Goal: Transaction & Acquisition: Purchase product/service

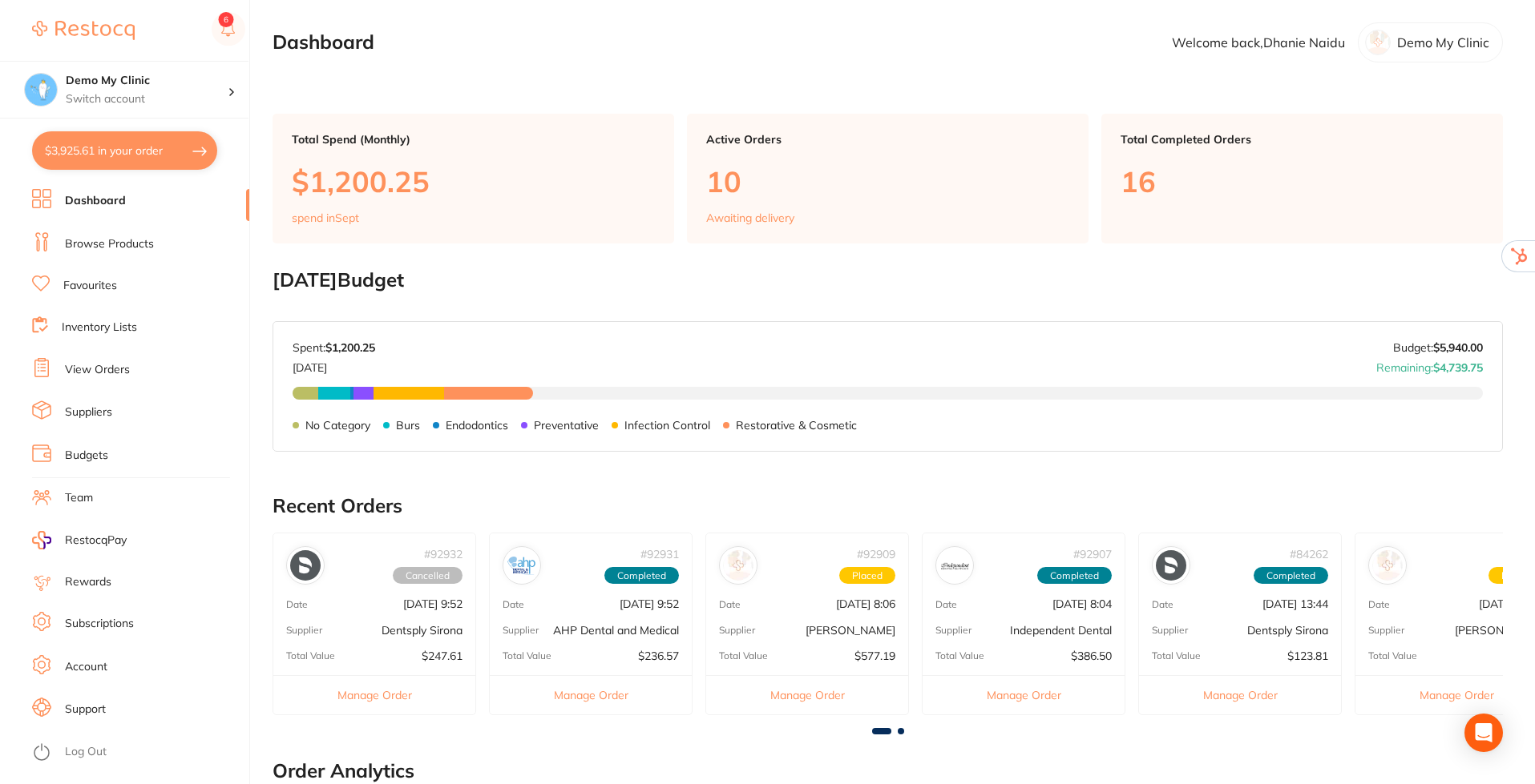
click at [61, 493] on li "Team" at bounding box center [140, 498] width 217 height 24
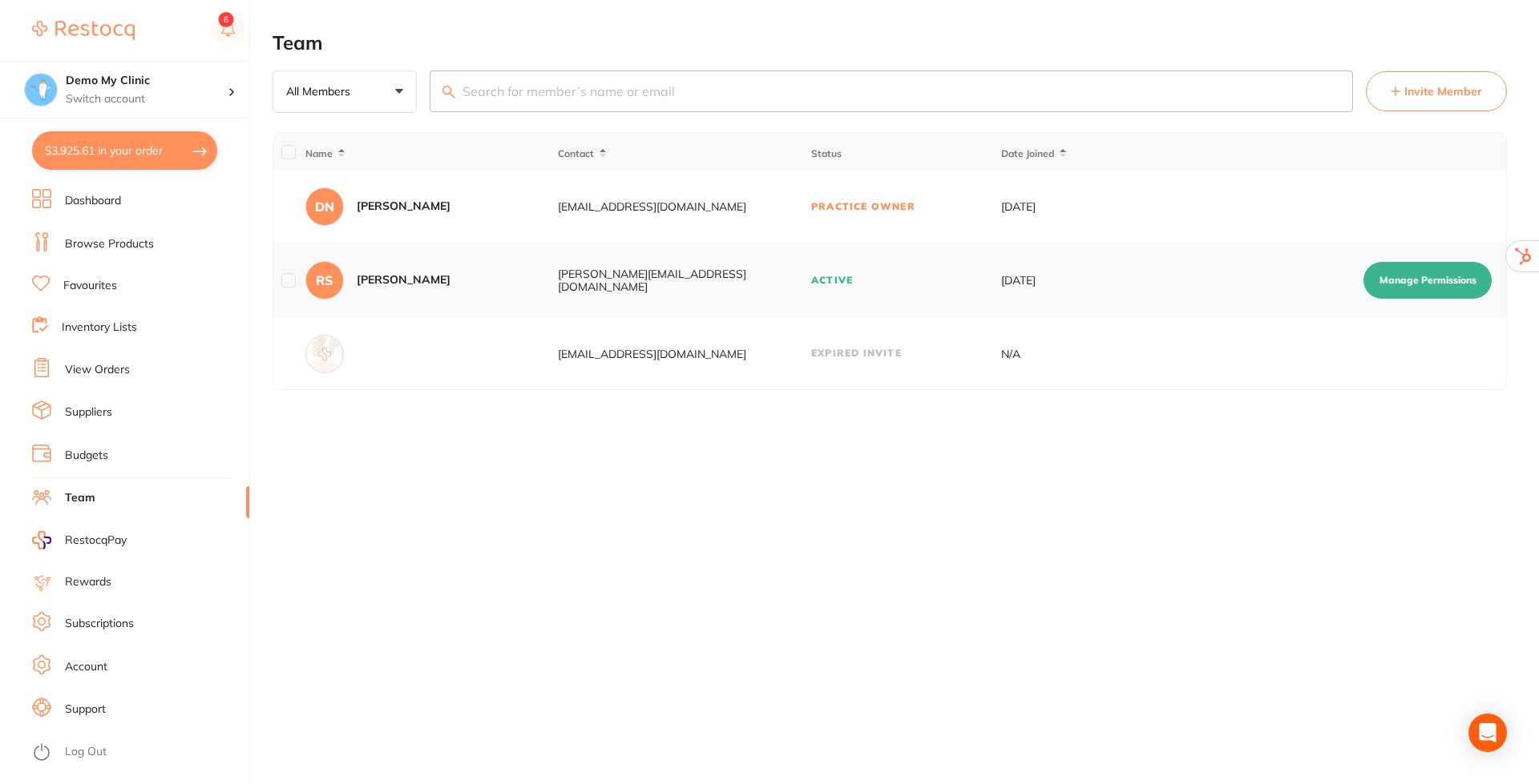
click at [108, 617] on link "Subscriptions" at bounding box center [99, 624] width 69 height 16
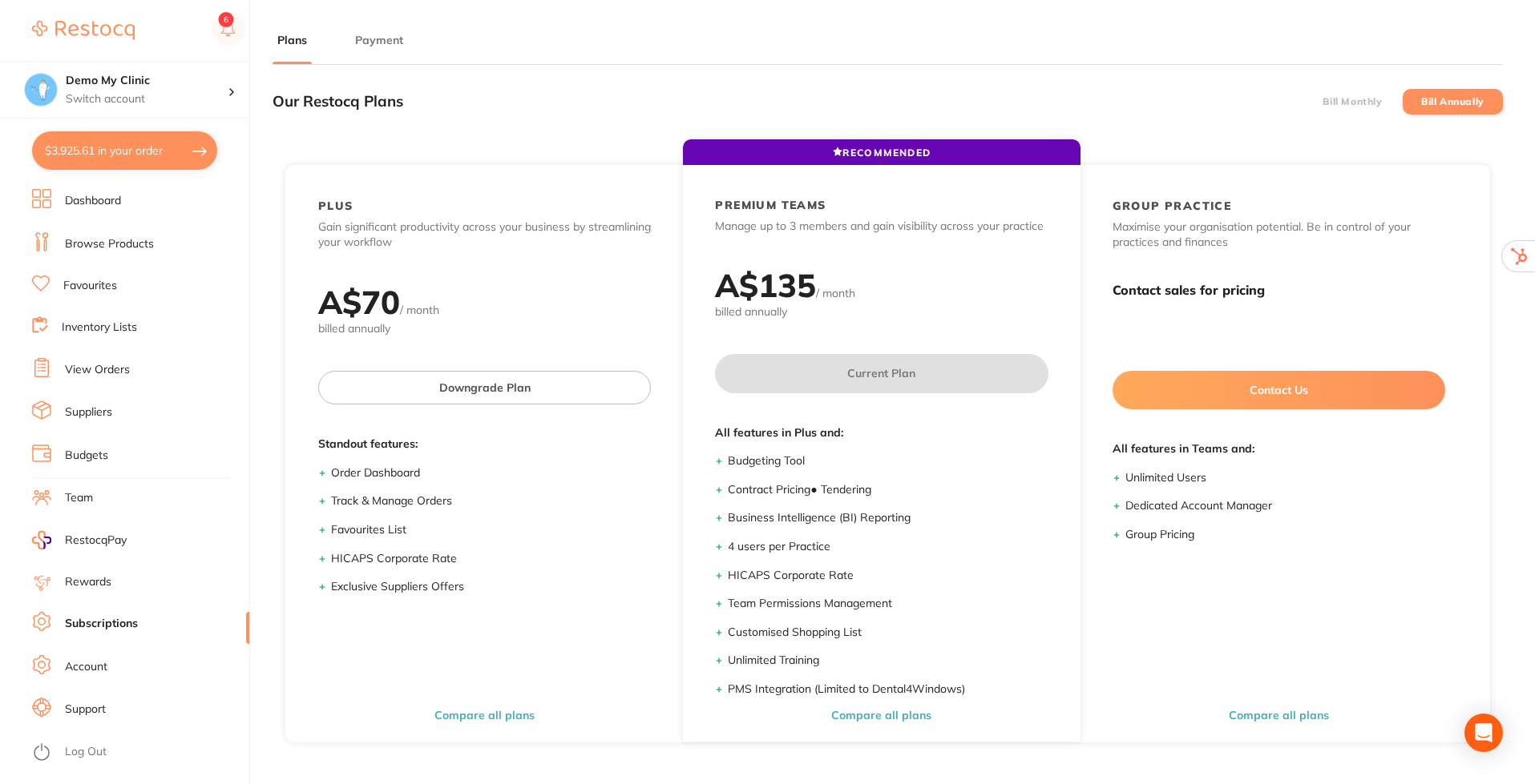
click at [379, 41] on button "Payment" at bounding box center [379, 41] width 57 height 16
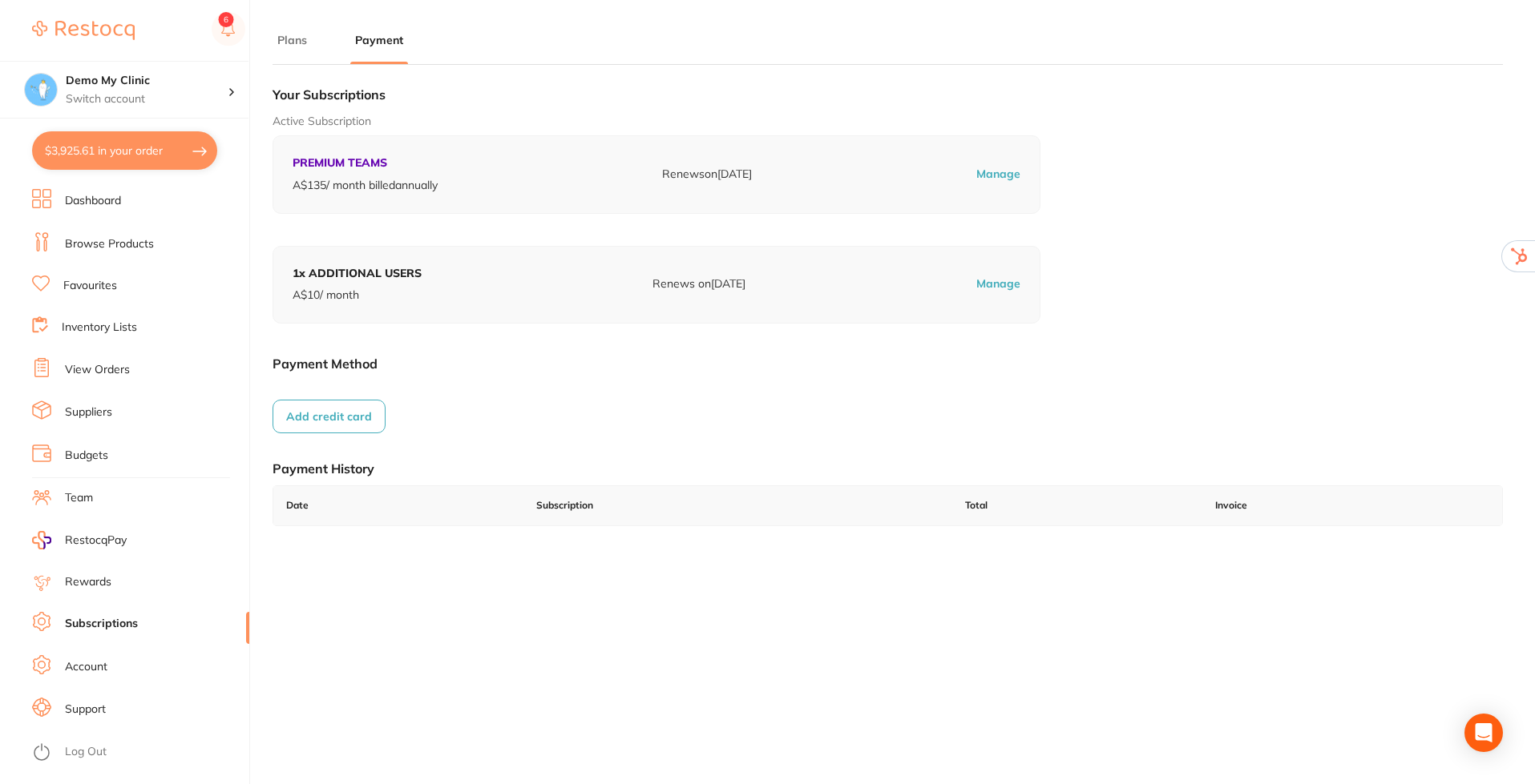
click at [77, 496] on link "Team" at bounding box center [79, 499] width 28 height 16
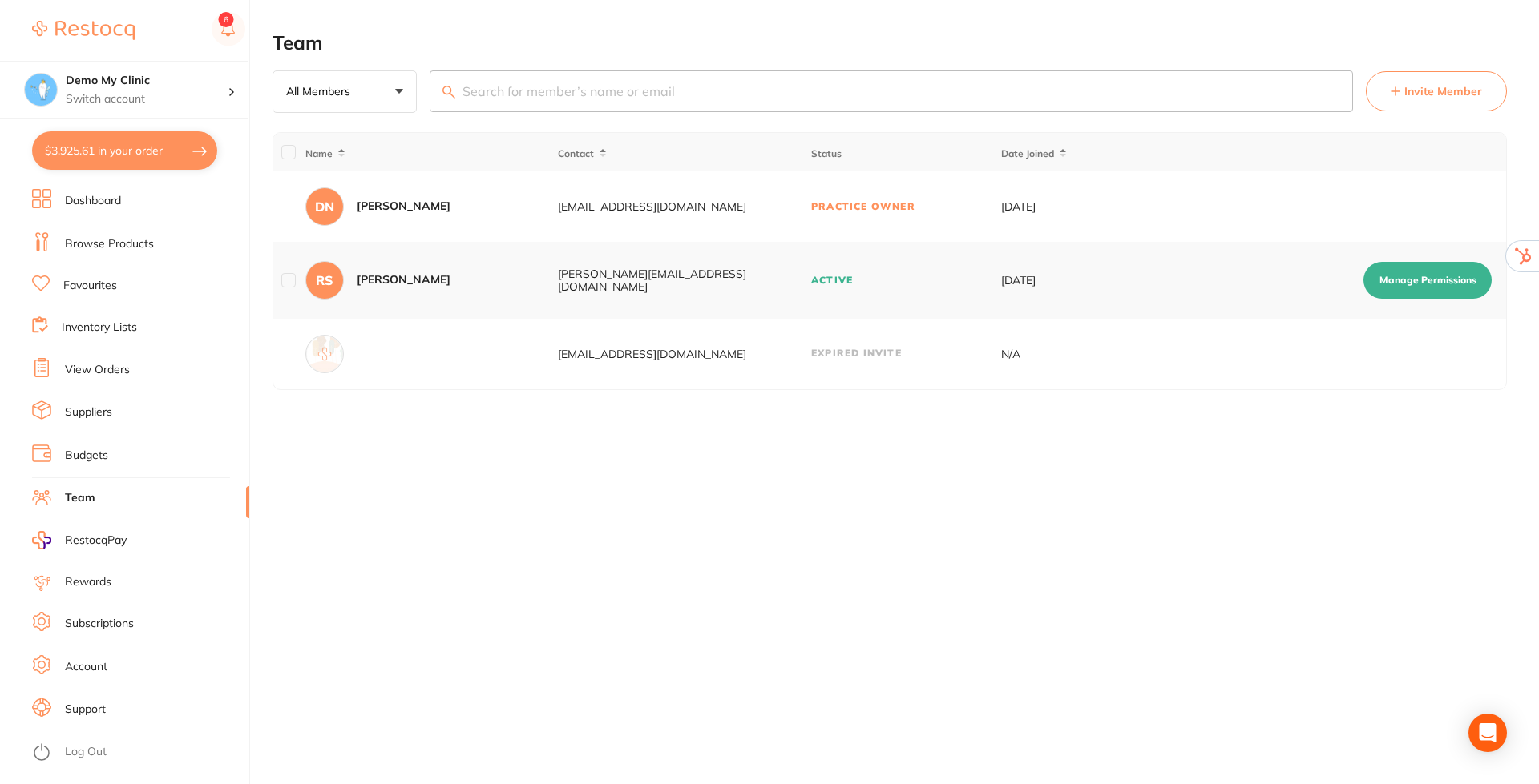
click at [1409, 93] on span "Invite Member" at bounding box center [1443, 92] width 78 height 16
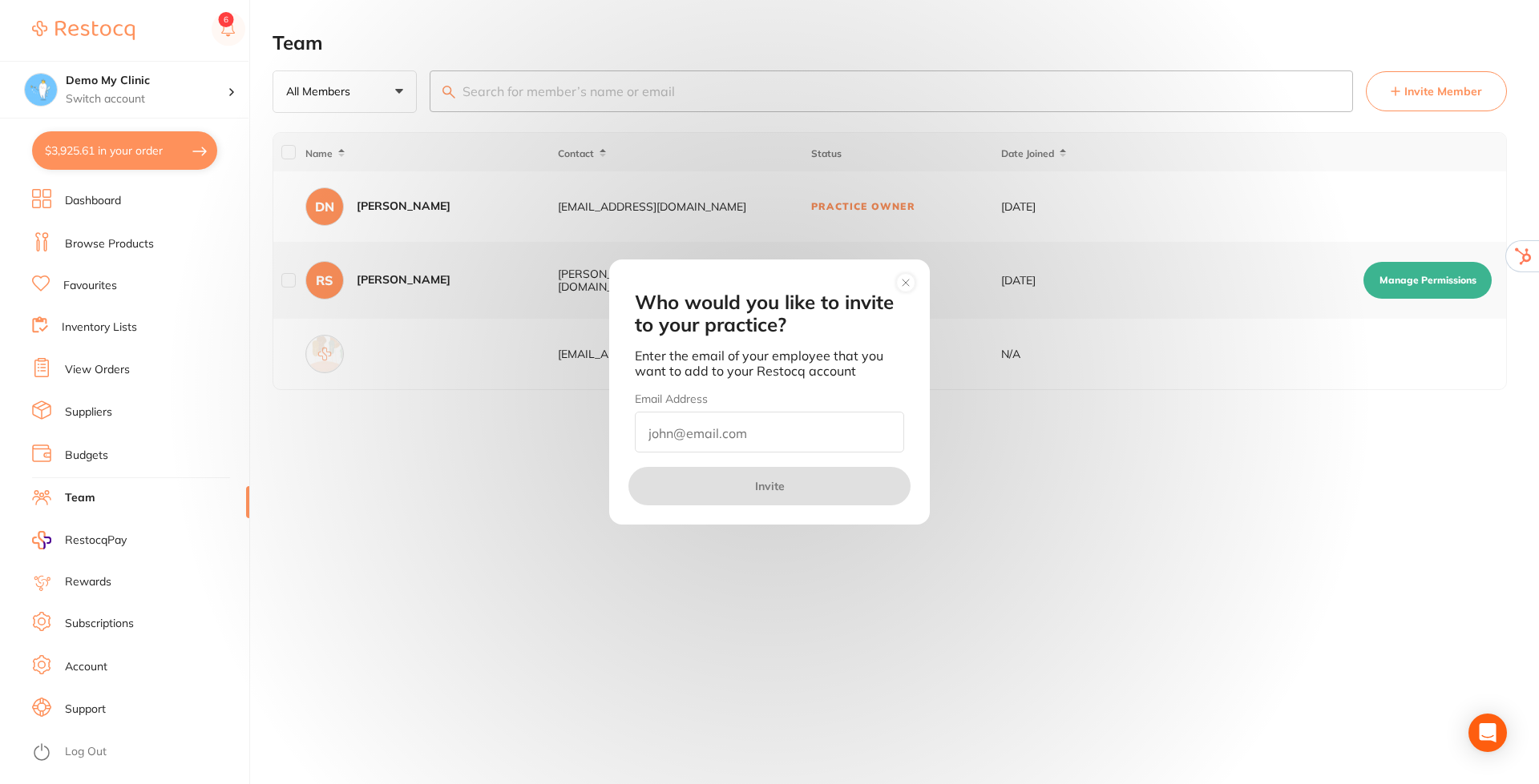
click at [902, 279] on circle at bounding box center [906, 282] width 19 height 19
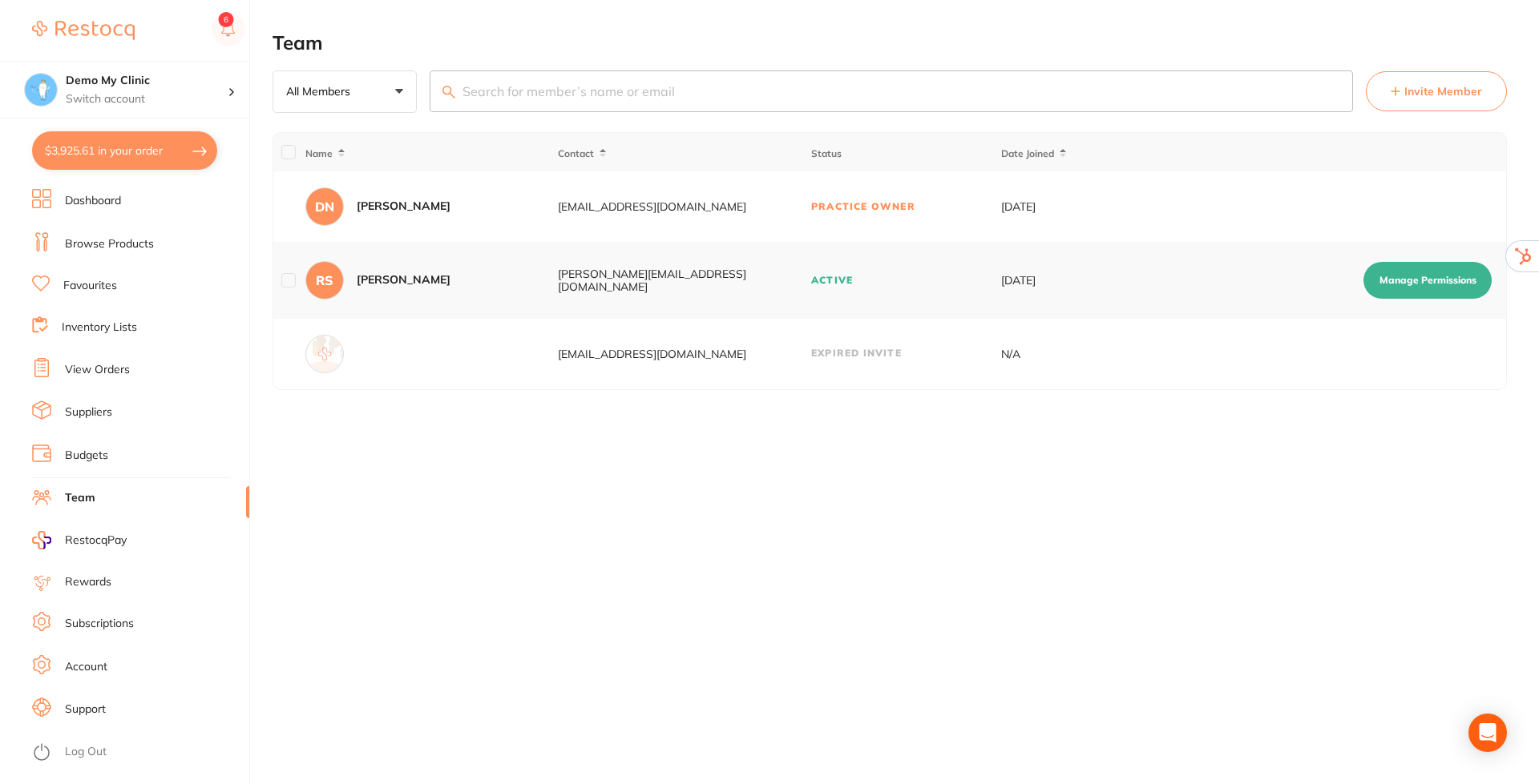
click at [1400, 282] on button "Manage Permissions" at bounding box center [1427, 280] width 129 height 37
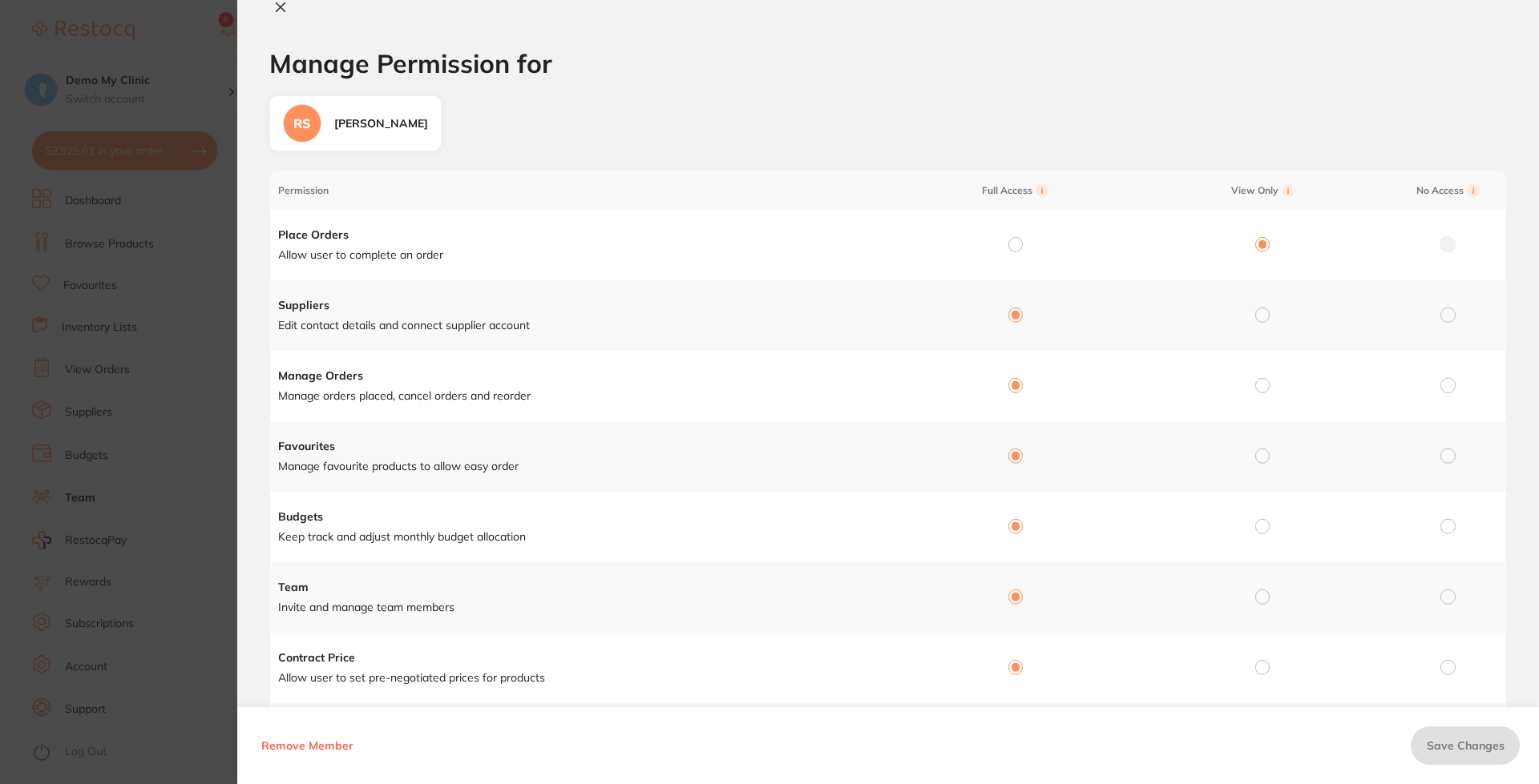
click at [283, 4] on icon at bounding box center [281, 7] width 9 height 9
checkbox input "false"
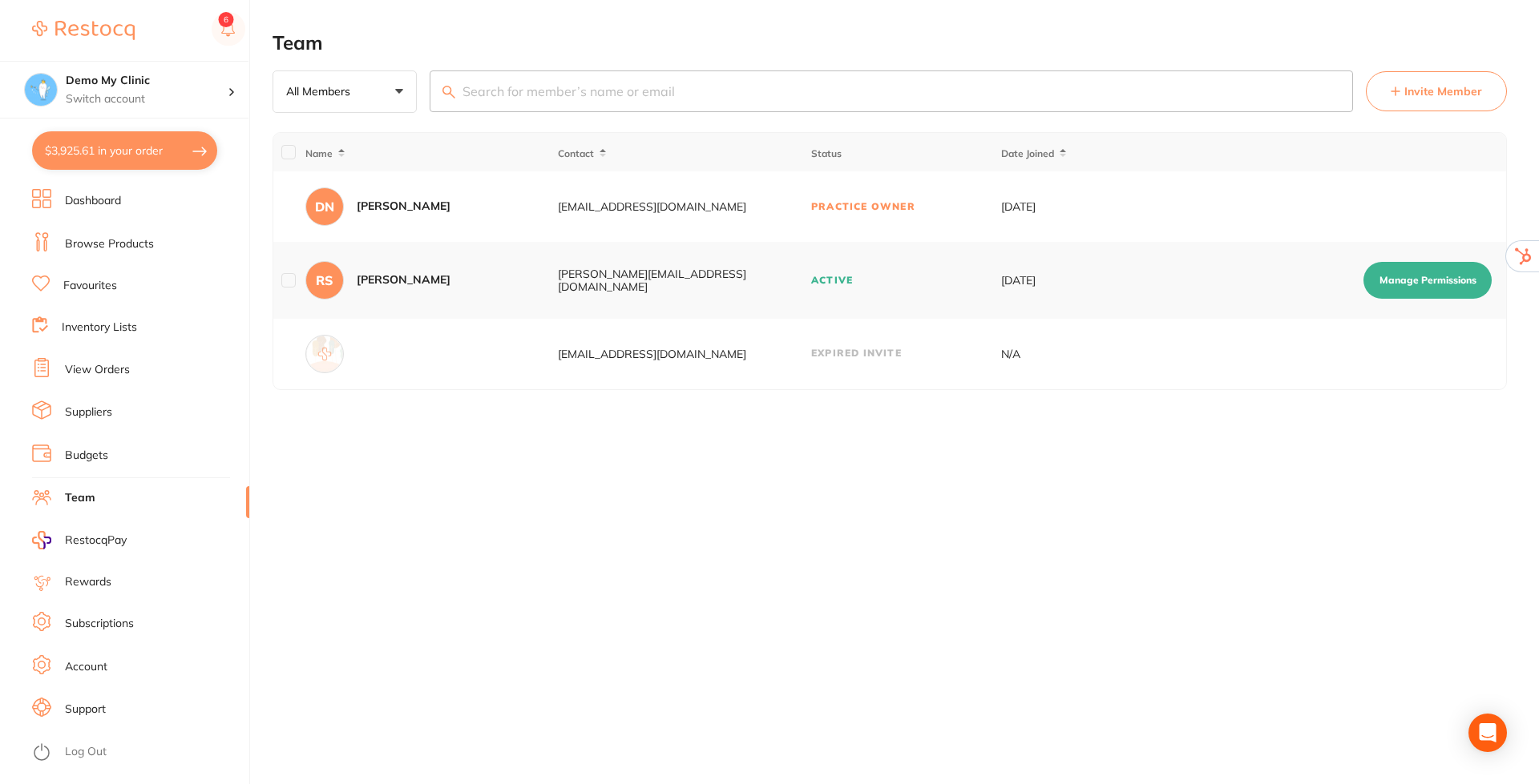
click at [93, 448] on link "Budgets" at bounding box center [87, 456] width 43 height 16
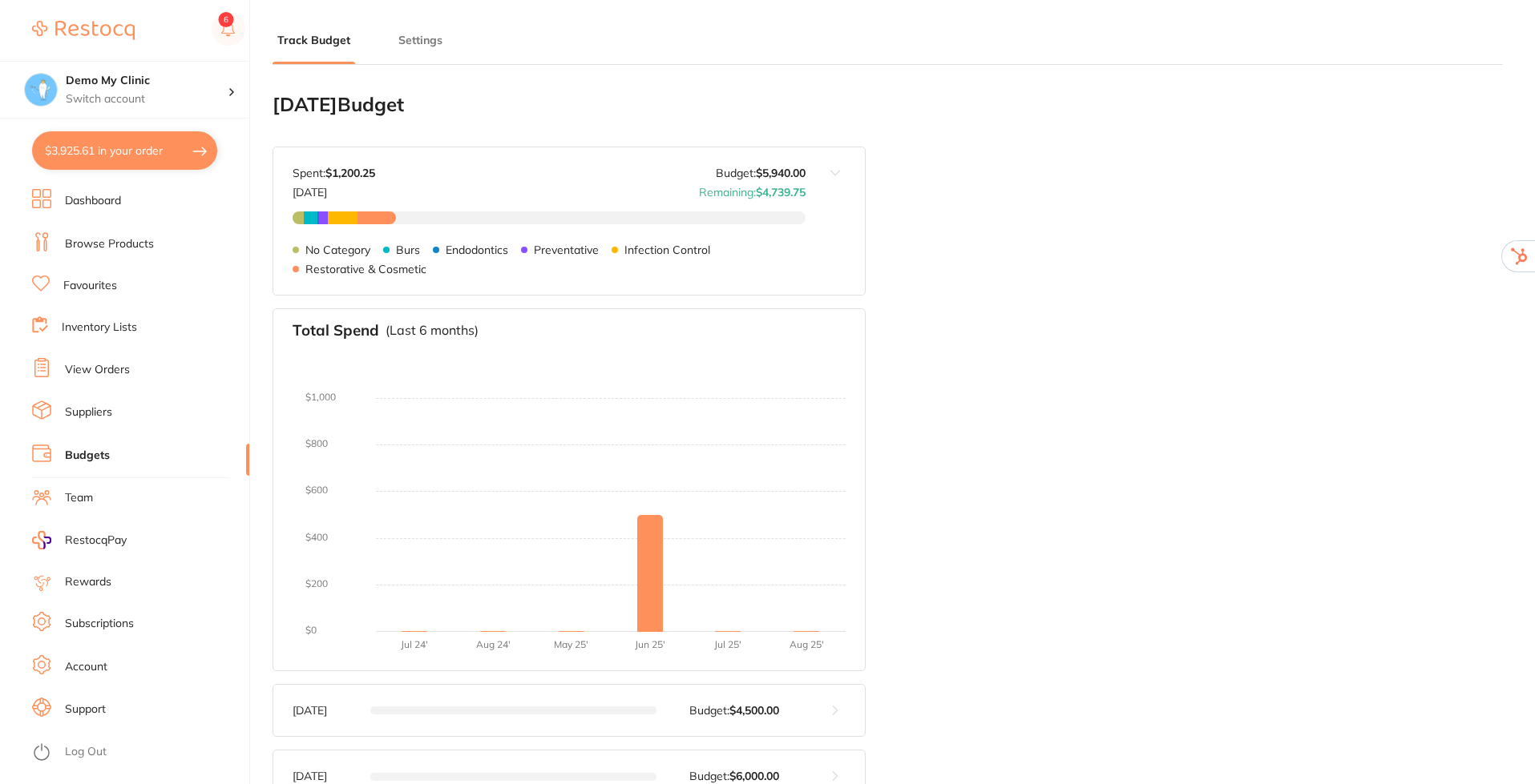
type input "5,000"
type input "5,940"
type input "6.0"
type input "99,000"
type input "5,940"
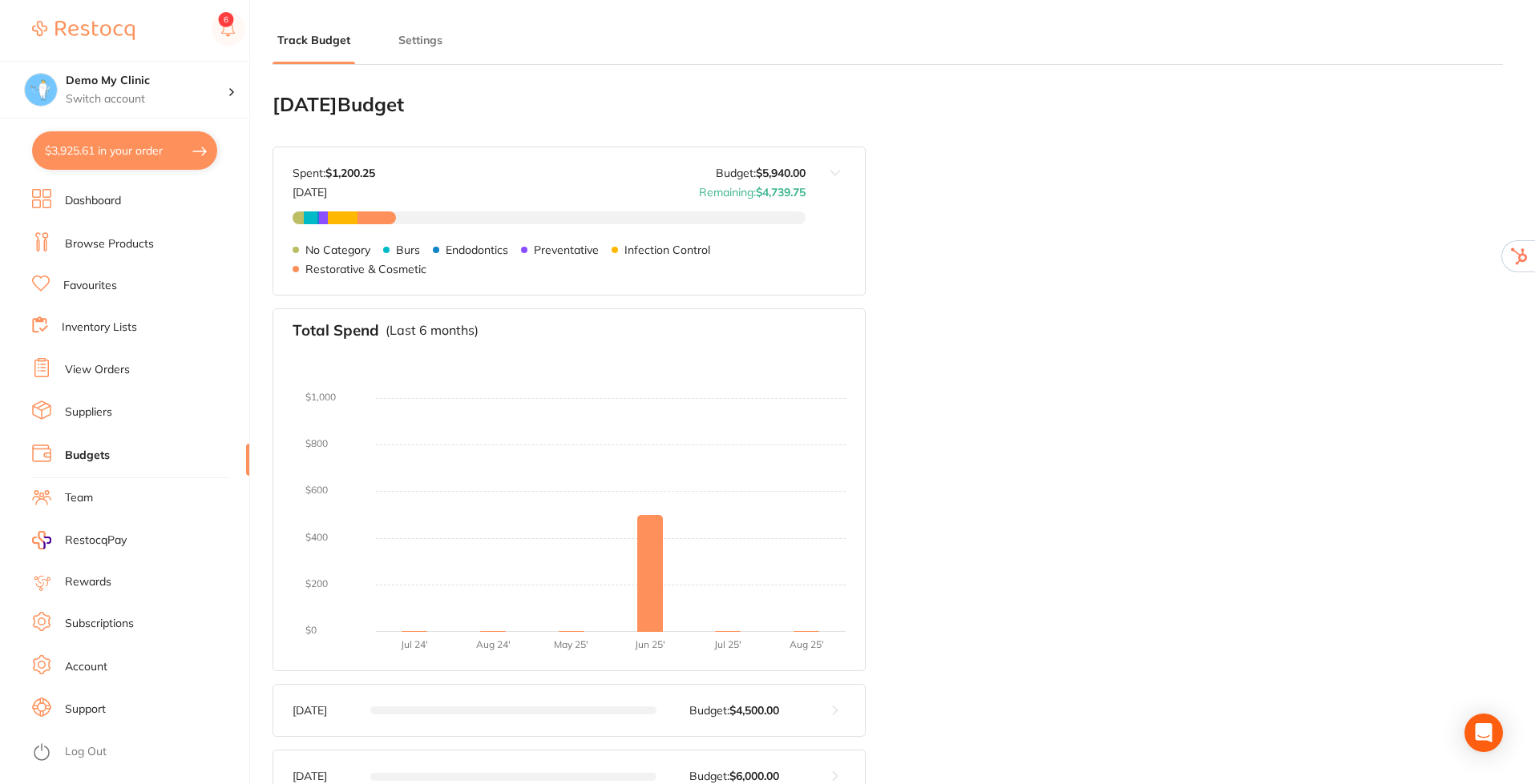
click at [423, 43] on button "Settings" at bounding box center [420, 41] width 54 height 16
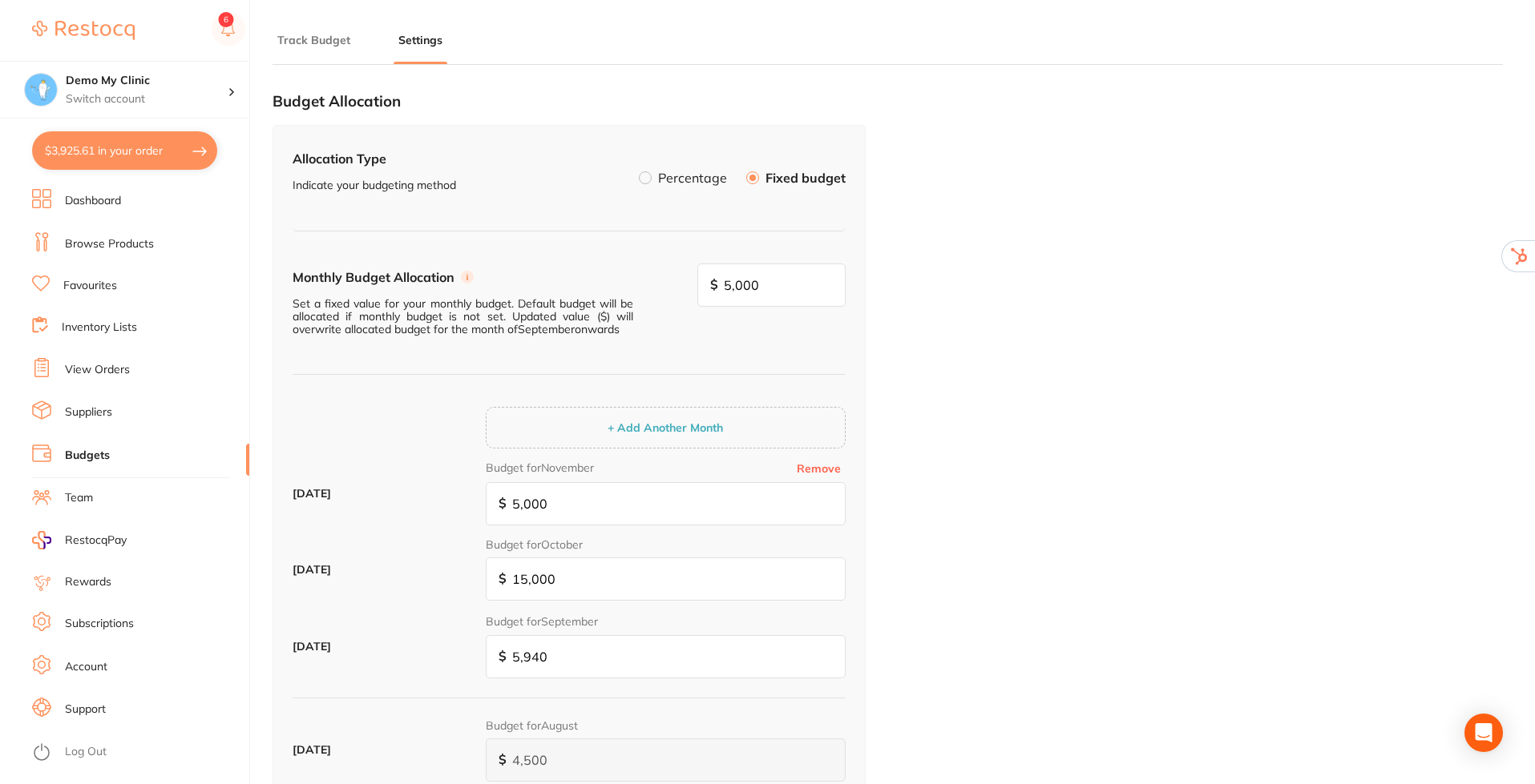
click at [650, 174] on label at bounding box center [645, 177] width 13 height 13
click at [639, 171] on input "Percentage" at bounding box center [639, 171] width 0 height 0
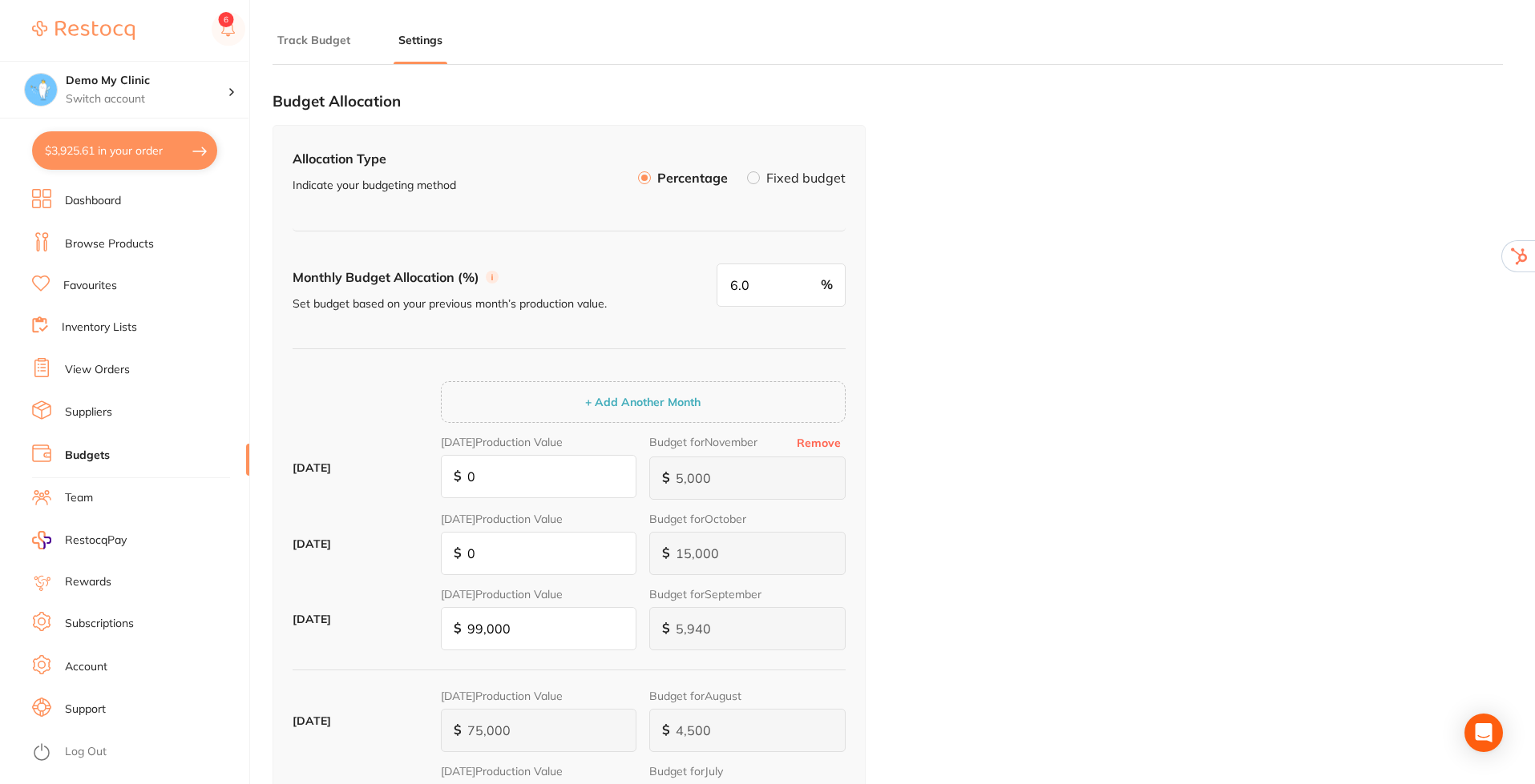
click at [752, 180] on label at bounding box center [753, 177] width 13 height 13
click at [747, 171] on input "Fixed budget" at bounding box center [747, 171] width 0 height 0
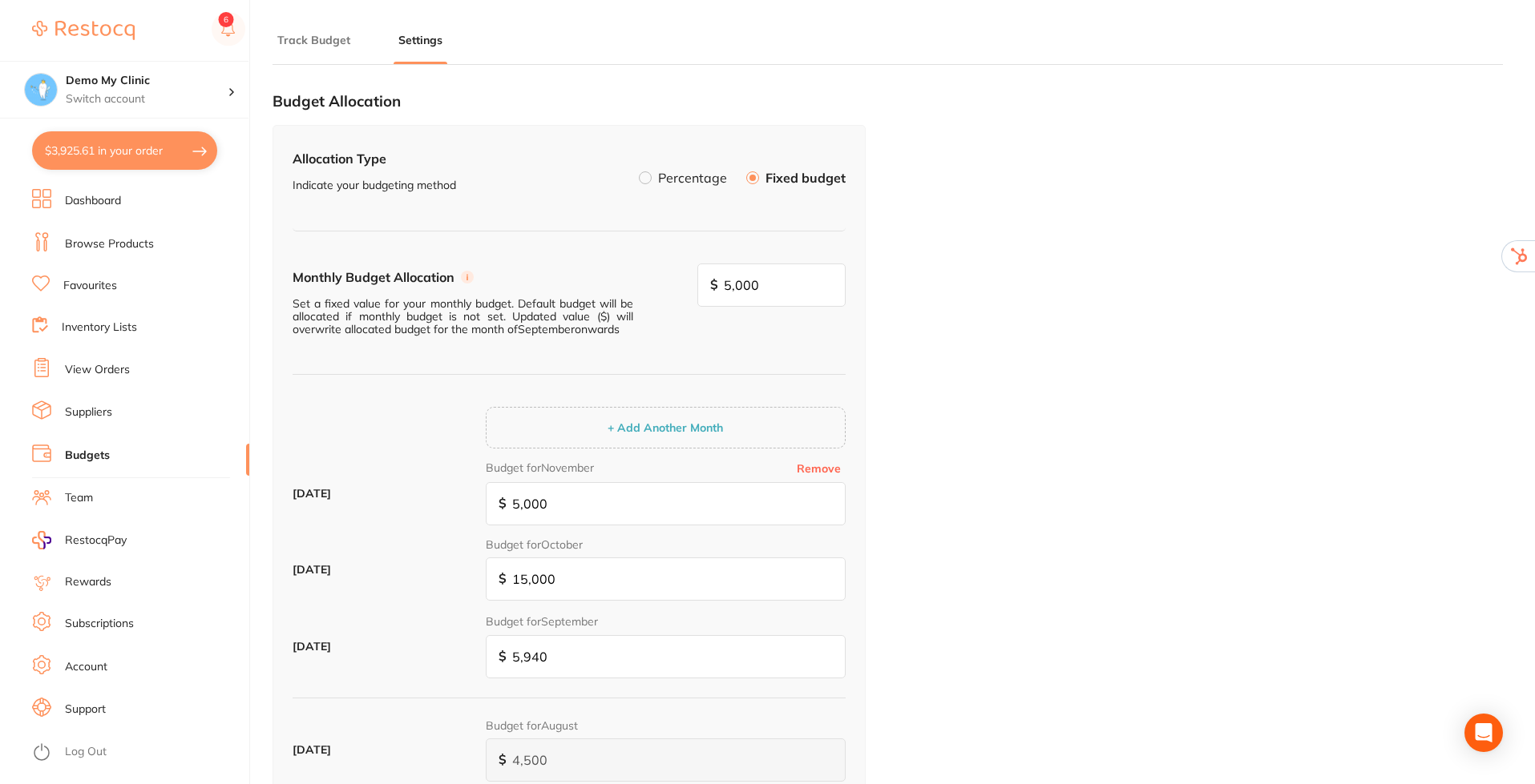
click at [312, 36] on button "Track Budget" at bounding box center [314, 41] width 83 height 16
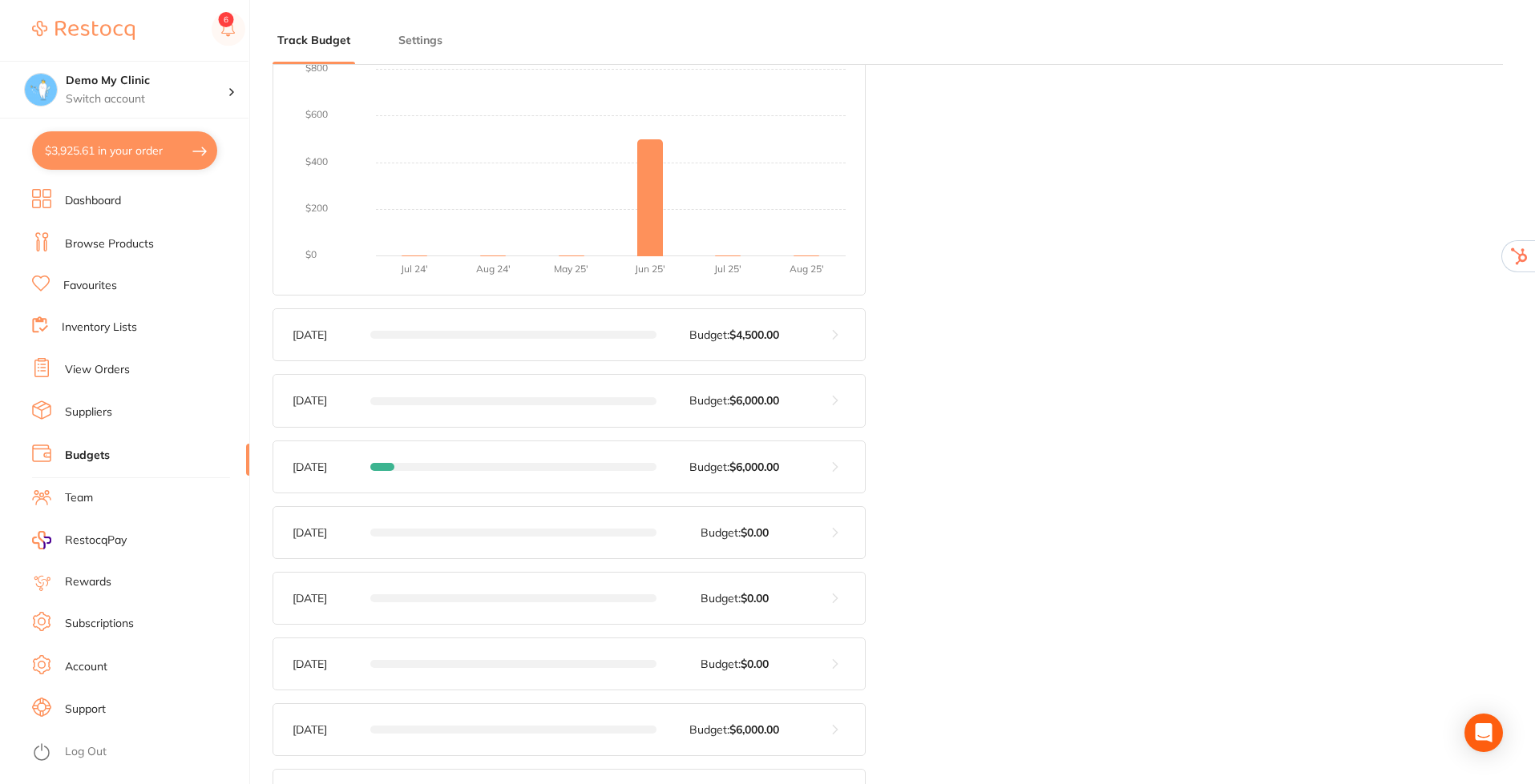
scroll to position [400, 0]
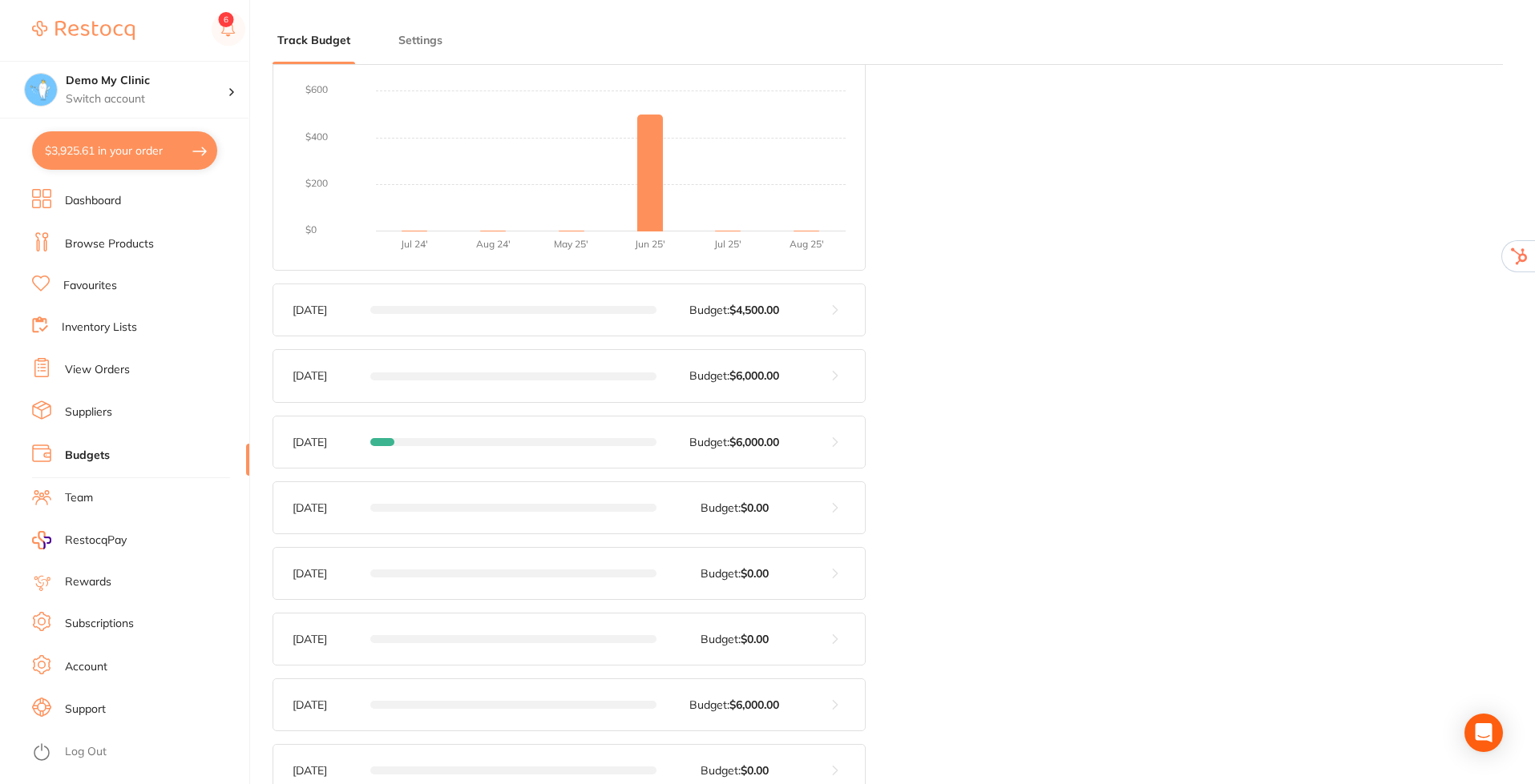
click at [820, 447] on button at bounding box center [835, 442] width 59 height 52
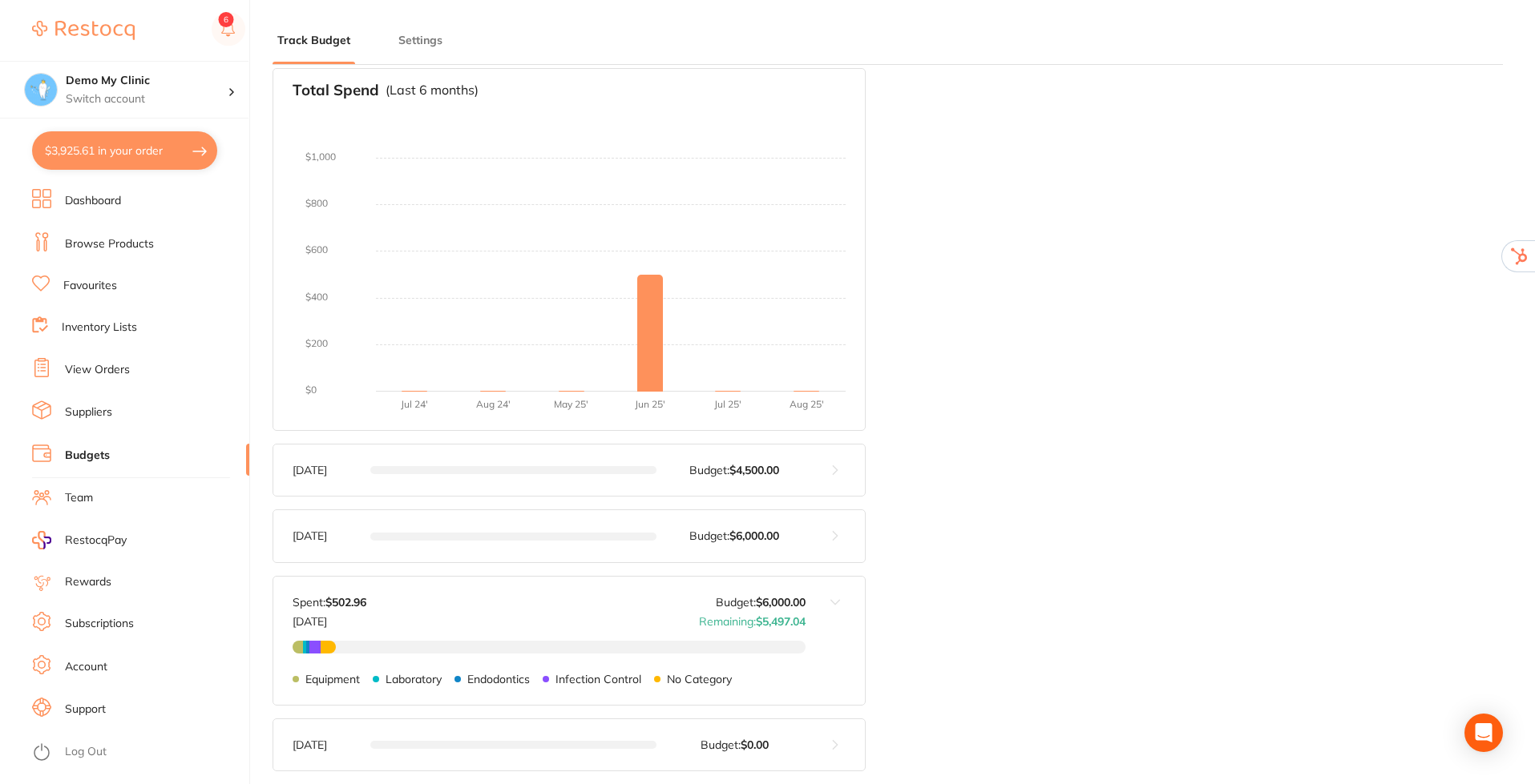
scroll to position [0, 0]
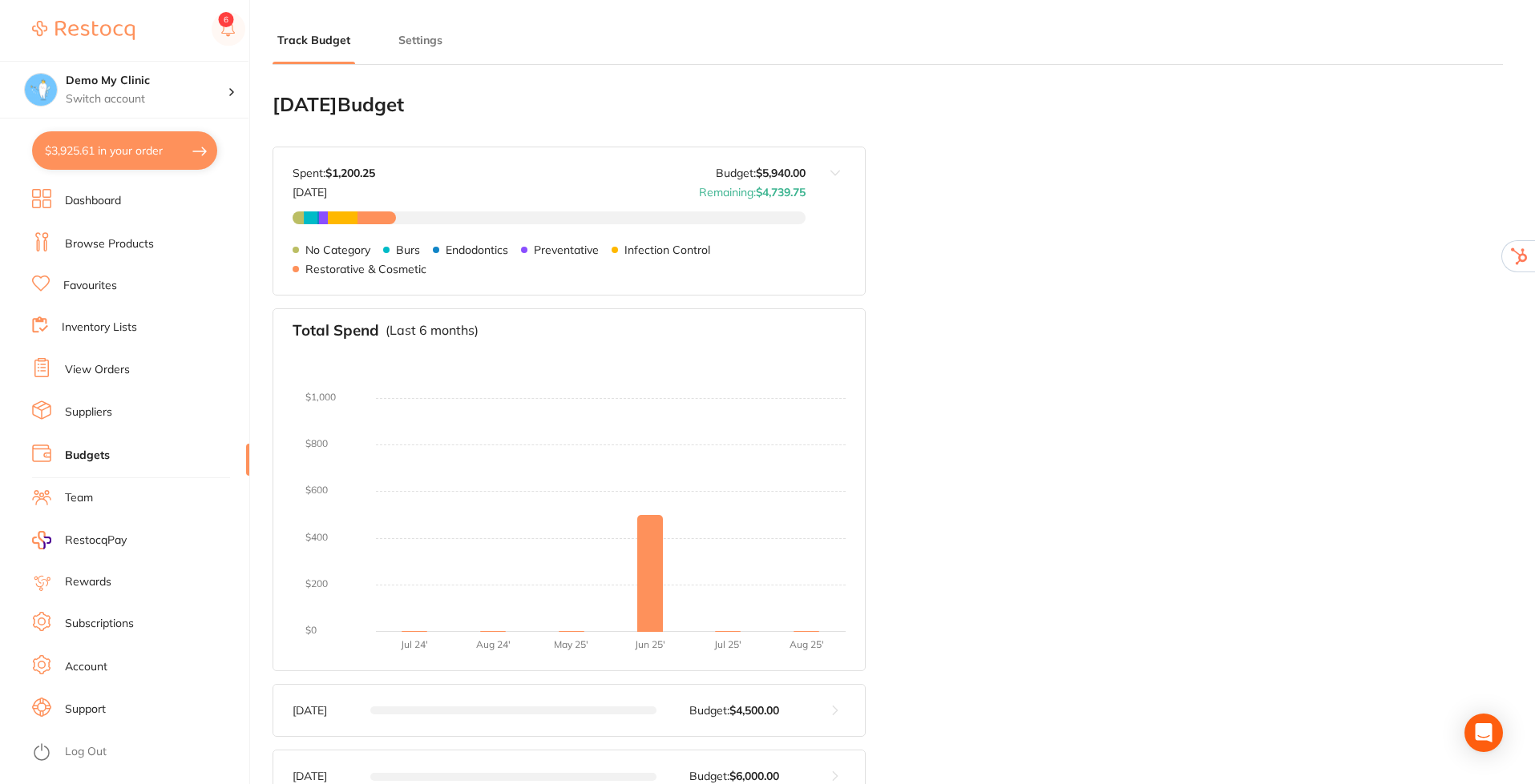
click at [81, 413] on link "Suppliers" at bounding box center [89, 412] width 48 height 16
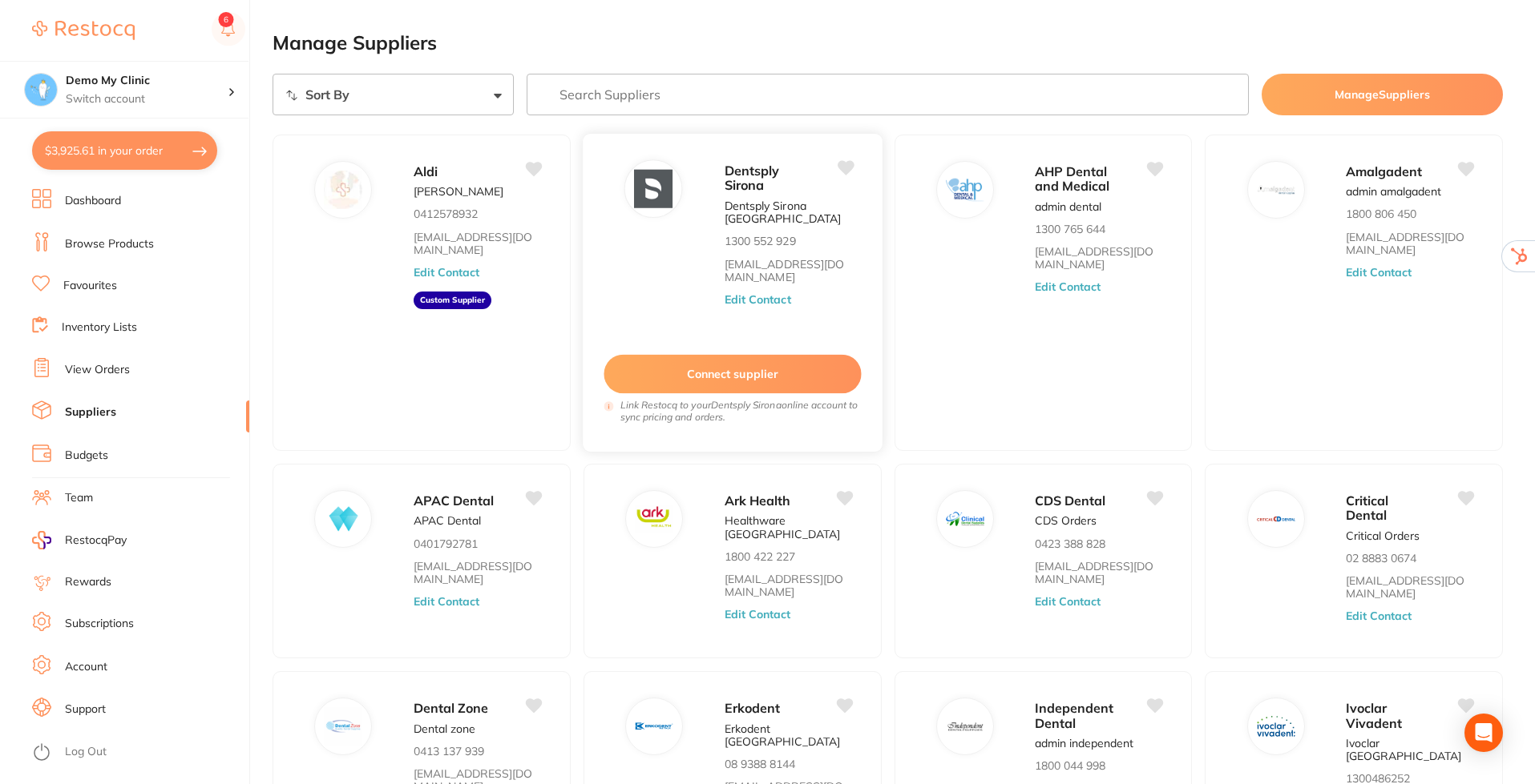
click at [756, 299] on button "Edit Contact" at bounding box center [758, 299] width 66 height 13
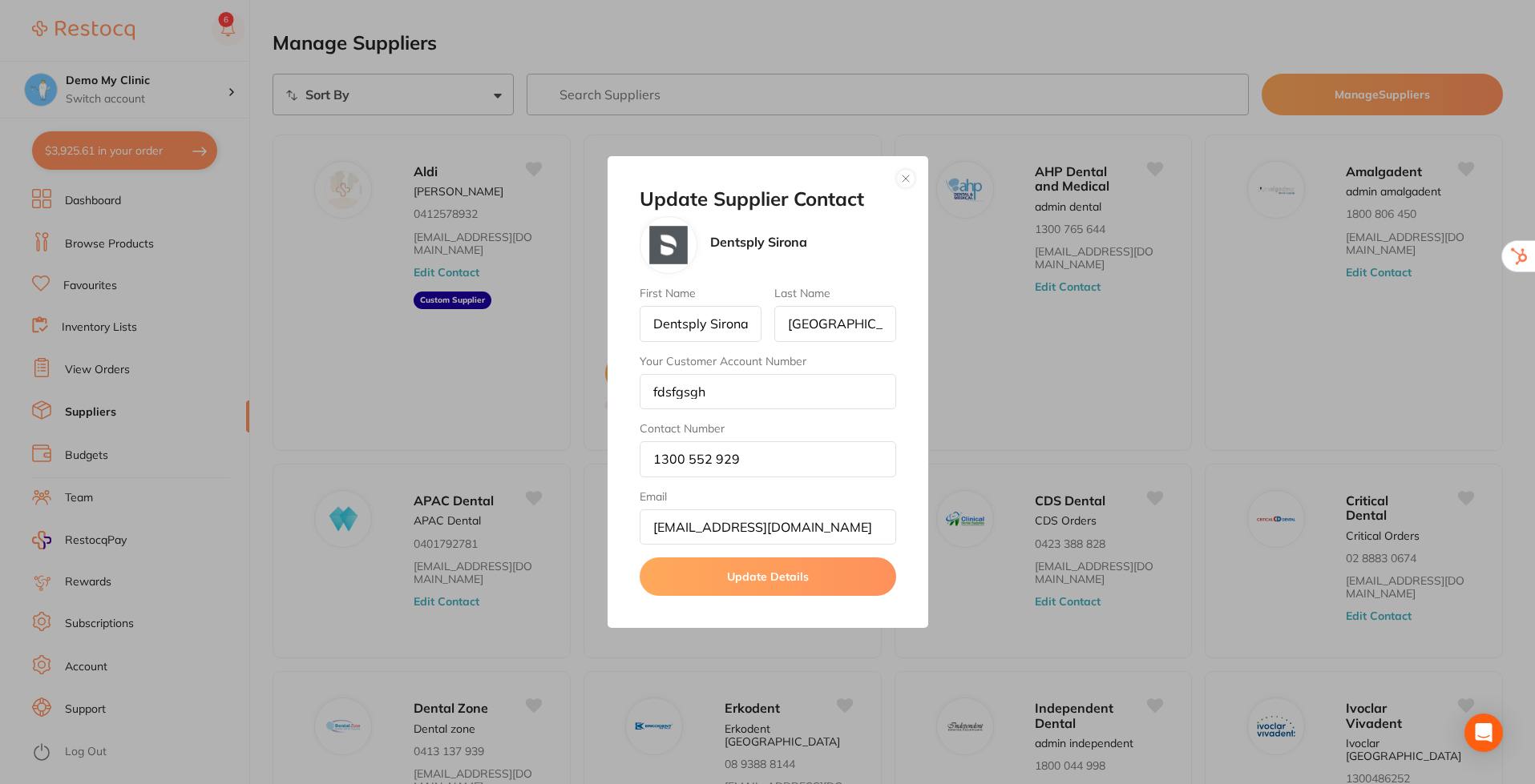
click at [904, 180] on button "button" at bounding box center [906, 179] width 19 height 19
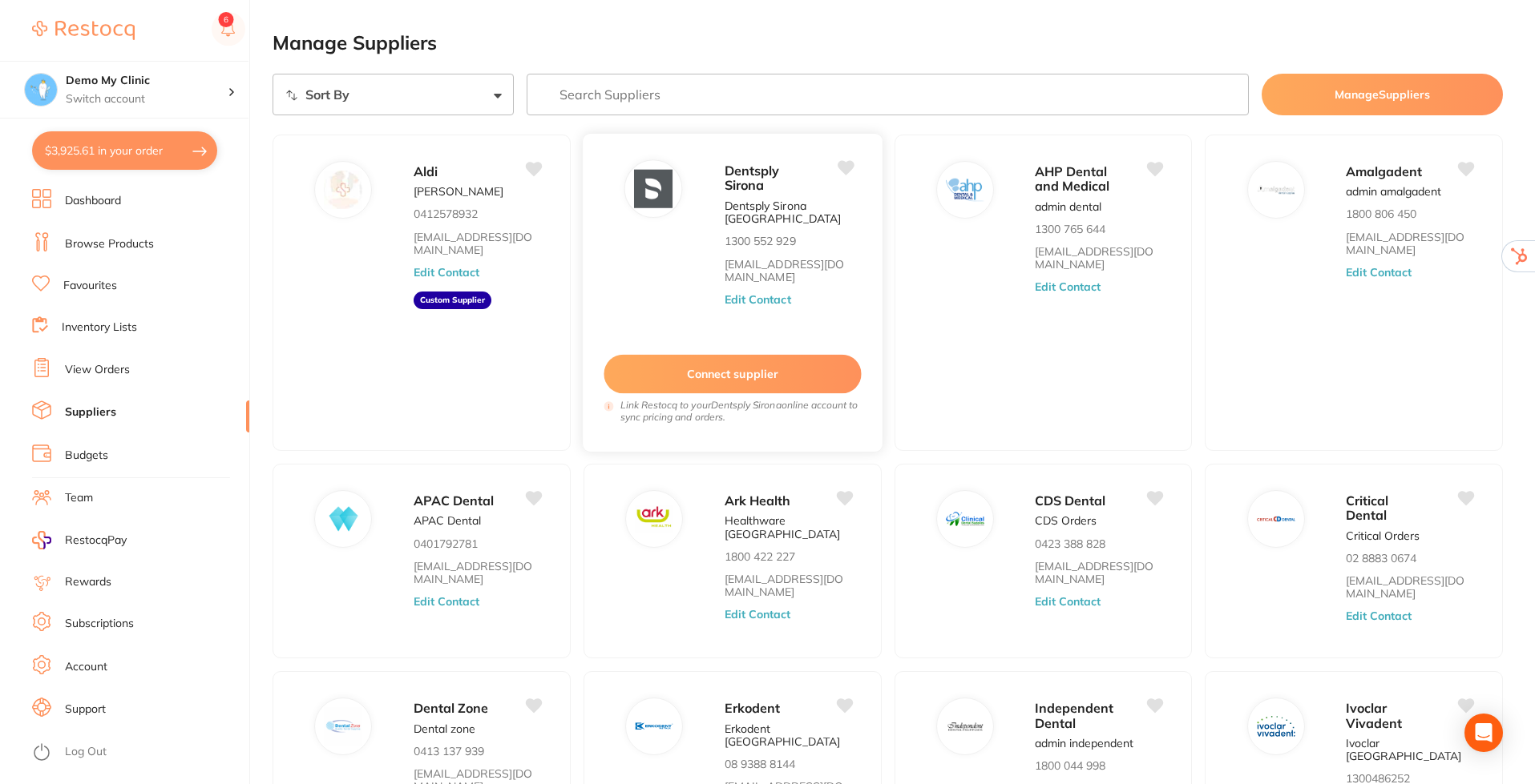
click at [730, 368] on button "Connect supplier" at bounding box center [732, 374] width 257 height 39
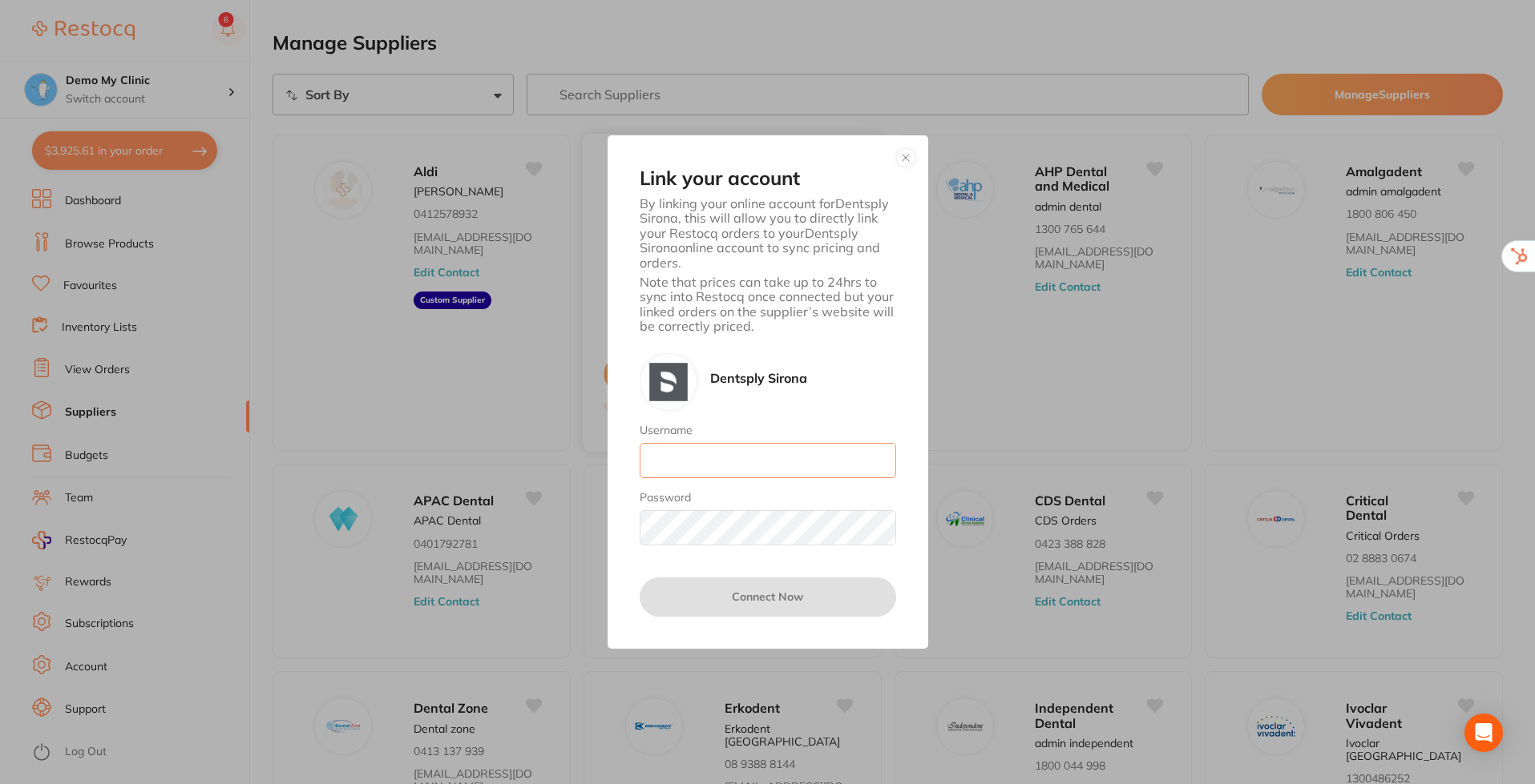
type input "[EMAIL_ADDRESS][DOMAIN_NAME]"
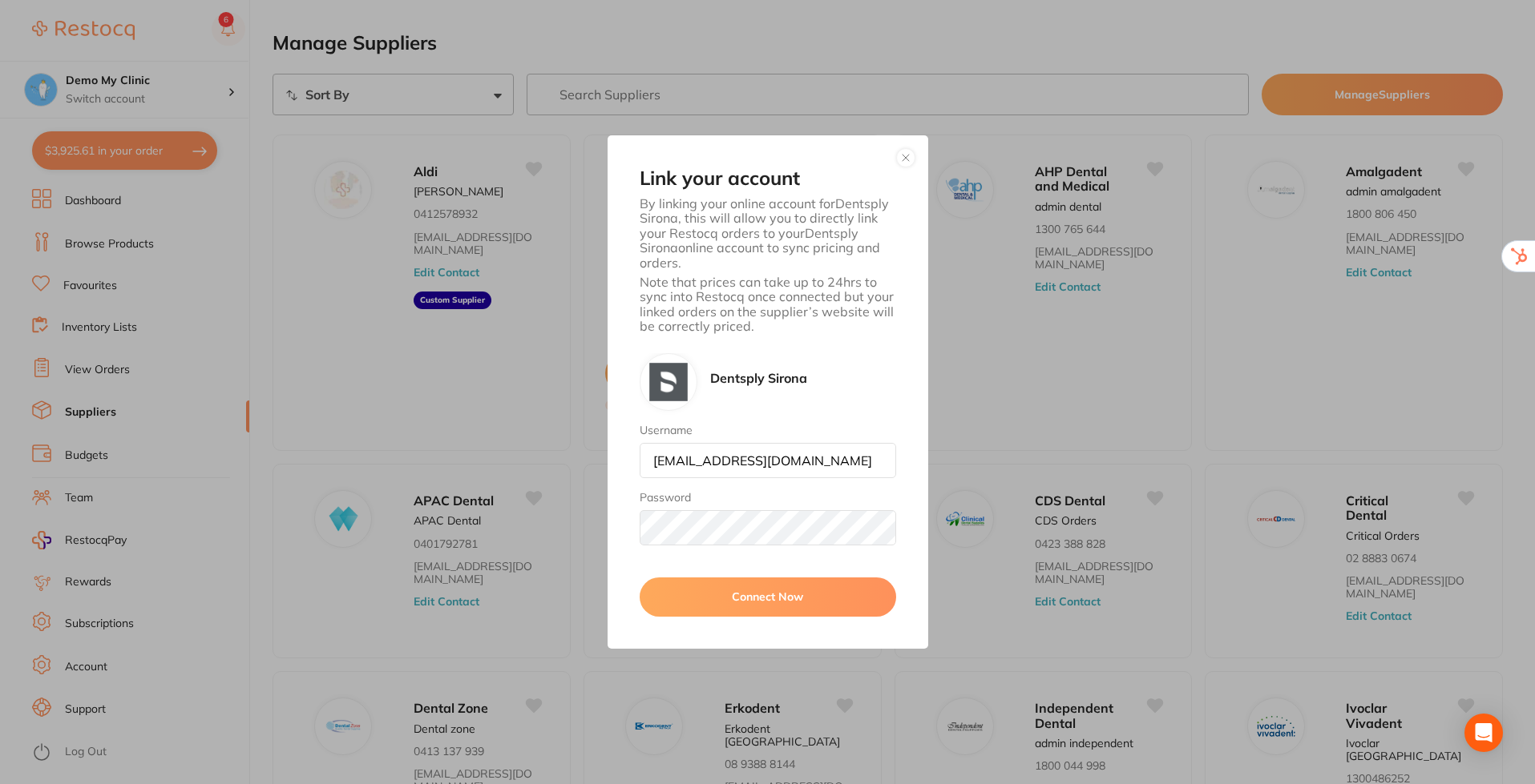
click at [906, 162] on button "button" at bounding box center [906, 158] width 19 height 19
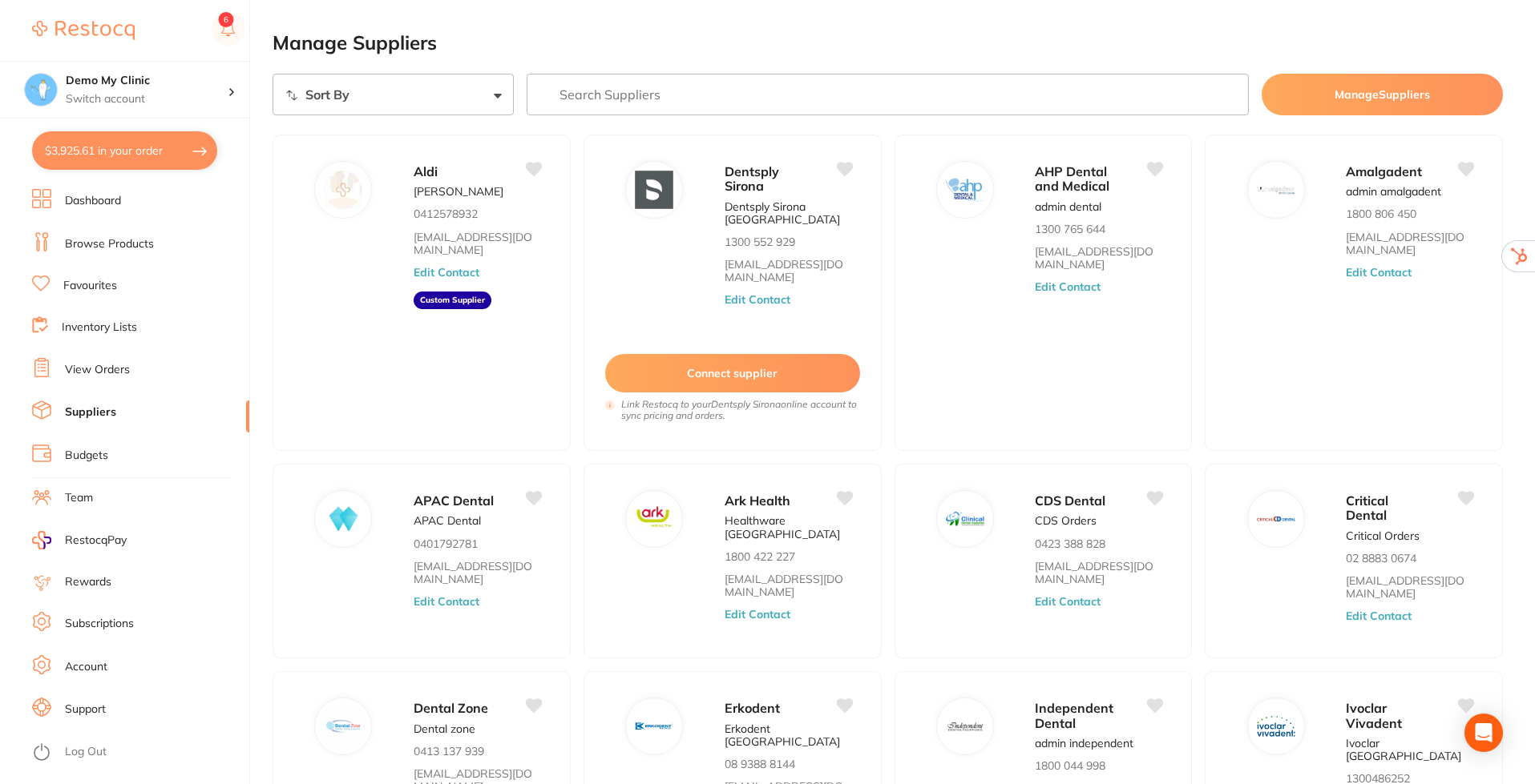
click at [117, 247] on link "Browse Products" at bounding box center [109, 244] width 89 height 16
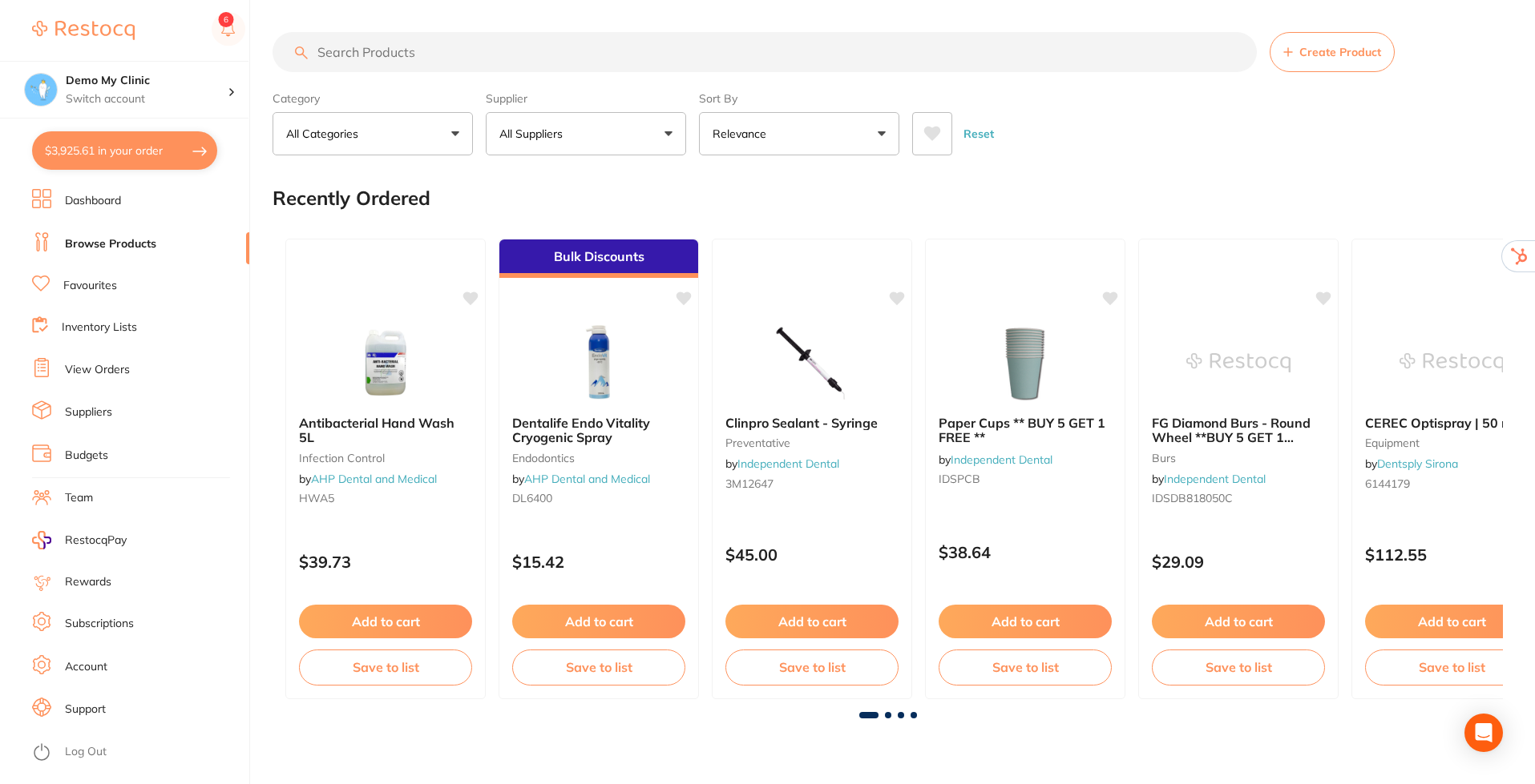
click at [507, 52] on input "search" at bounding box center [765, 52] width 984 height 40
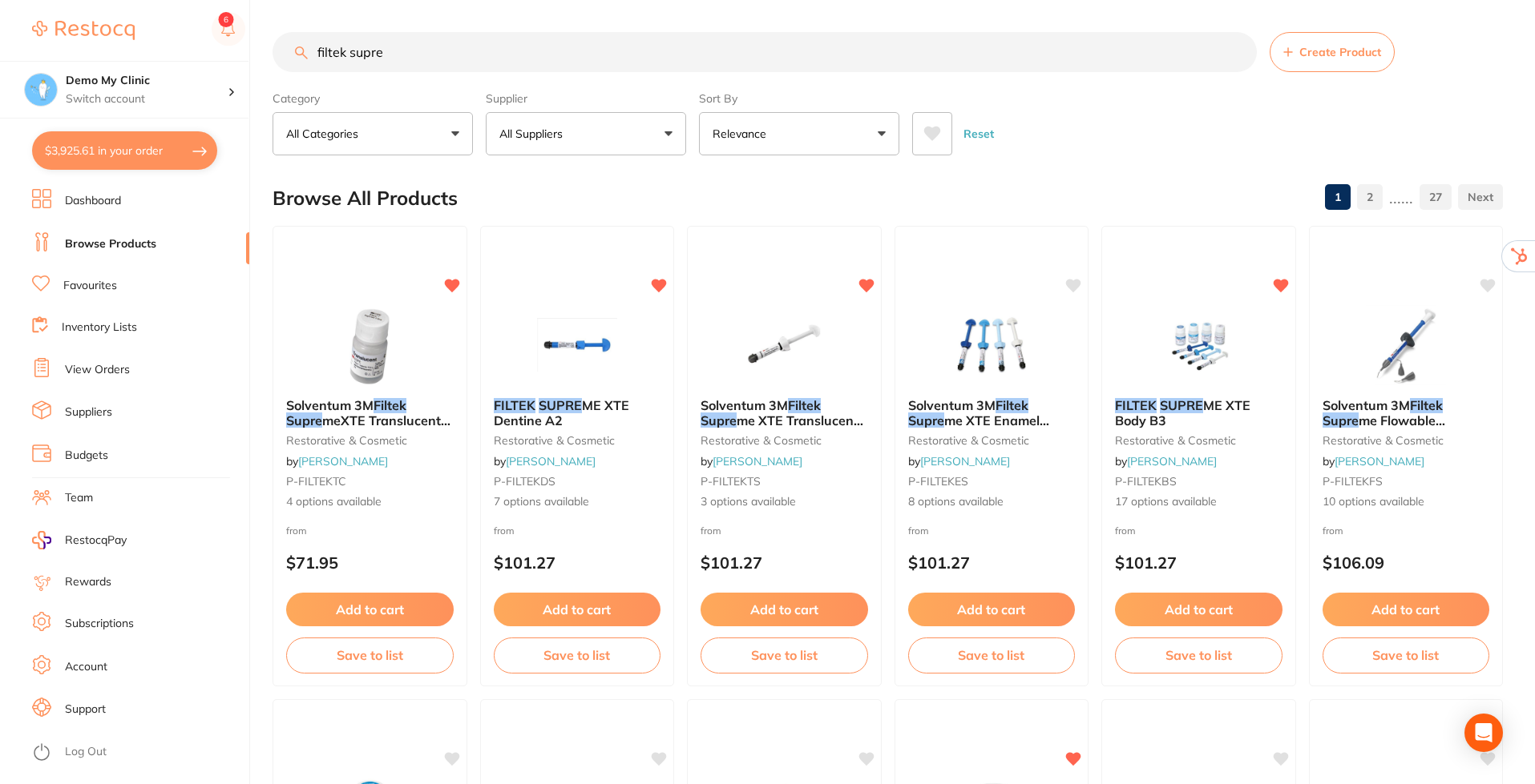
type input "filtek supre"
click at [662, 132] on button "All Suppliers" at bounding box center [586, 133] width 201 height 43
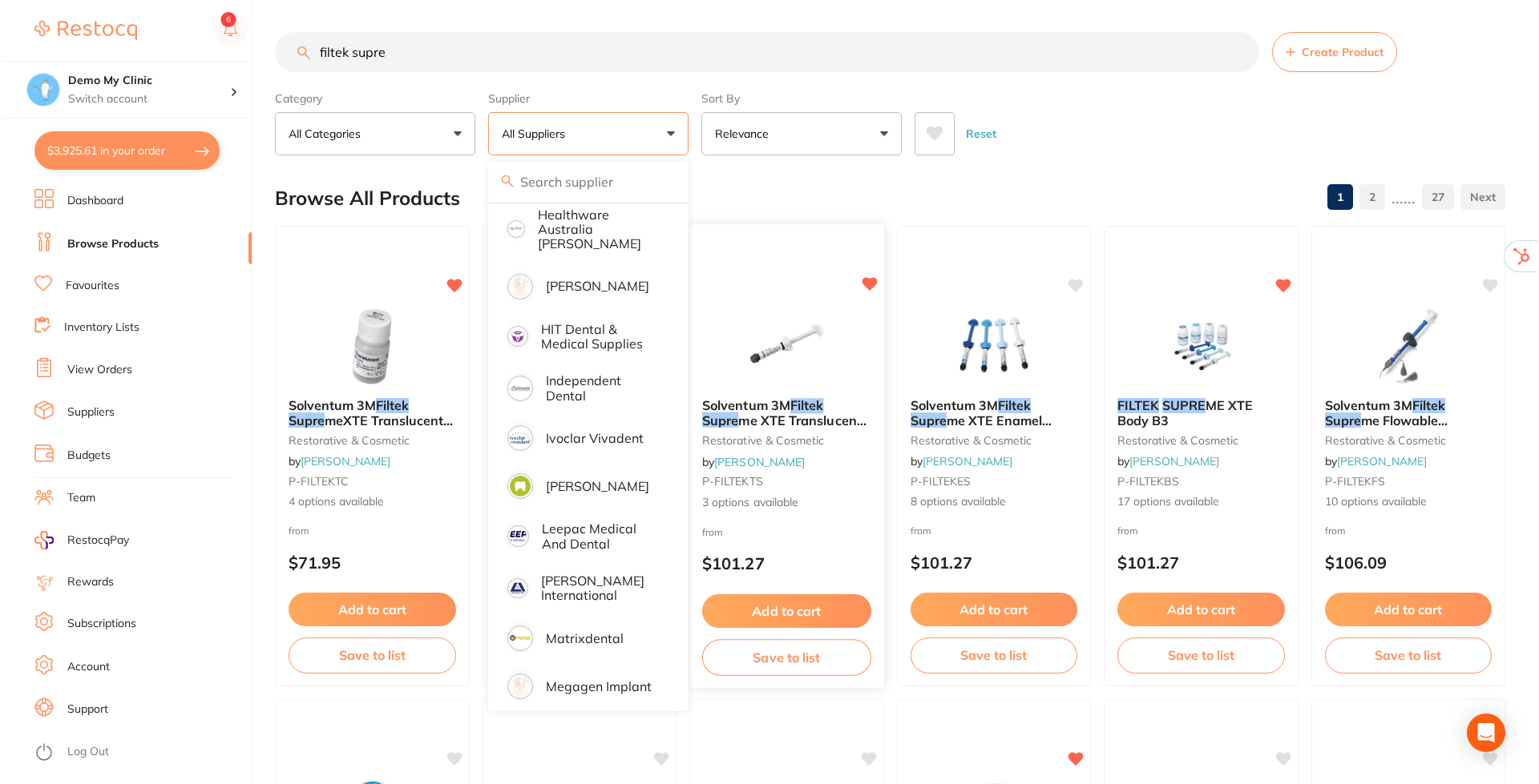
scroll to position [320, 0]
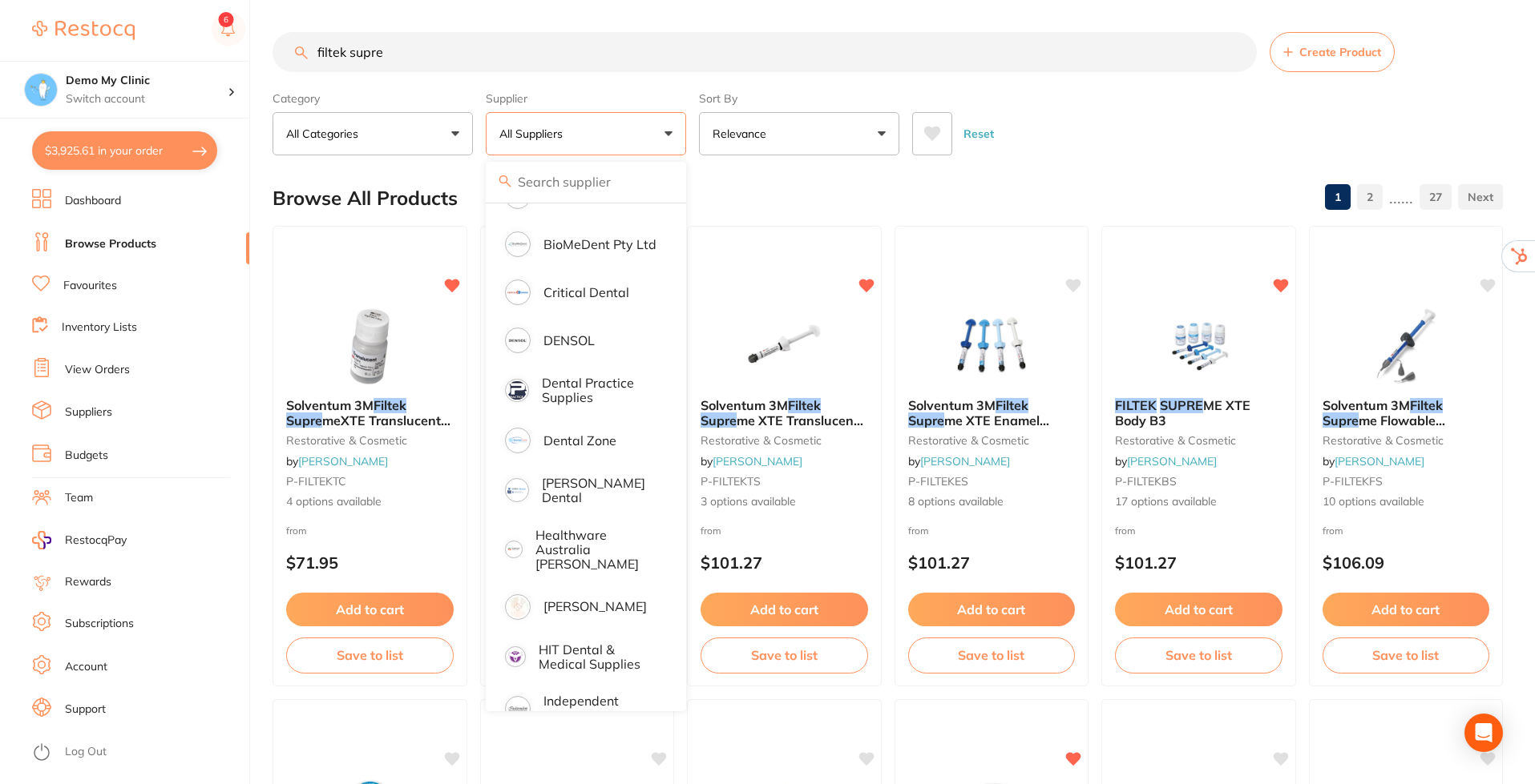
click at [875, 130] on button "Relevance" at bounding box center [799, 133] width 201 height 43
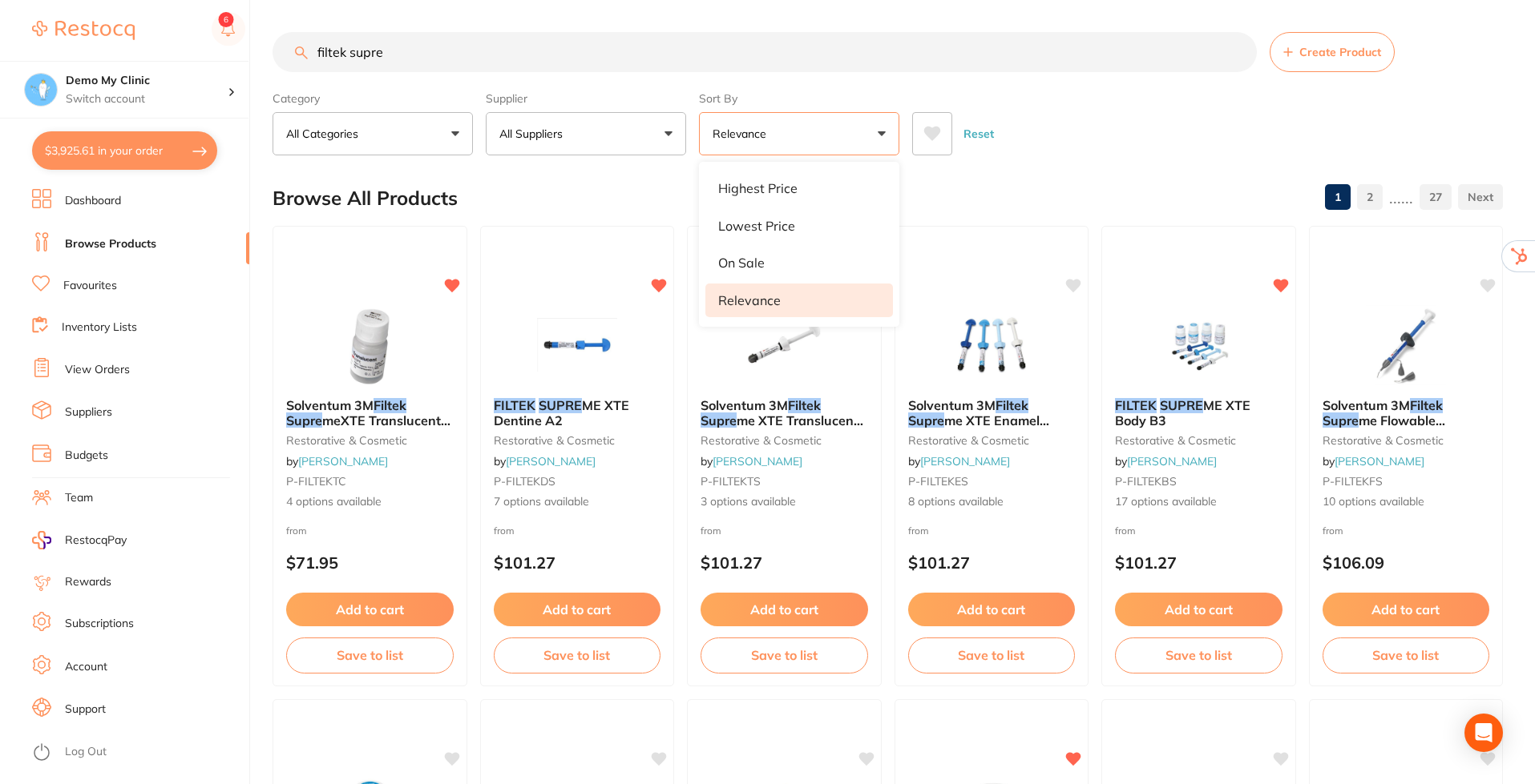
click at [1117, 151] on div "Reset" at bounding box center [1200, 128] width 578 height 56
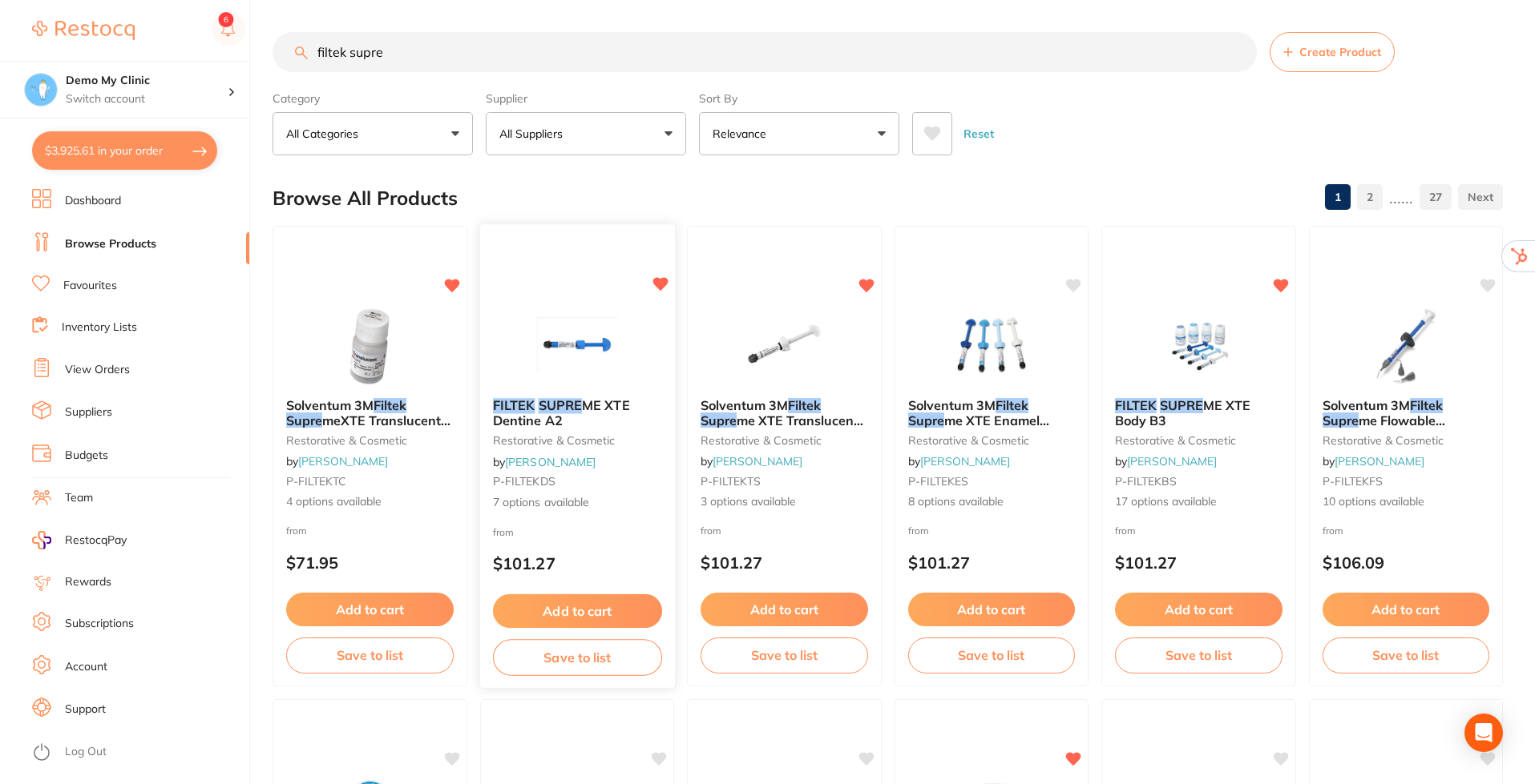
click at [567, 423] on b "FILTEK SUPRE ME XTE Dentine A2" at bounding box center [577, 413] width 169 height 29
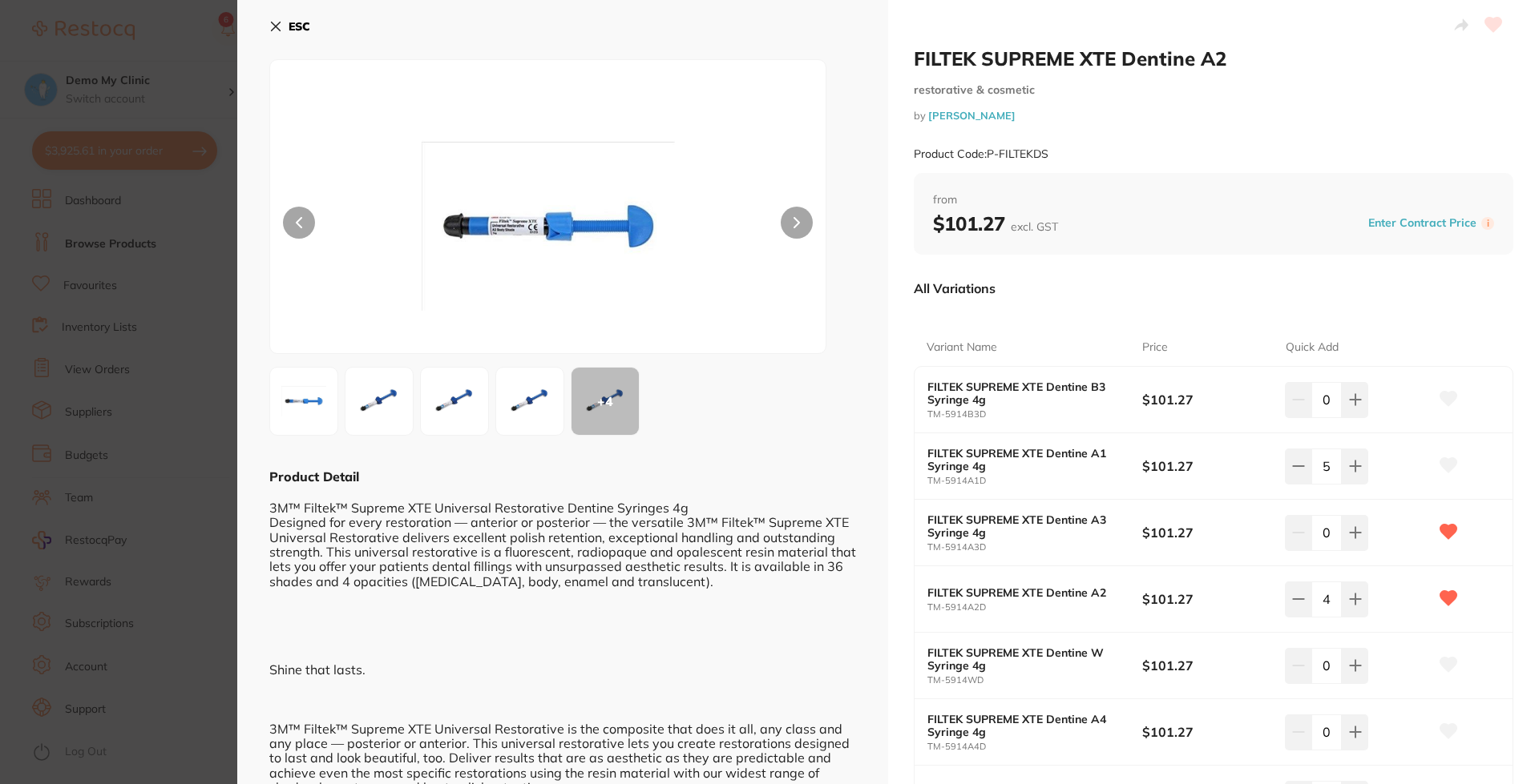
click at [275, 28] on icon at bounding box center [276, 26] width 9 height 9
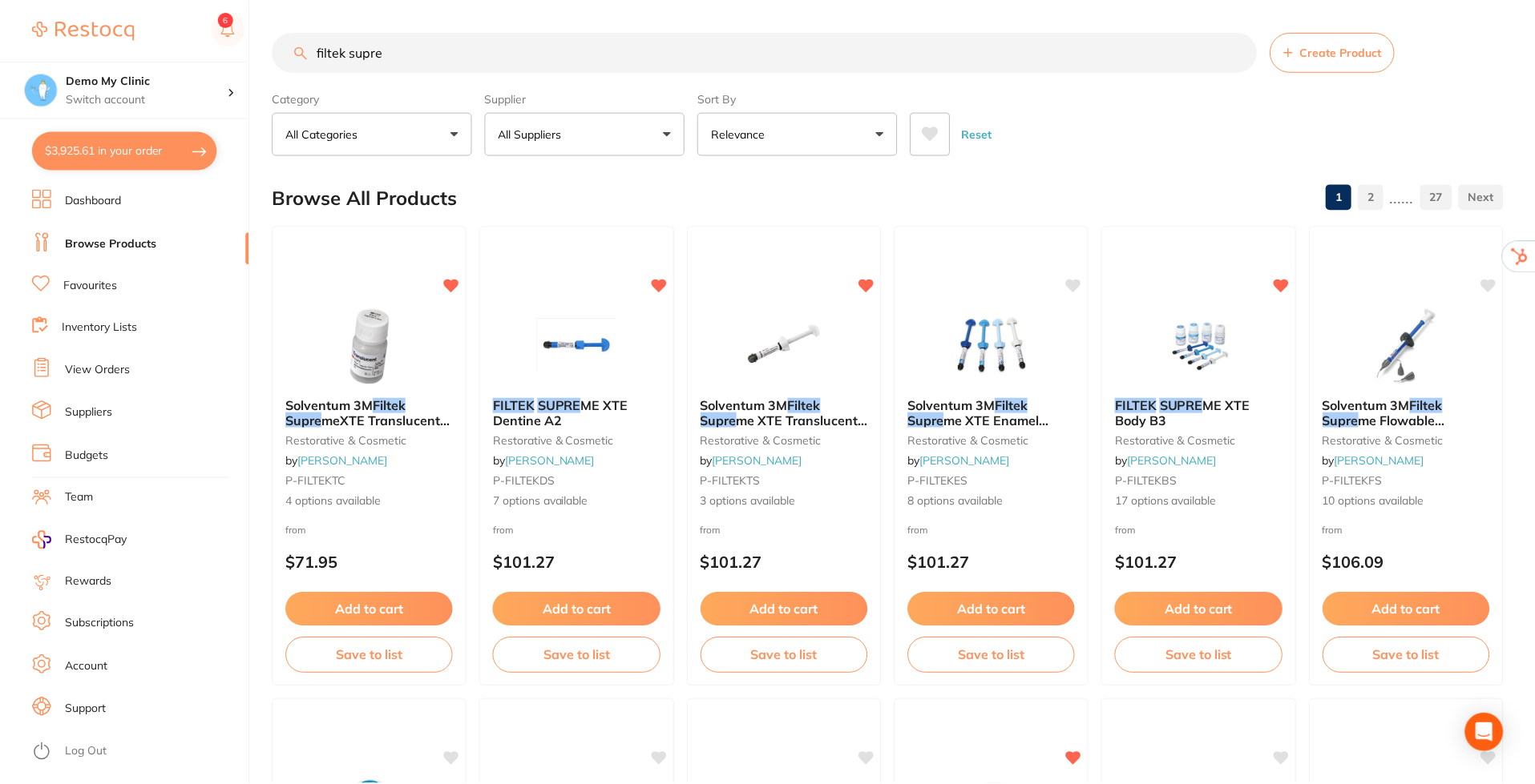
scroll to position [41, 0]
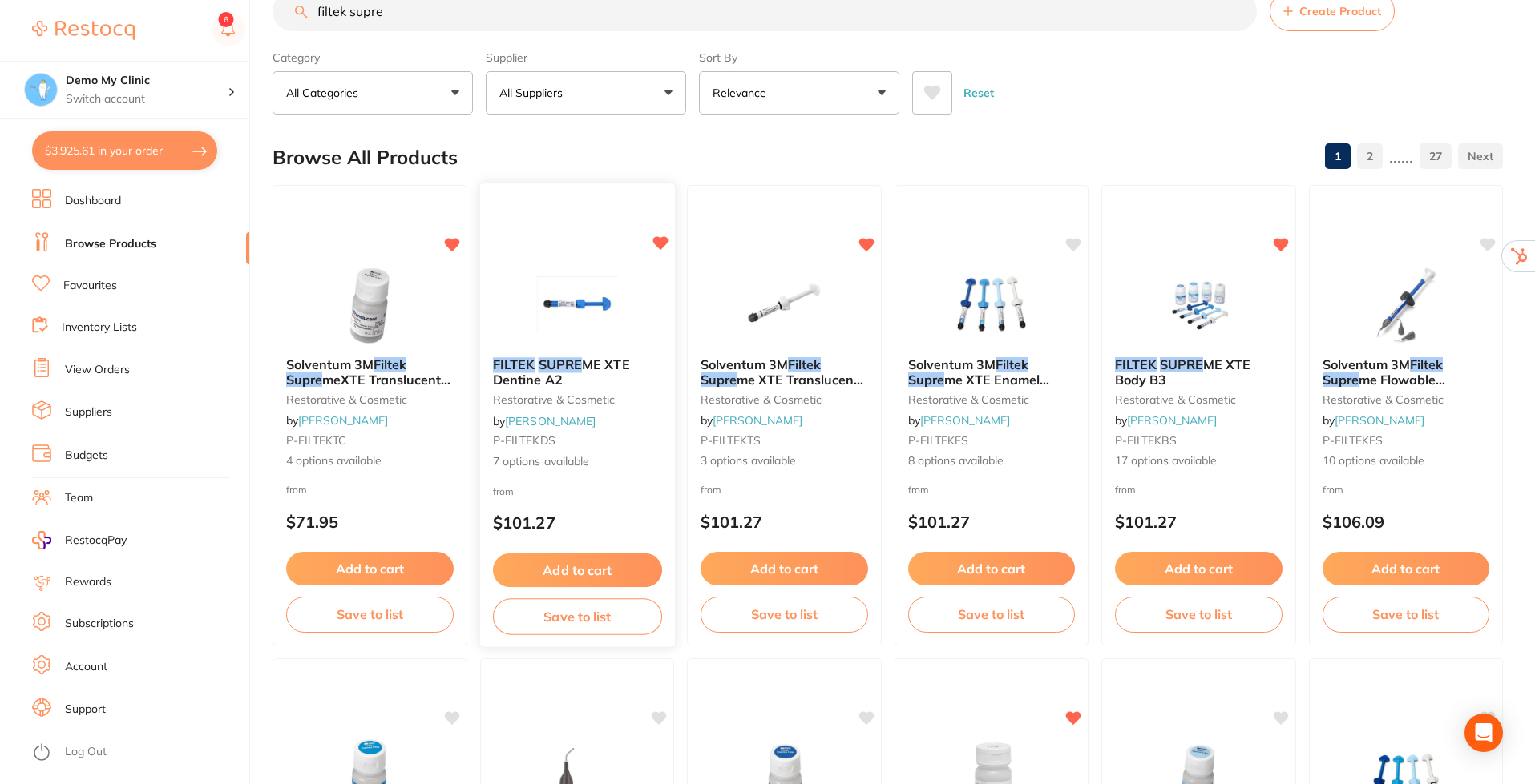
click at [571, 626] on button "Save to list" at bounding box center [577, 616] width 169 height 36
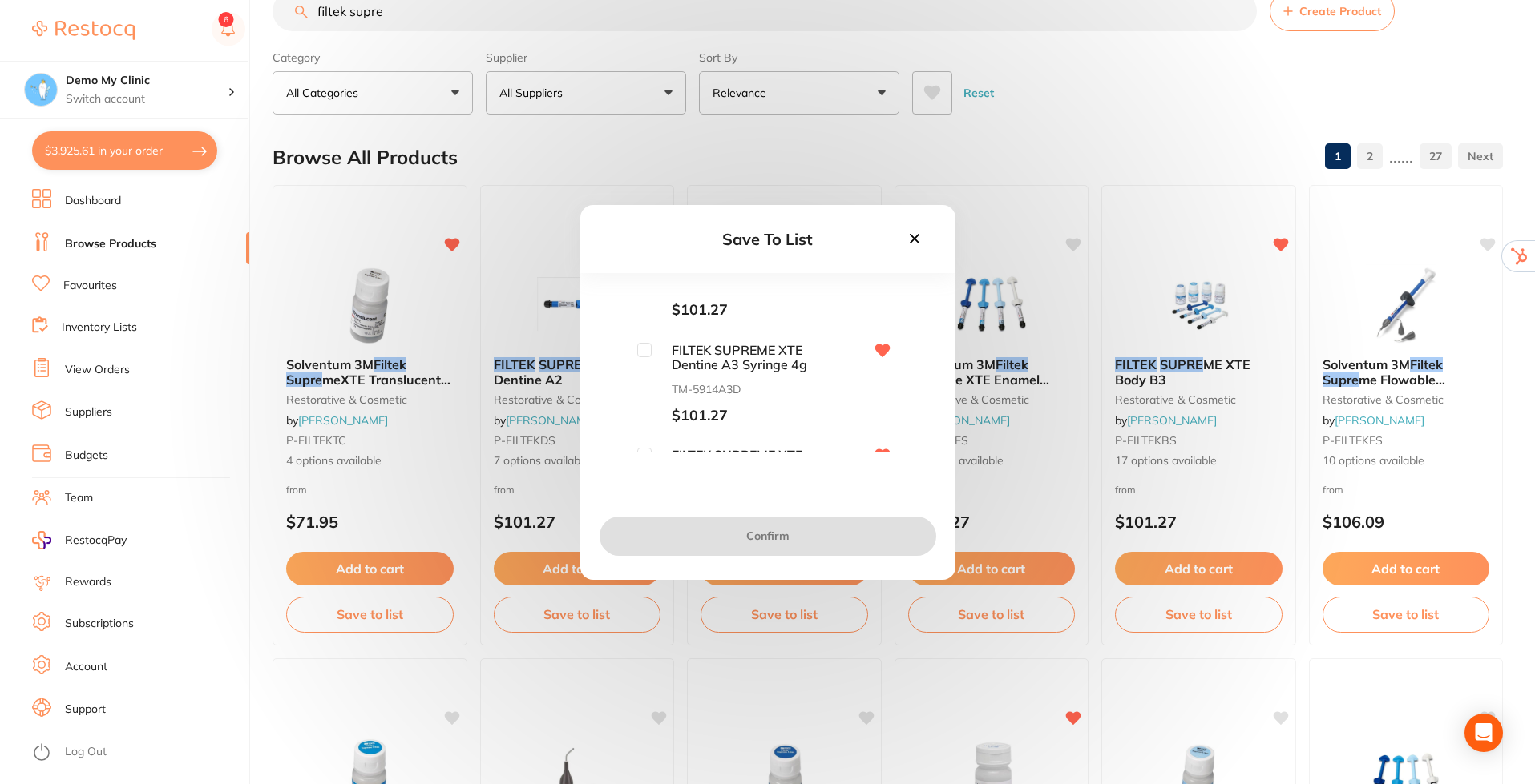
scroll to position [400, 0]
click at [640, 428] on input "checkbox" at bounding box center [644, 425] width 15 height 15
checkbox input "true"
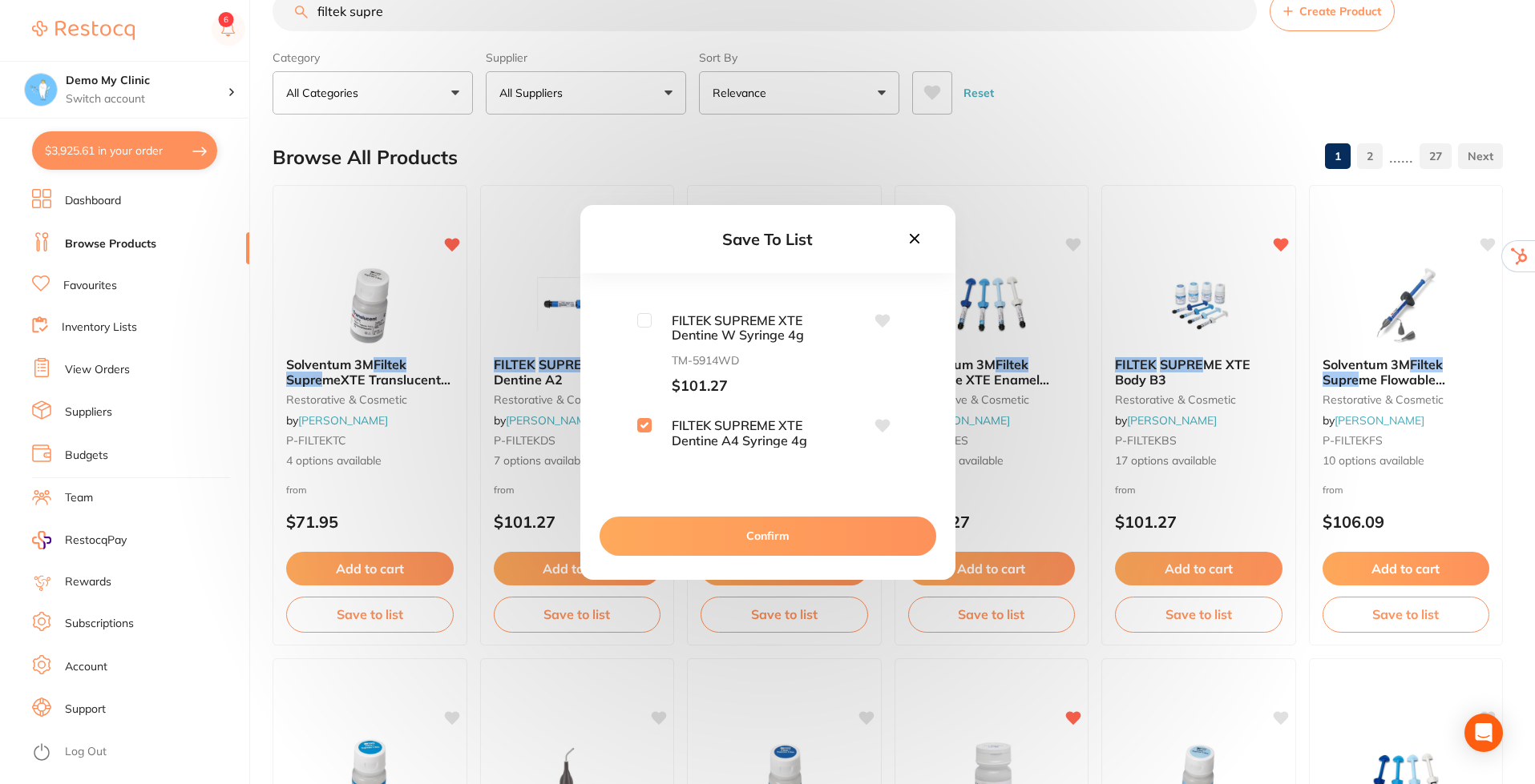
click at [778, 532] on button "Confirm" at bounding box center [768, 536] width 337 height 38
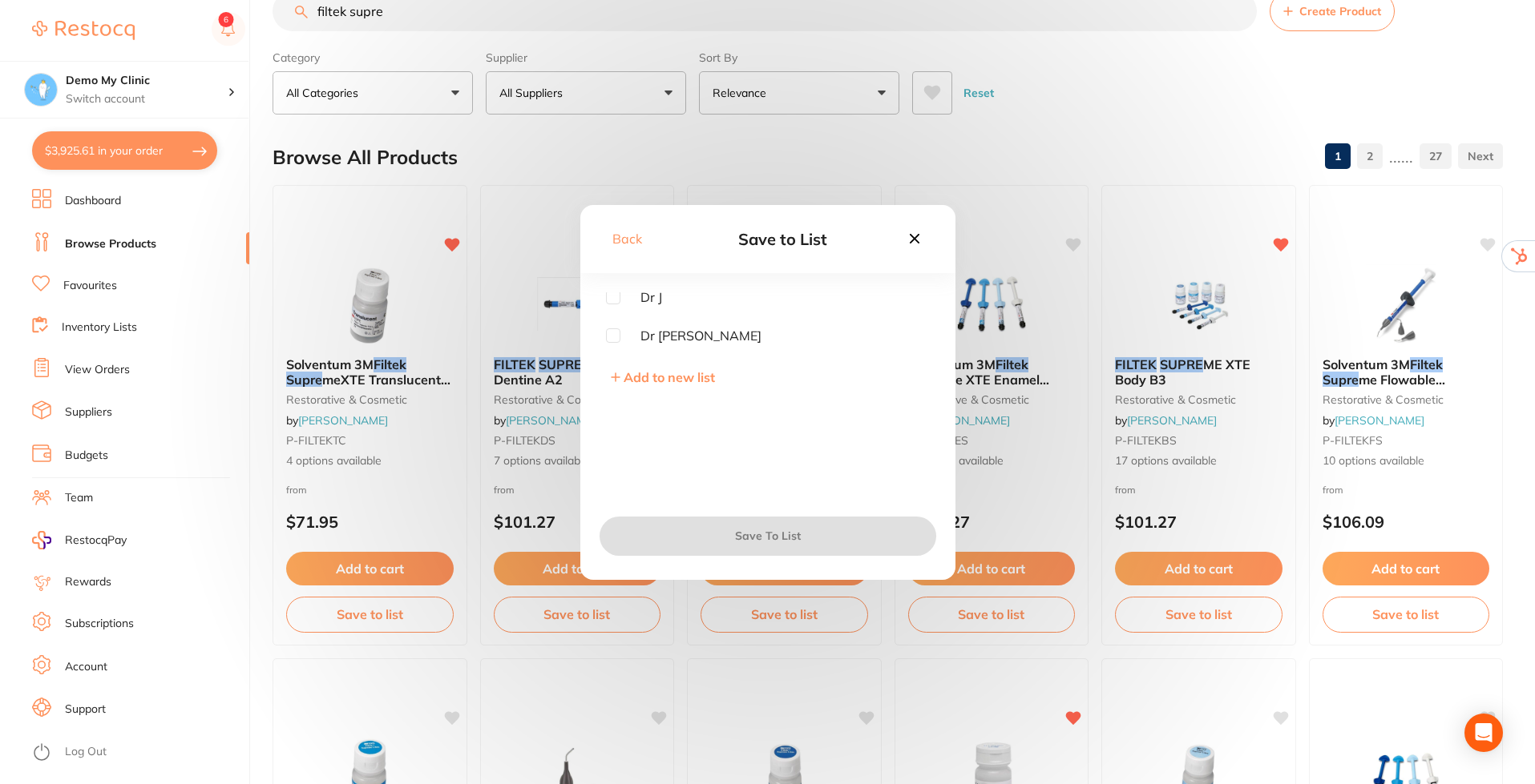
scroll to position [0, 0]
click at [616, 335] on input "checkbox" at bounding box center [613, 338] width 15 height 15
checkbox input "true"
click at [646, 376] on span "Add to new list" at bounding box center [669, 377] width 92 height 16
click at [668, 334] on input "text" at bounding box center [768, 335] width 323 height 42
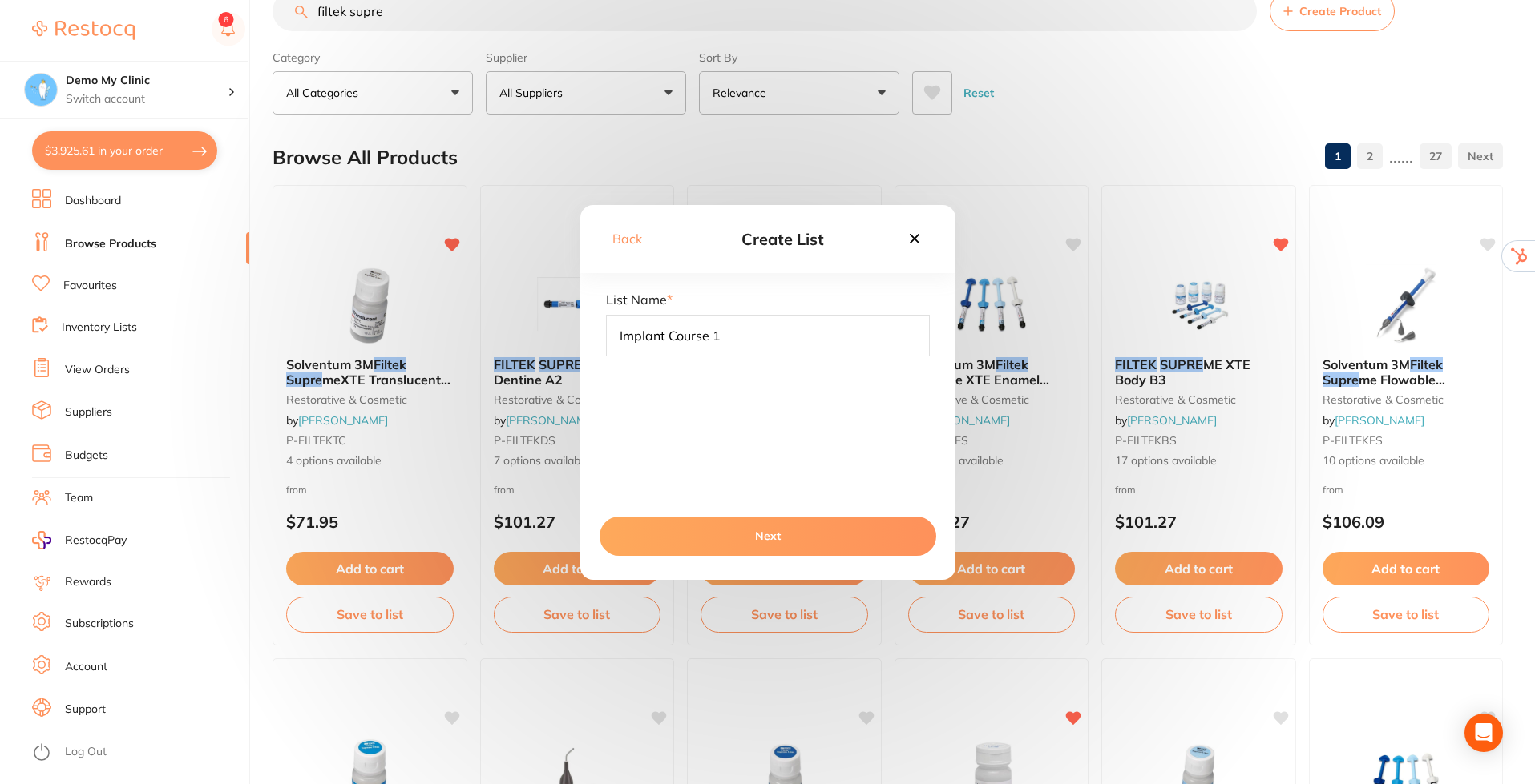
type input "Implant Course 1"
click at [755, 526] on button "Next" at bounding box center [768, 536] width 337 height 38
click at [761, 537] on button "Save To List" at bounding box center [768, 536] width 337 height 38
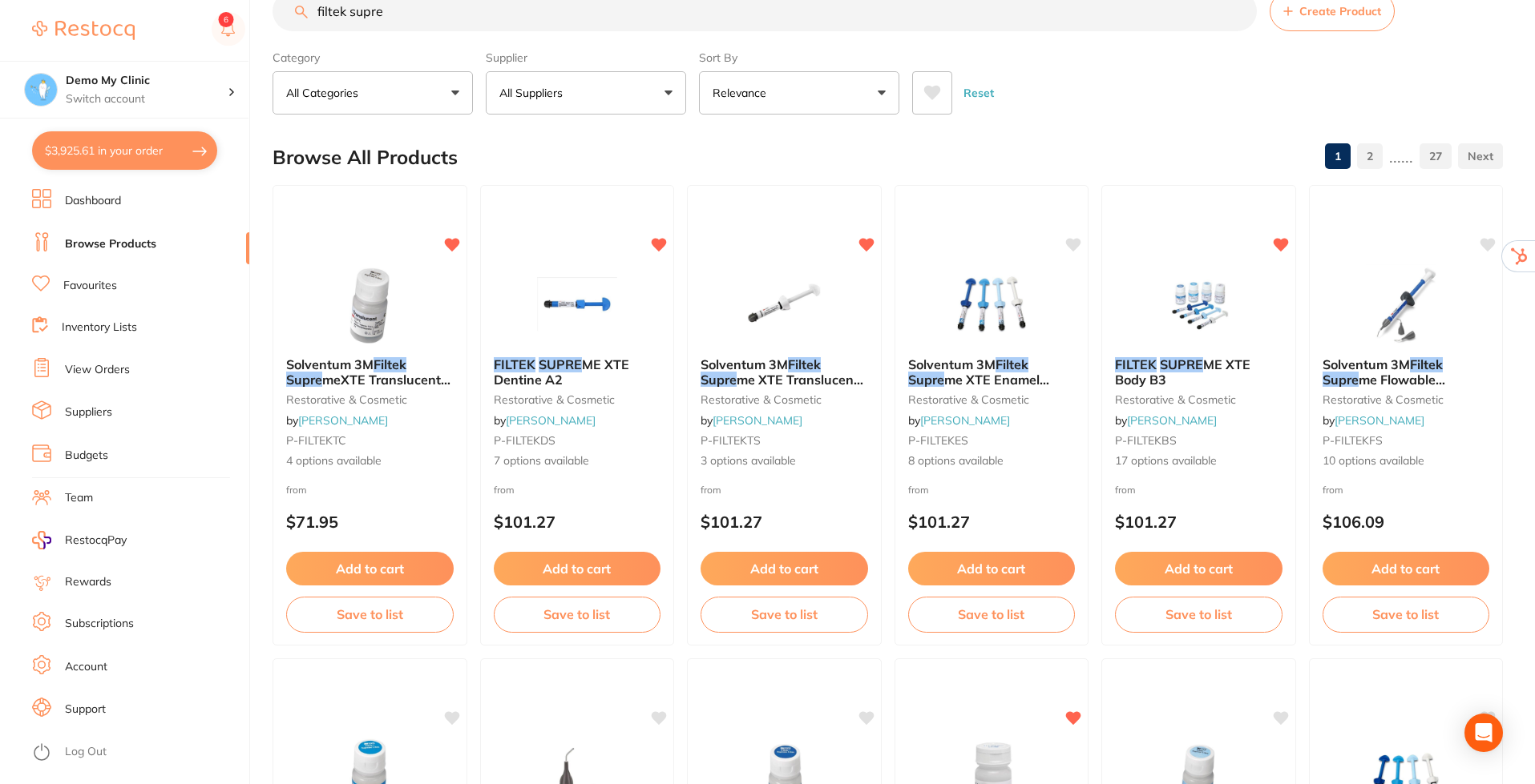
click at [592, 559] on button "Add to cart" at bounding box center [578, 569] width 168 height 34
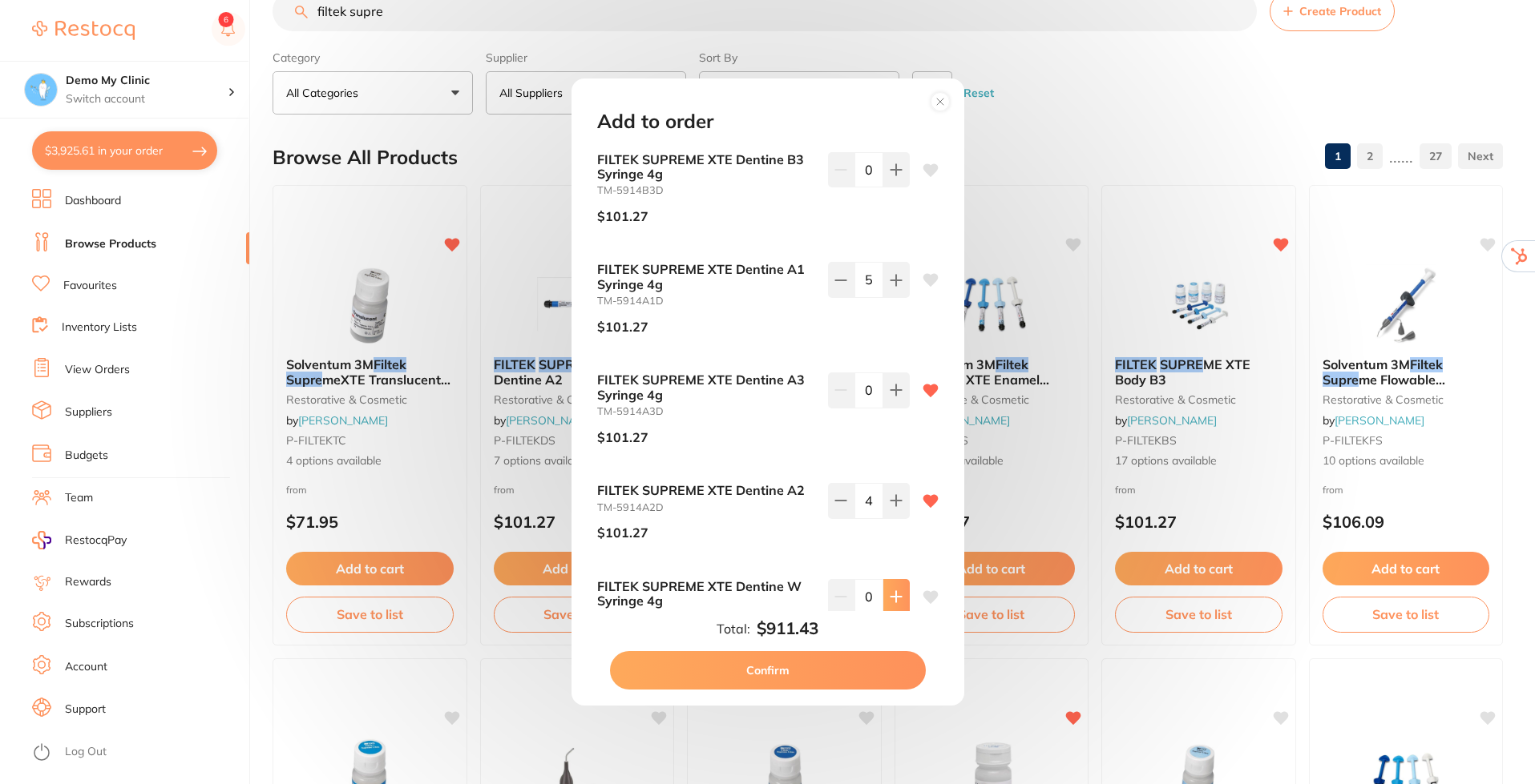
click at [890, 593] on icon at bounding box center [895, 596] width 13 height 13
type input "2"
click at [787, 662] on button "Confirm" at bounding box center [768, 670] width 316 height 38
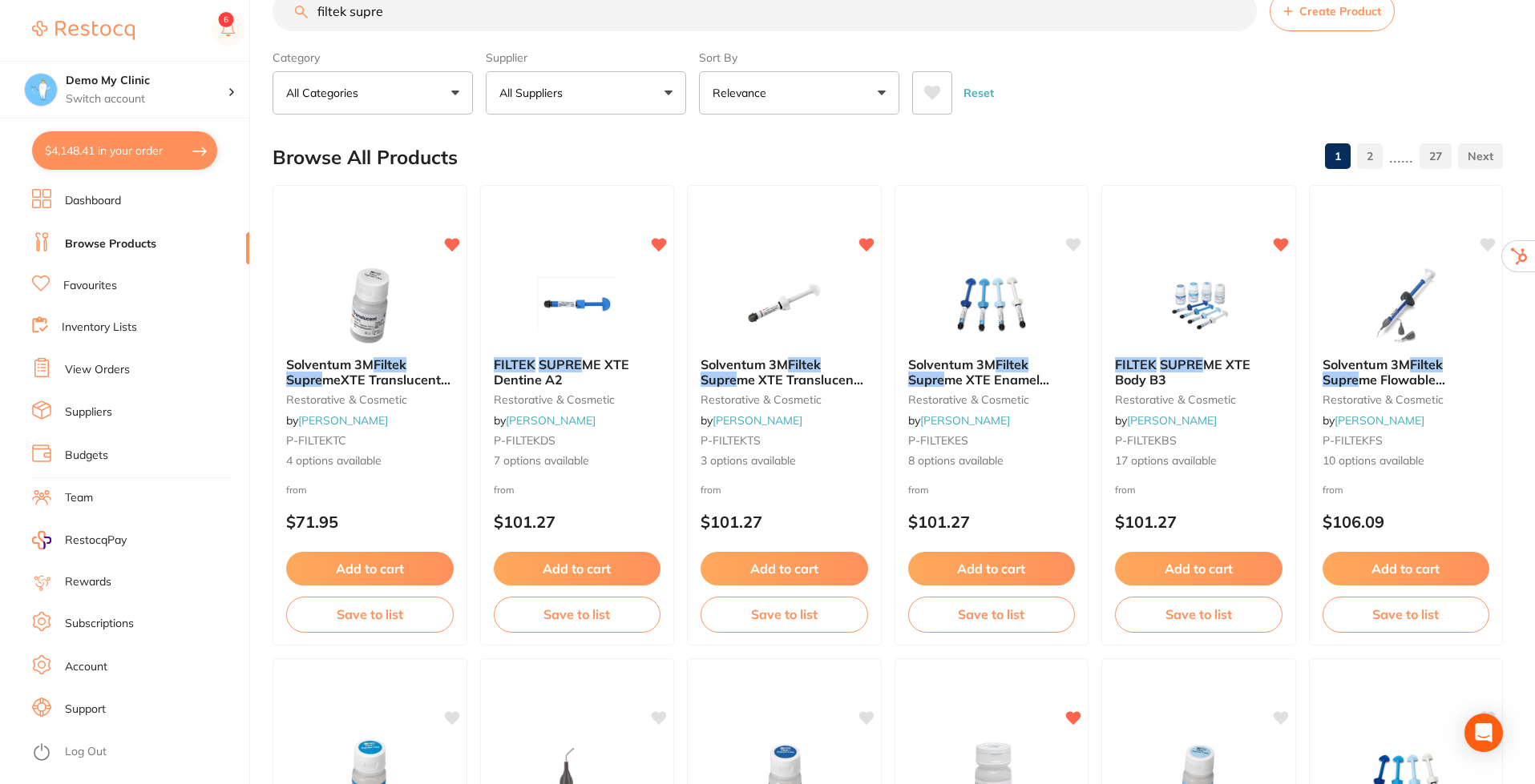
click at [120, 319] on link "Inventory Lists" at bounding box center [98, 327] width 75 height 16
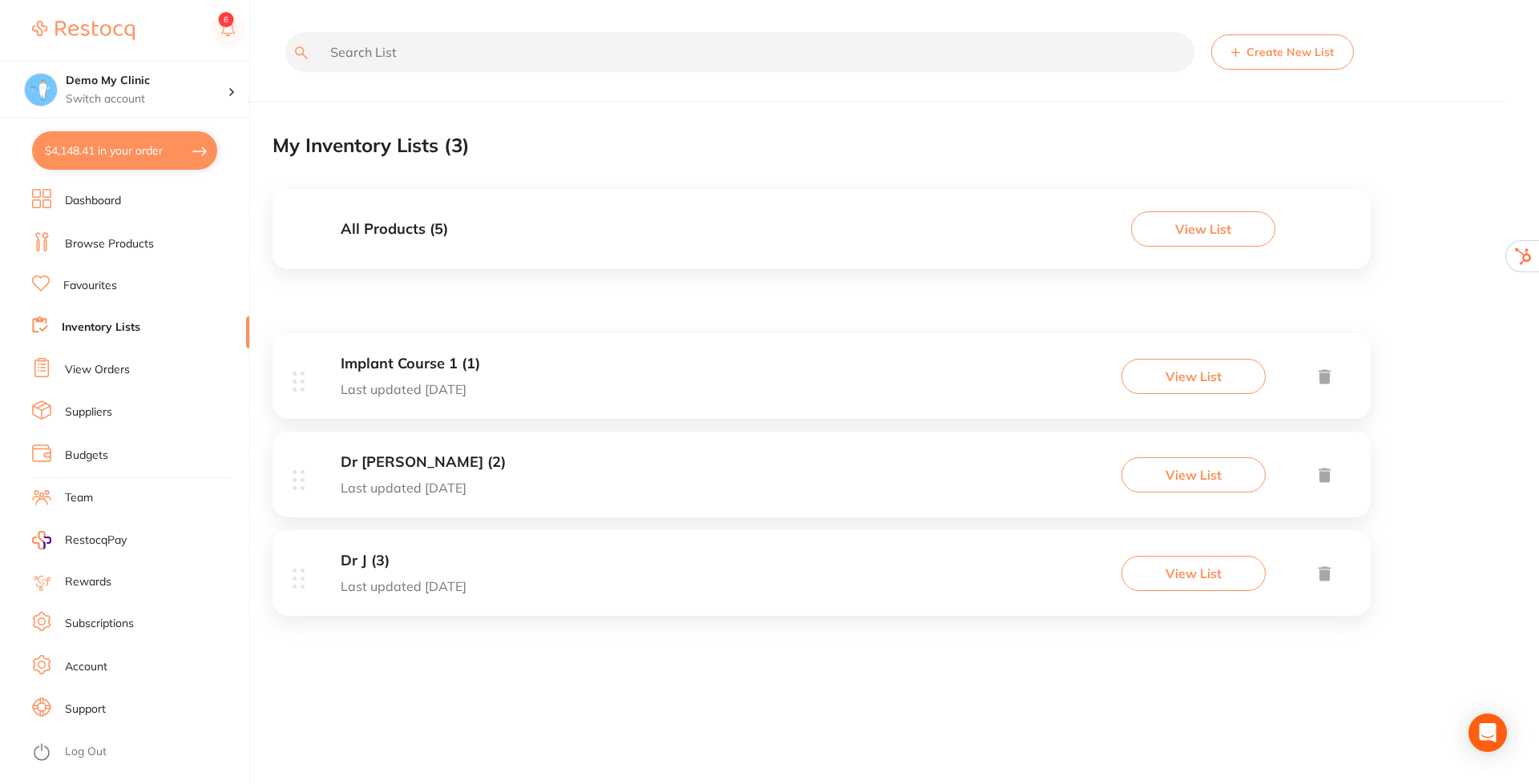
click at [113, 238] on link "Browse Products" at bounding box center [109, 244] width 89 height 16
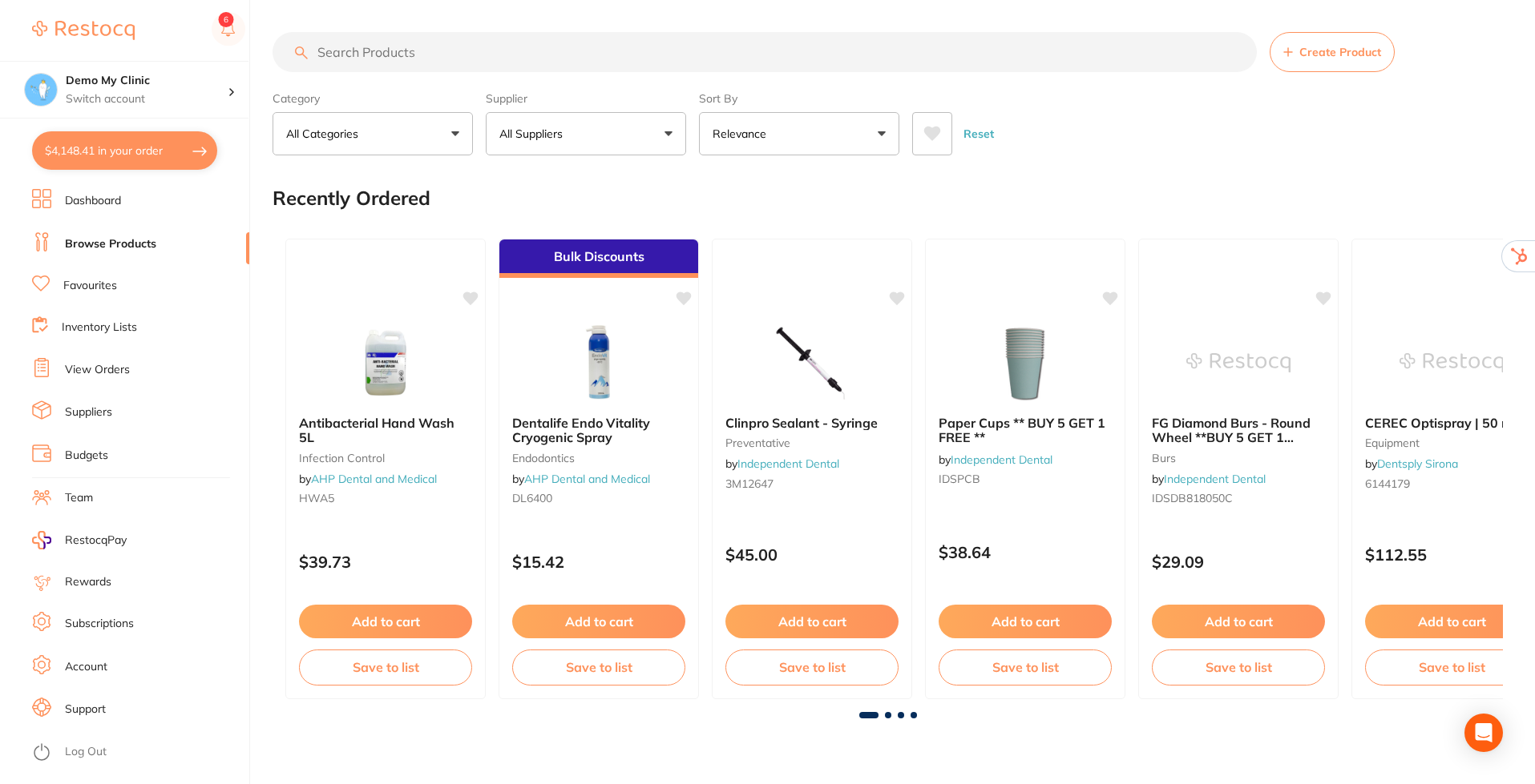
click at [518, 51] on input "search" at bounding box center [765, 52] width 984 height 40
click at [661, 136] on button "All Suppliers" at bounding box center [586, 133] width 201 height 43
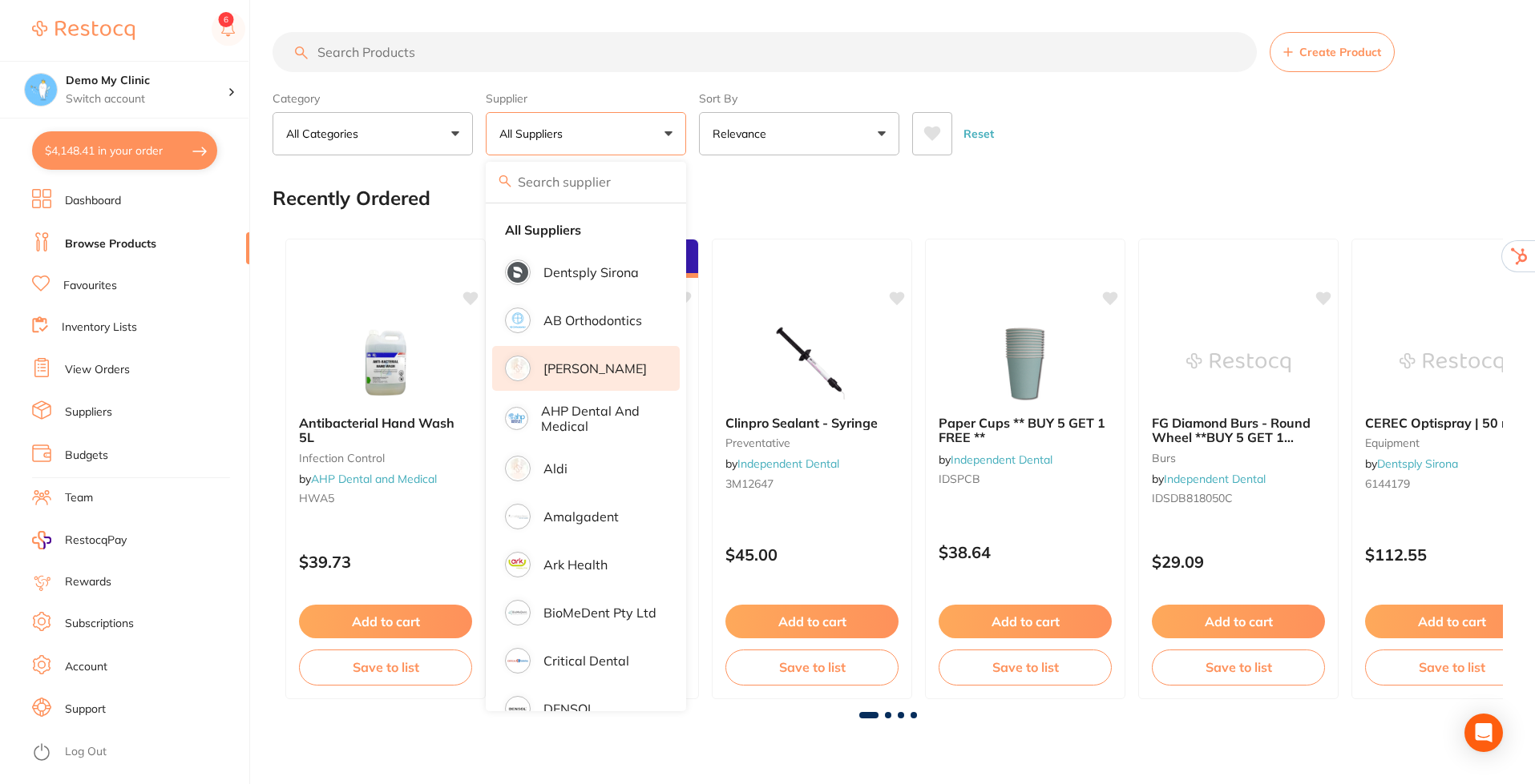
click at [572, 363] on p "[PERSON_NAME]" at bounding box center [595, 368] width 103 height 15
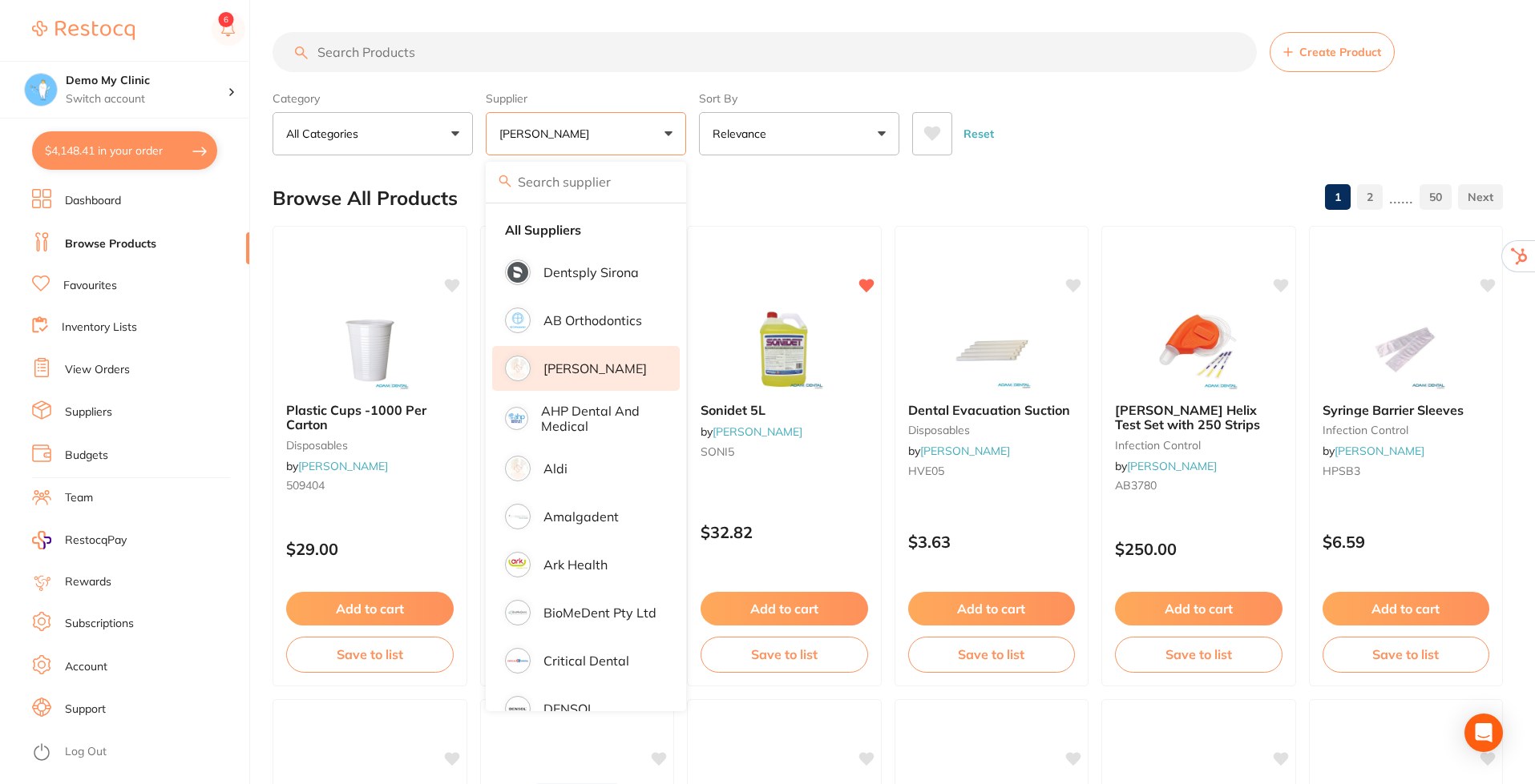
click at [742, 192] on div "Browse All Products 1 2 ...... 50" at bounding box center [887, 198] width 1230 height 54
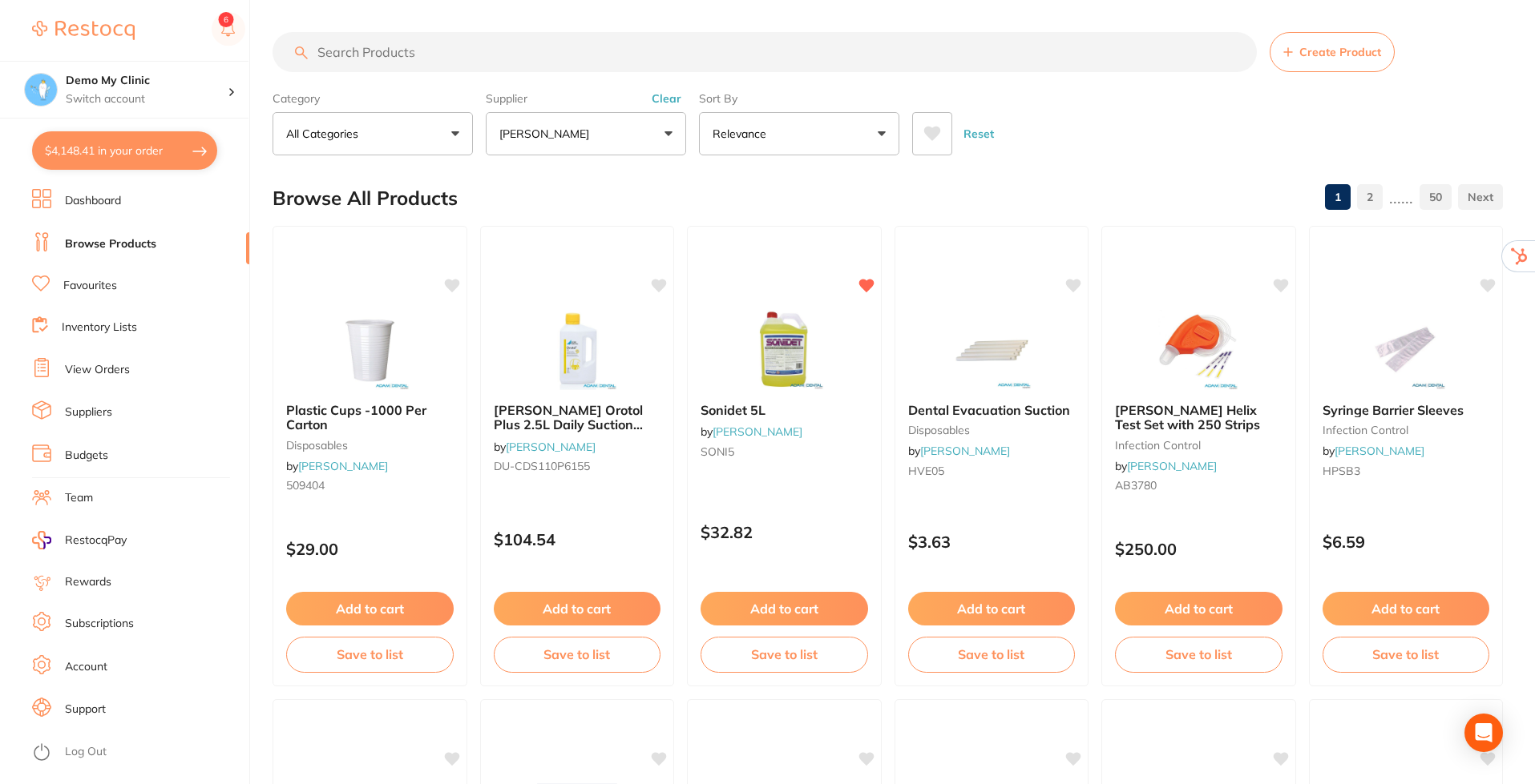
click at [471, 52] on input "search" at bounding box center [765, 52] width 984 height 40
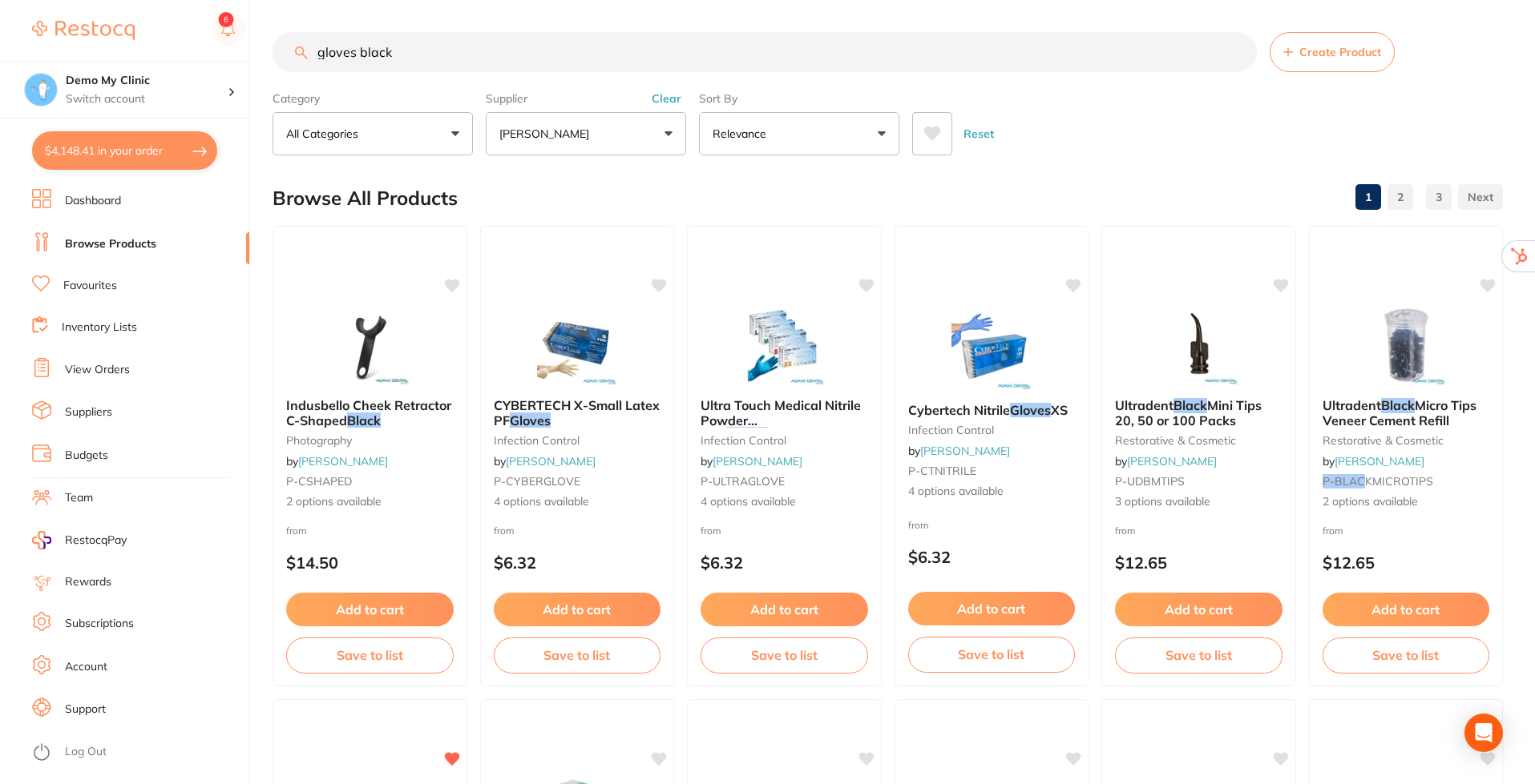
type input "gloves black"
click at [662, 97] on button "Clear" at bounding box center [666, 98] width 39 height 15
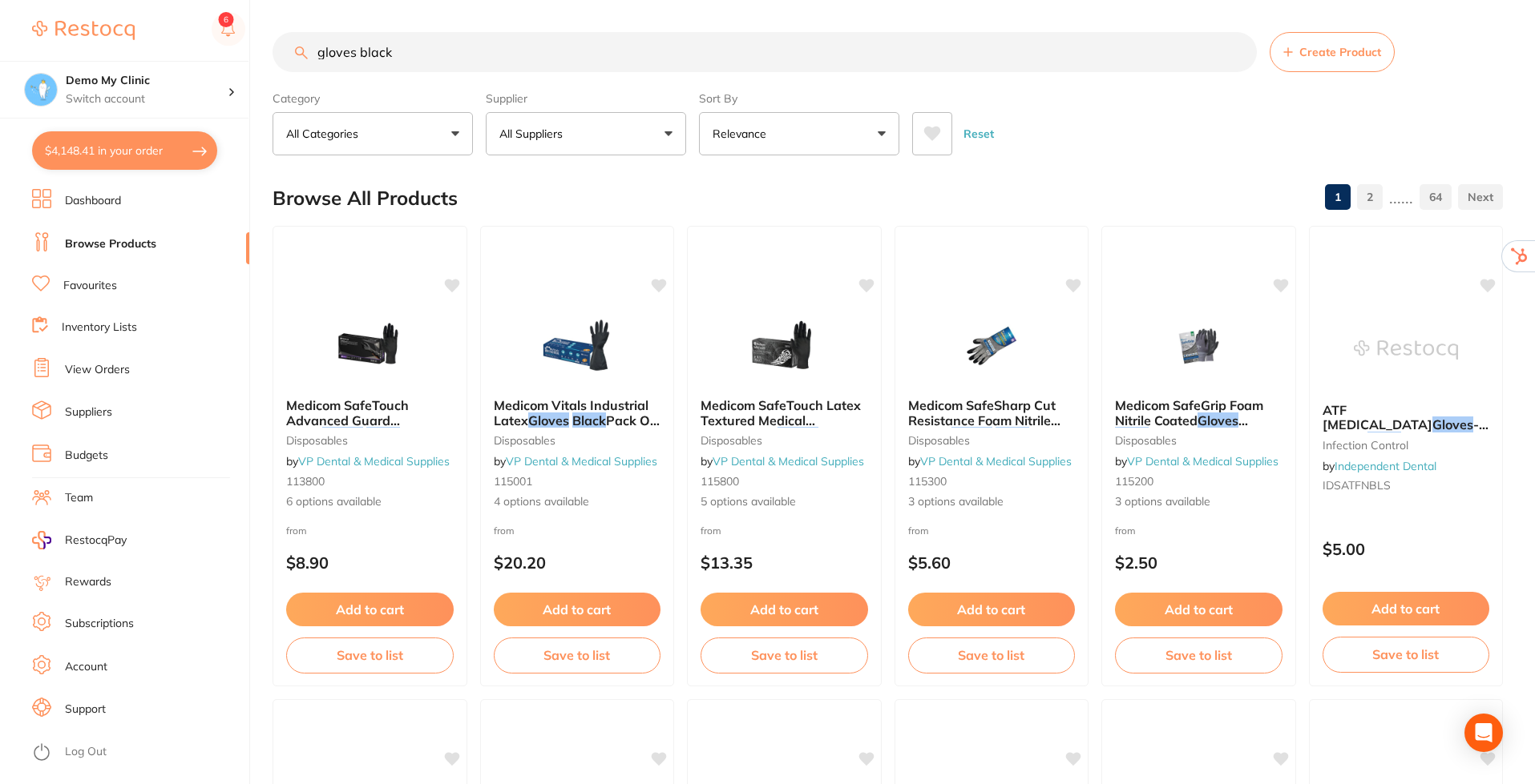
click at [121, 157] on button "$4,148.41 in your order" at bounding box center [125, 150] width 185 height 38
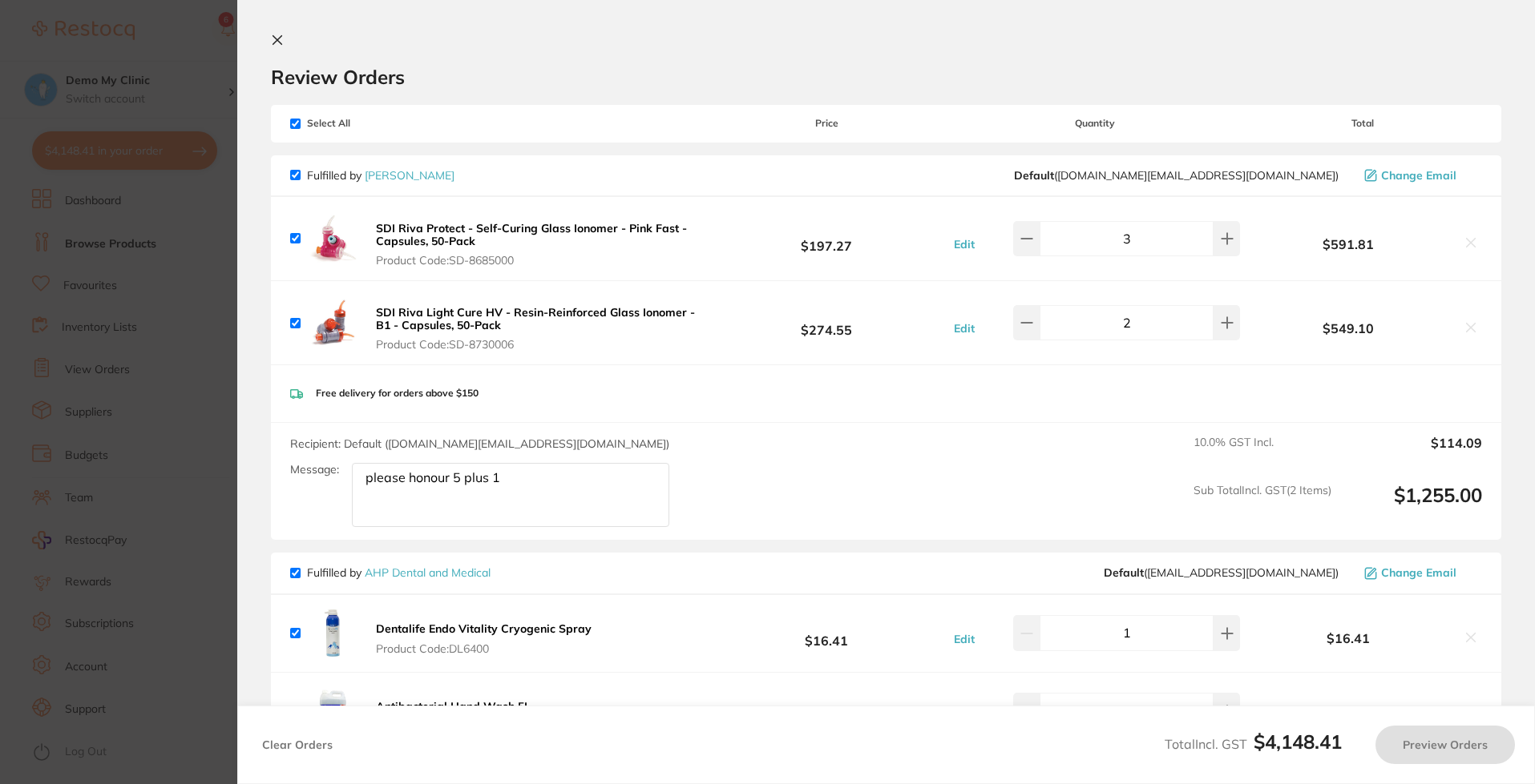
checkbox input "true"
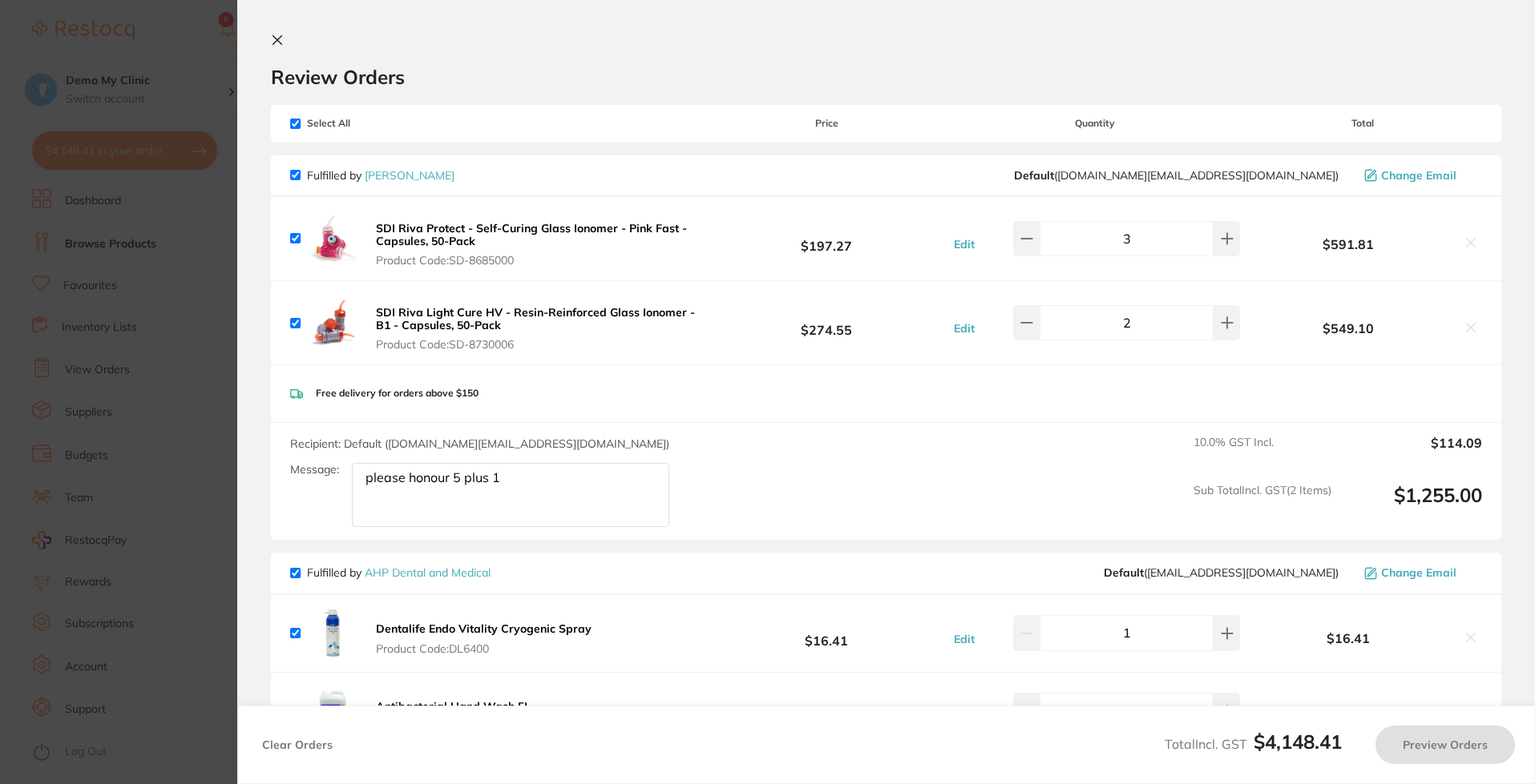
checkbox input "true"
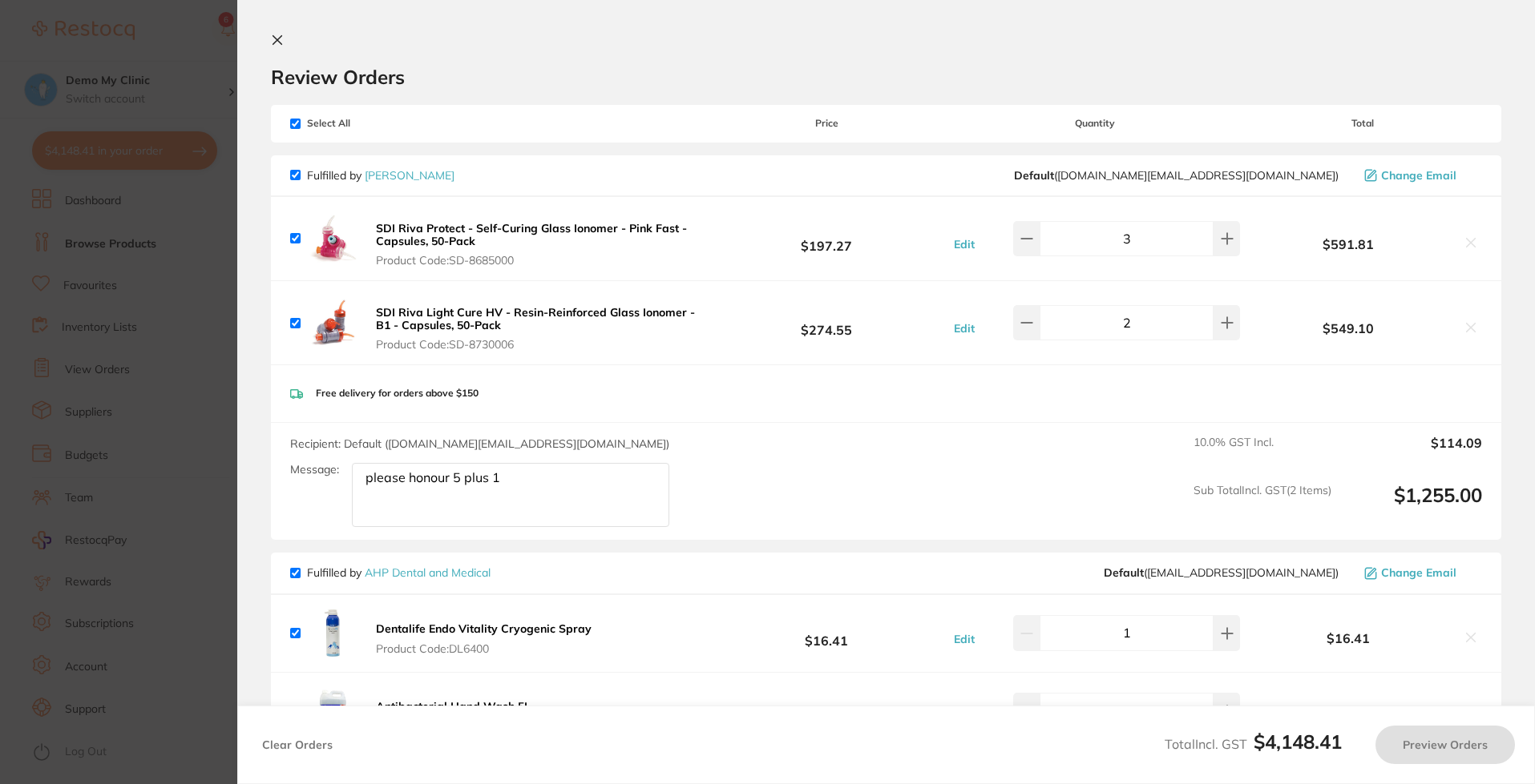
checkbox input "true"
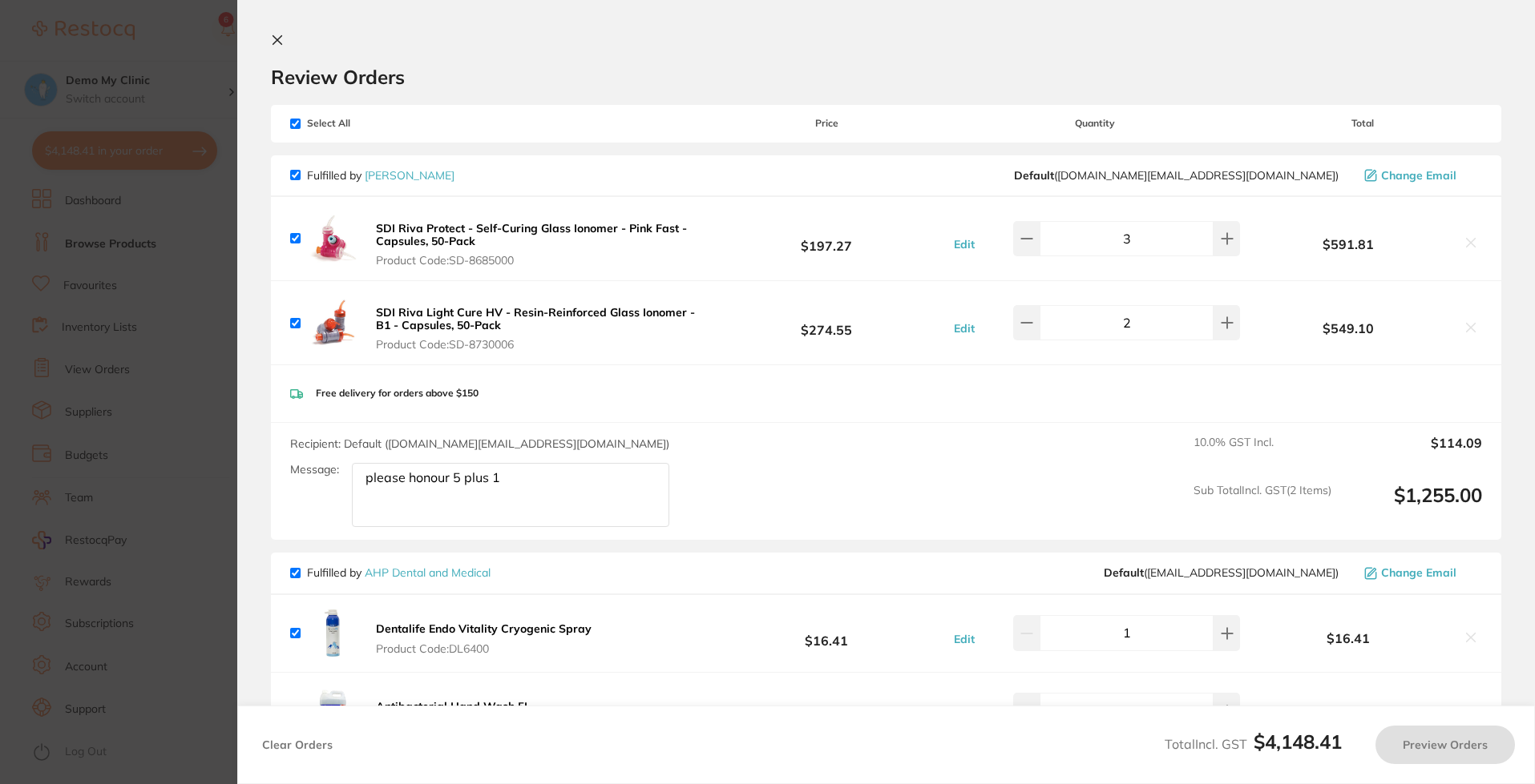
checkbox input "true"
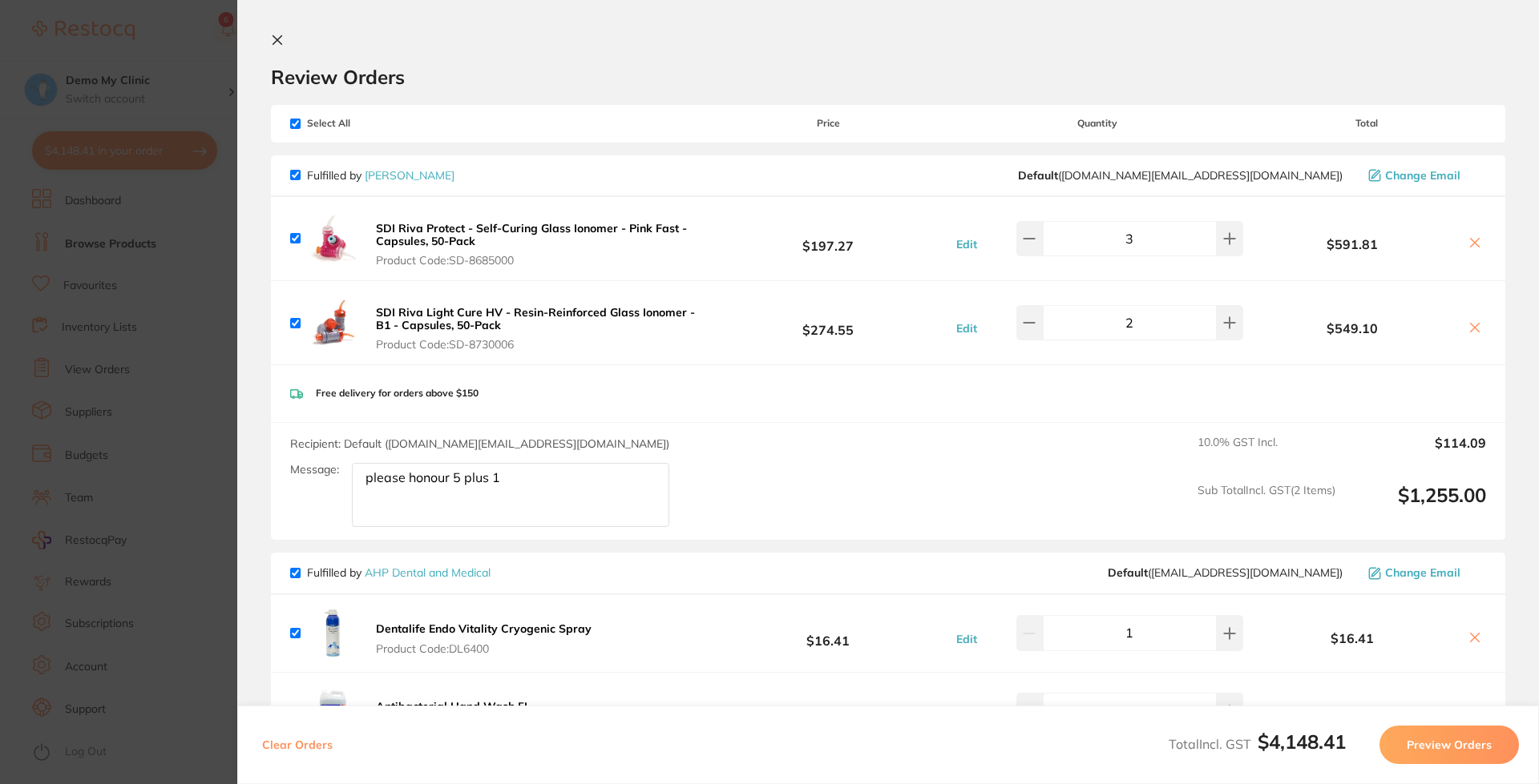
click at [279, 37] on icon at bounding box center [277, 40] width 13 height 13
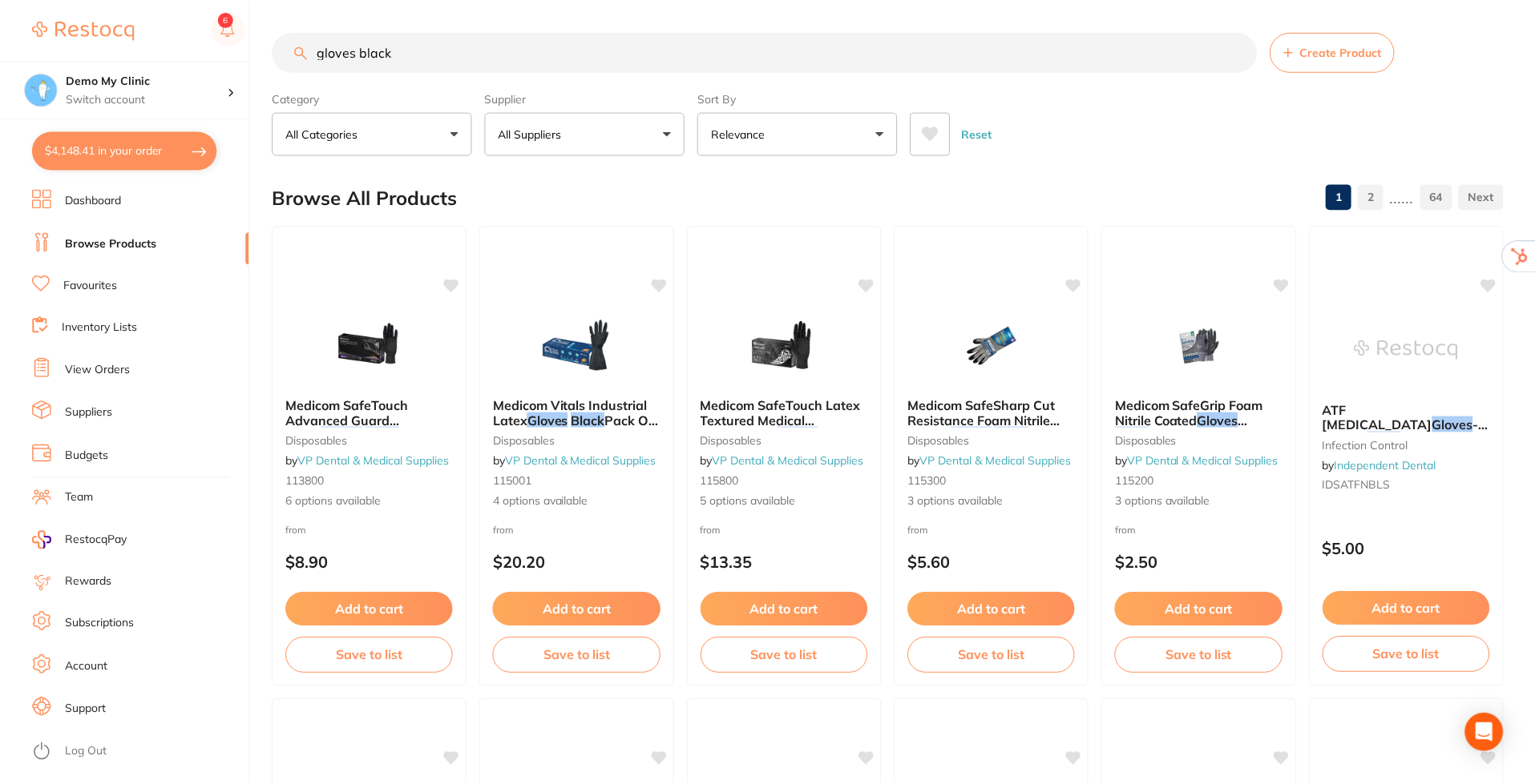
scroll to position [2, 0]
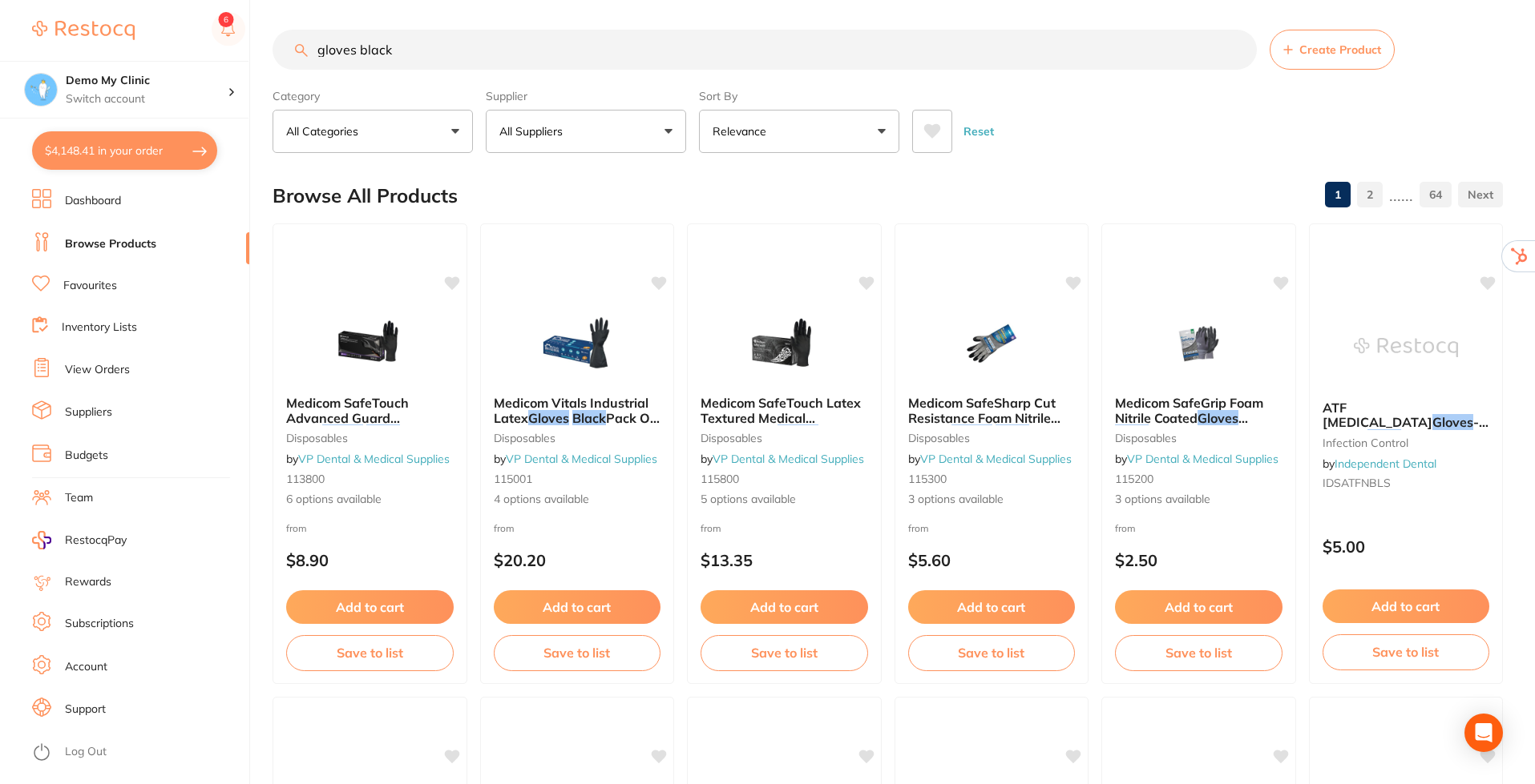
click at [134, 156] on button "$4,148.41 in your order" at bounding box center [125, 150] width 185 height 38
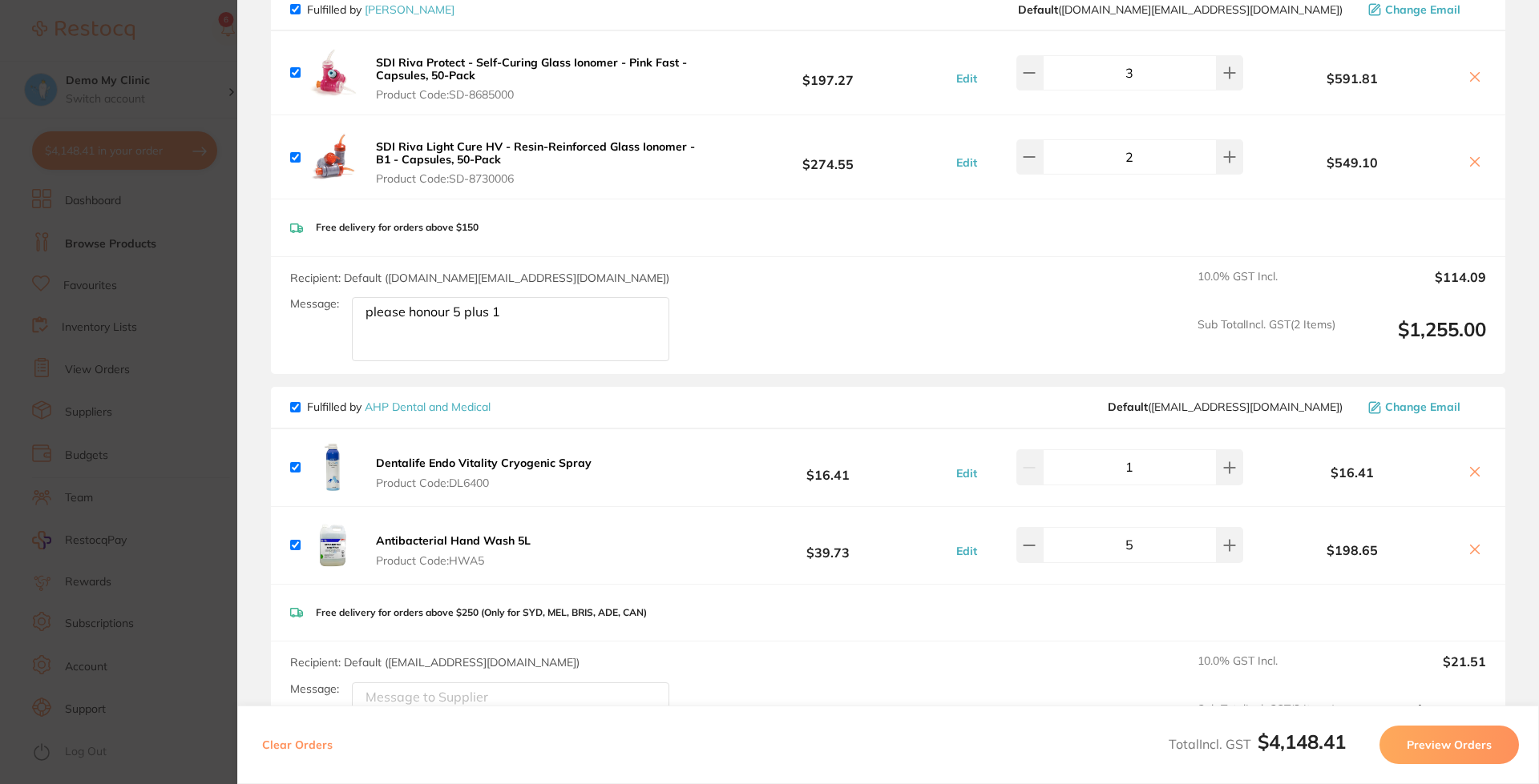
scroll to position [0, 0]
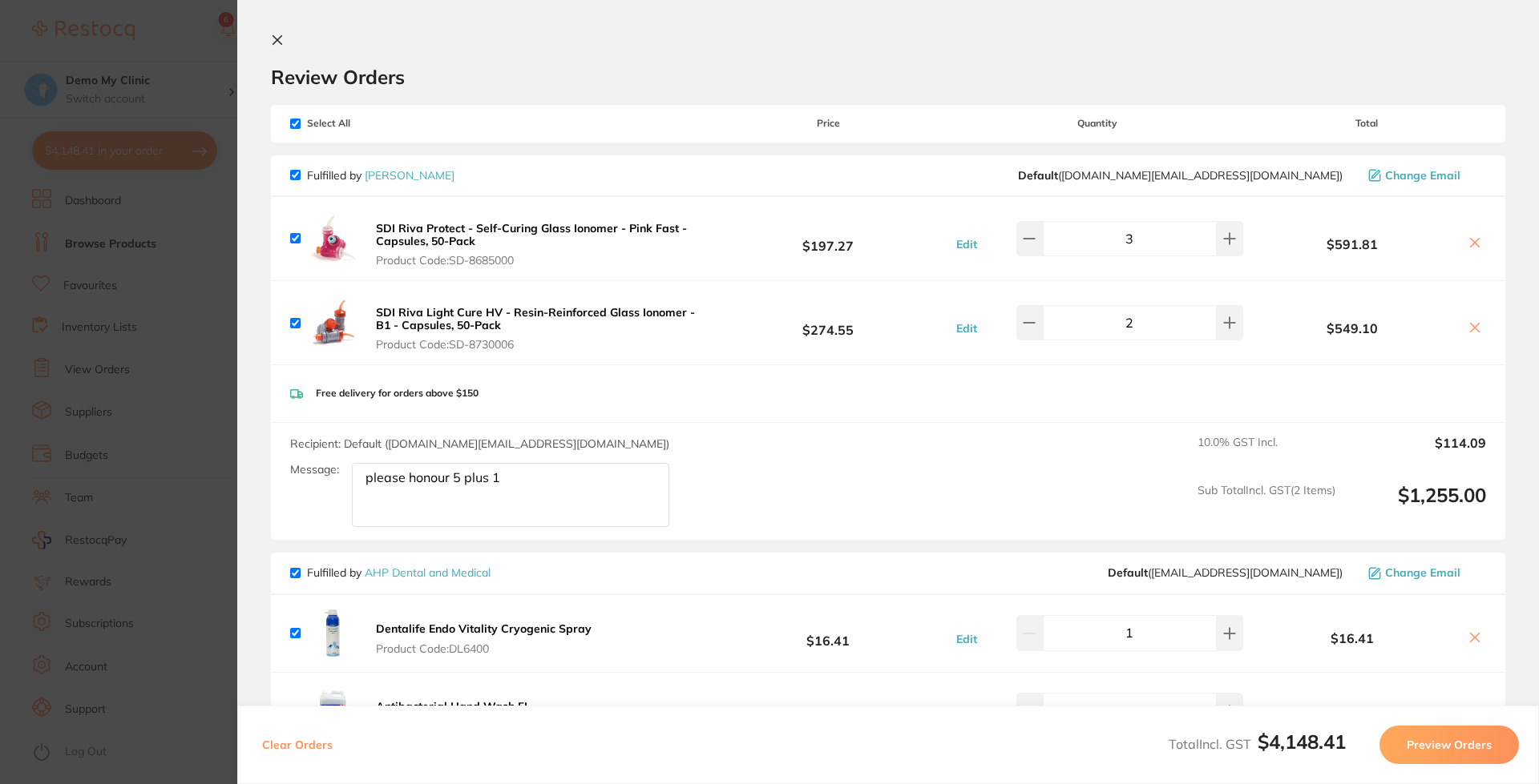
click at [291, 127] on input "checkbox" at bounding box center [295, 124] width 11 height 11
checkbox input "false"
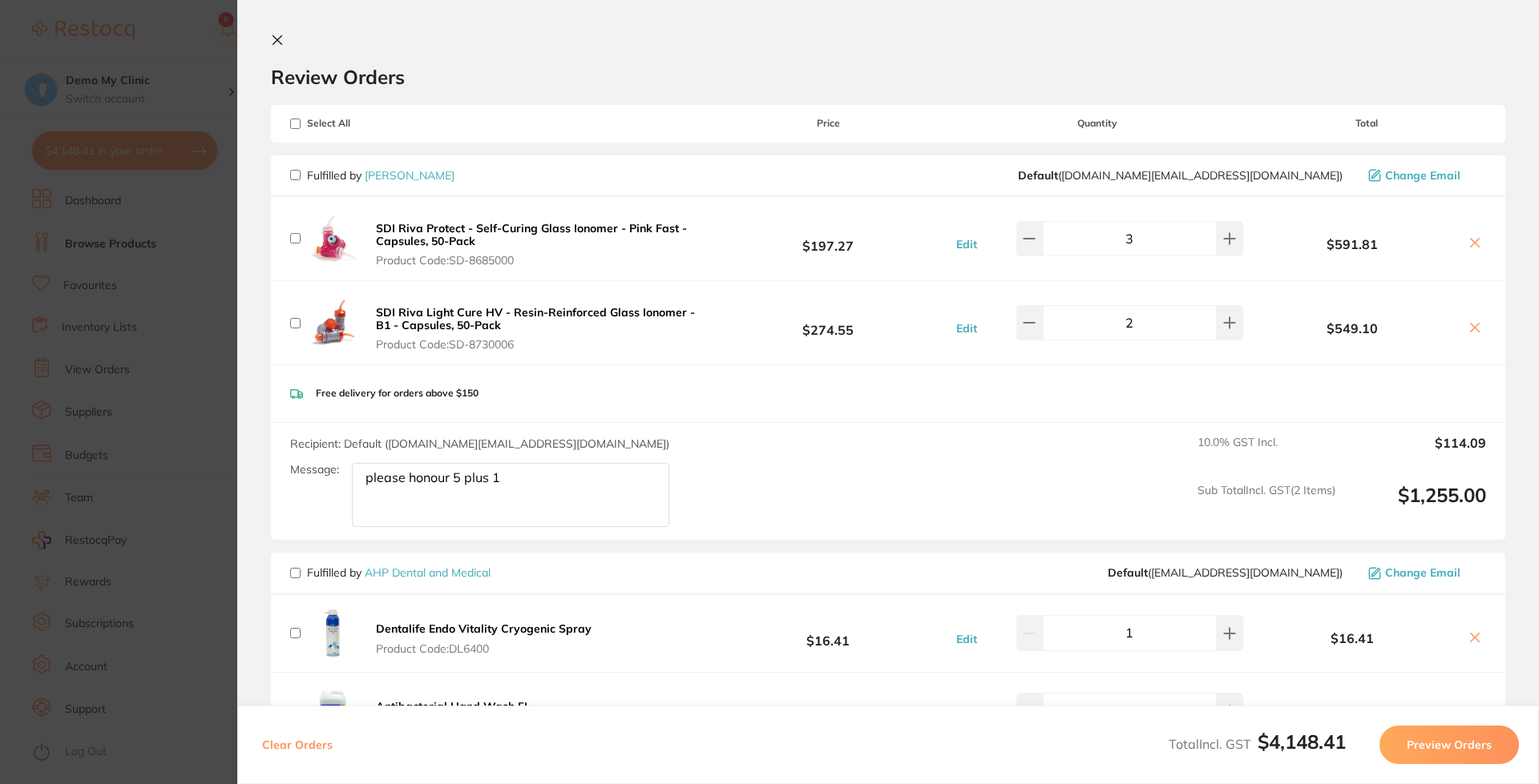
checkbox input "false"
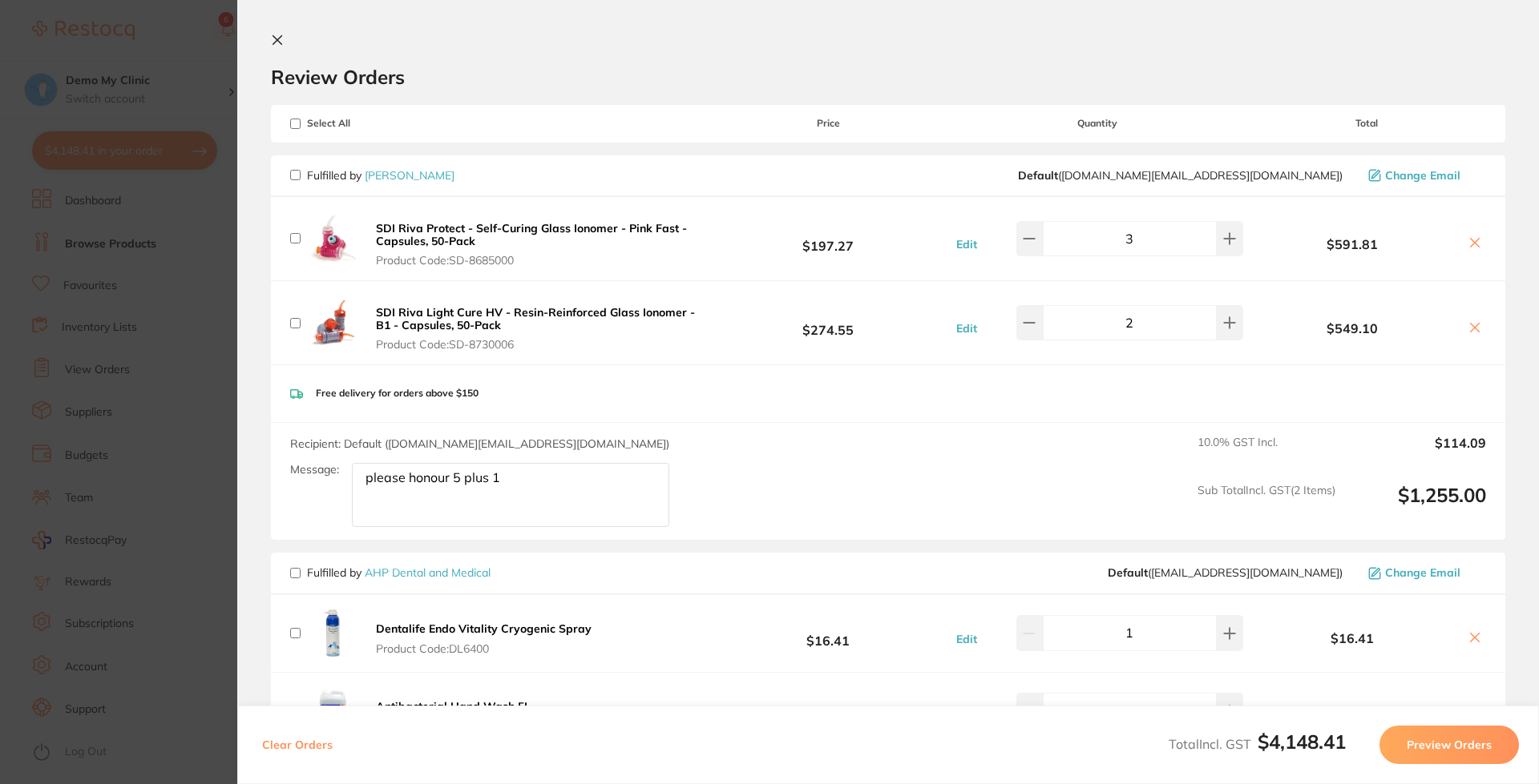
checkbox input "false"
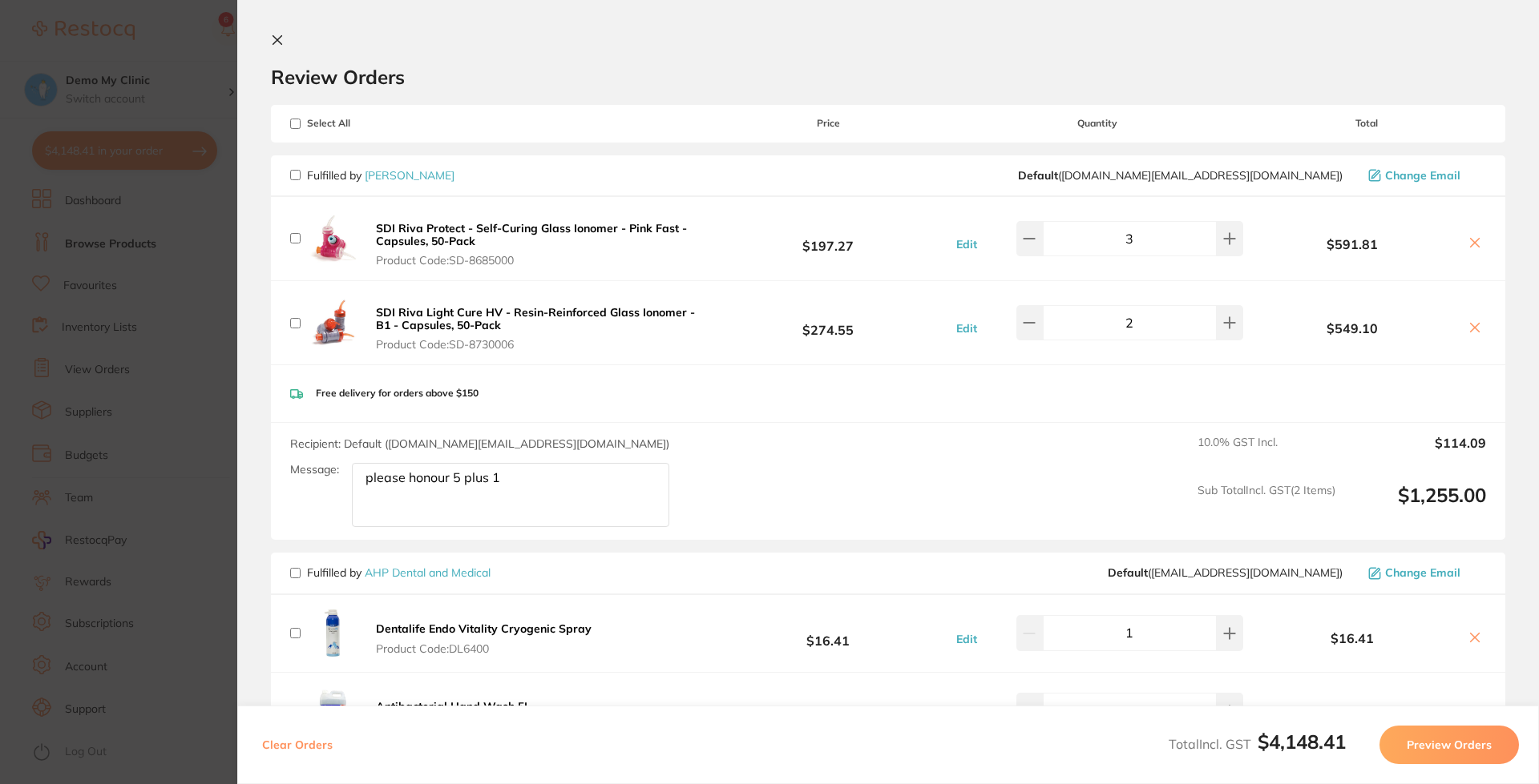
checkbox input "false"
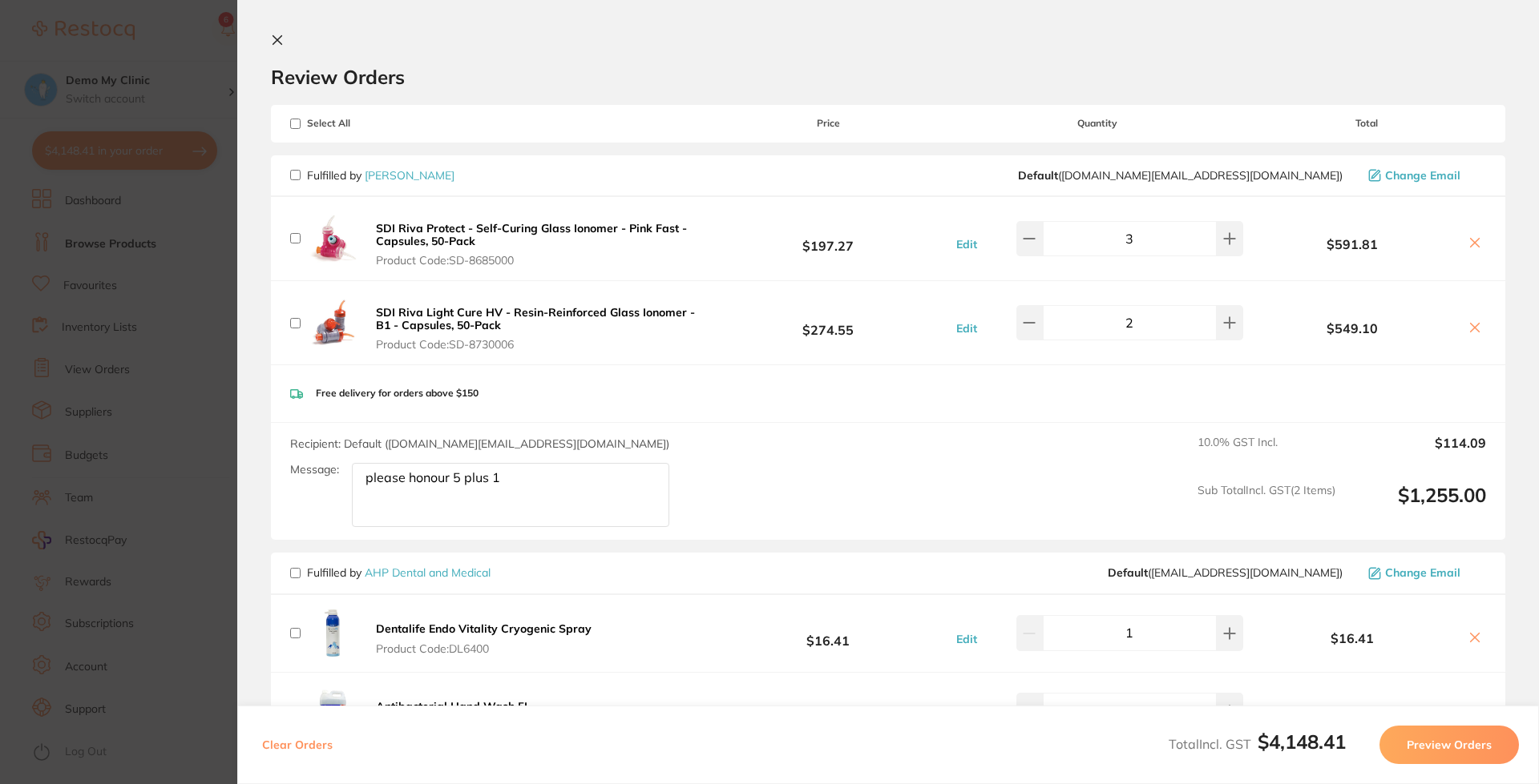
checkbox input "false"
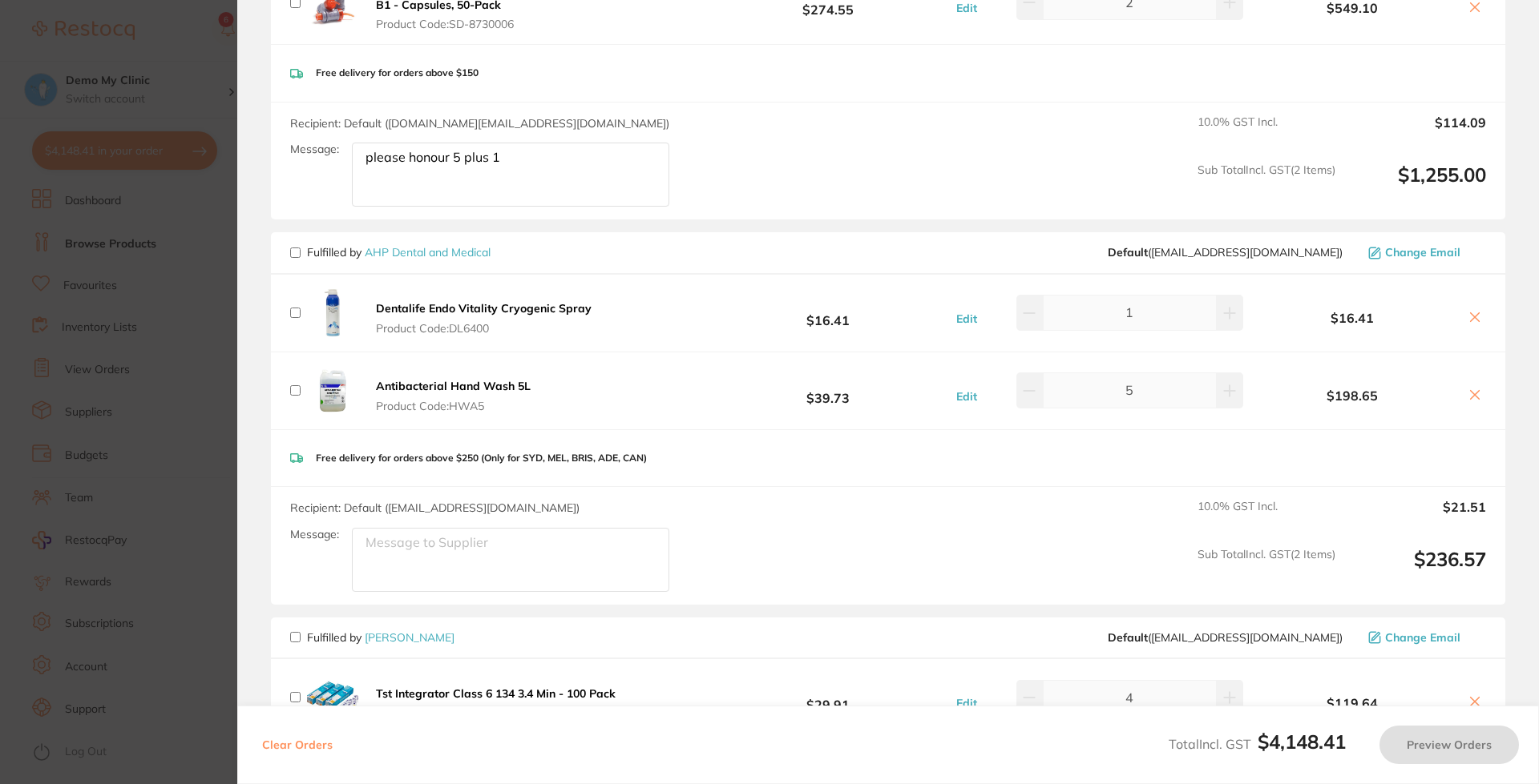
click at [302, 255] on span "Fulfilled by [PERSON_NAME] and Medical" at bounding box center [391, 252] width 201 height 15
click at [298, 255] on input "checkbox" at bounding box center [295, 252] width 11 height 11
checkbox input "true"
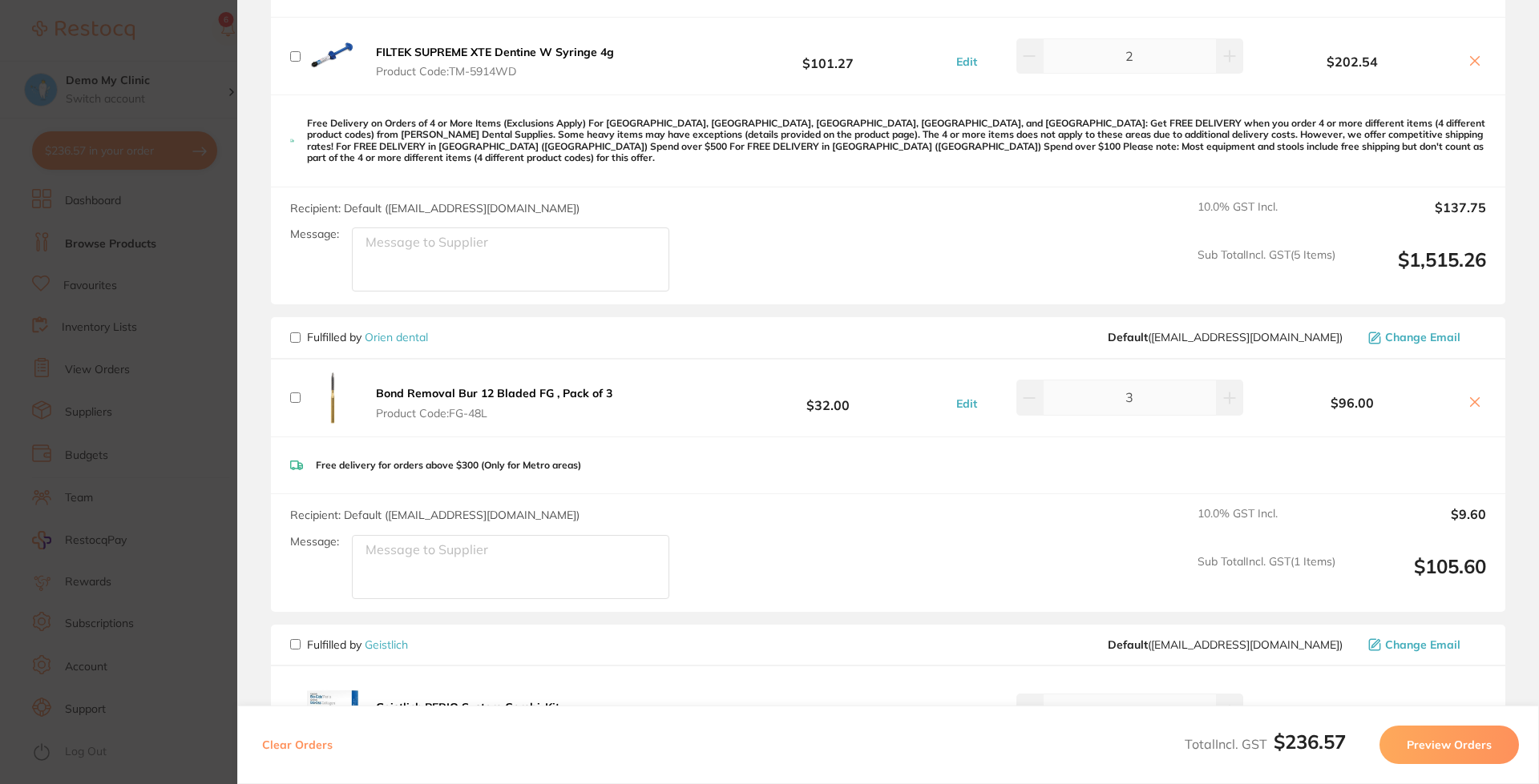
scroll to position [1363, 0]
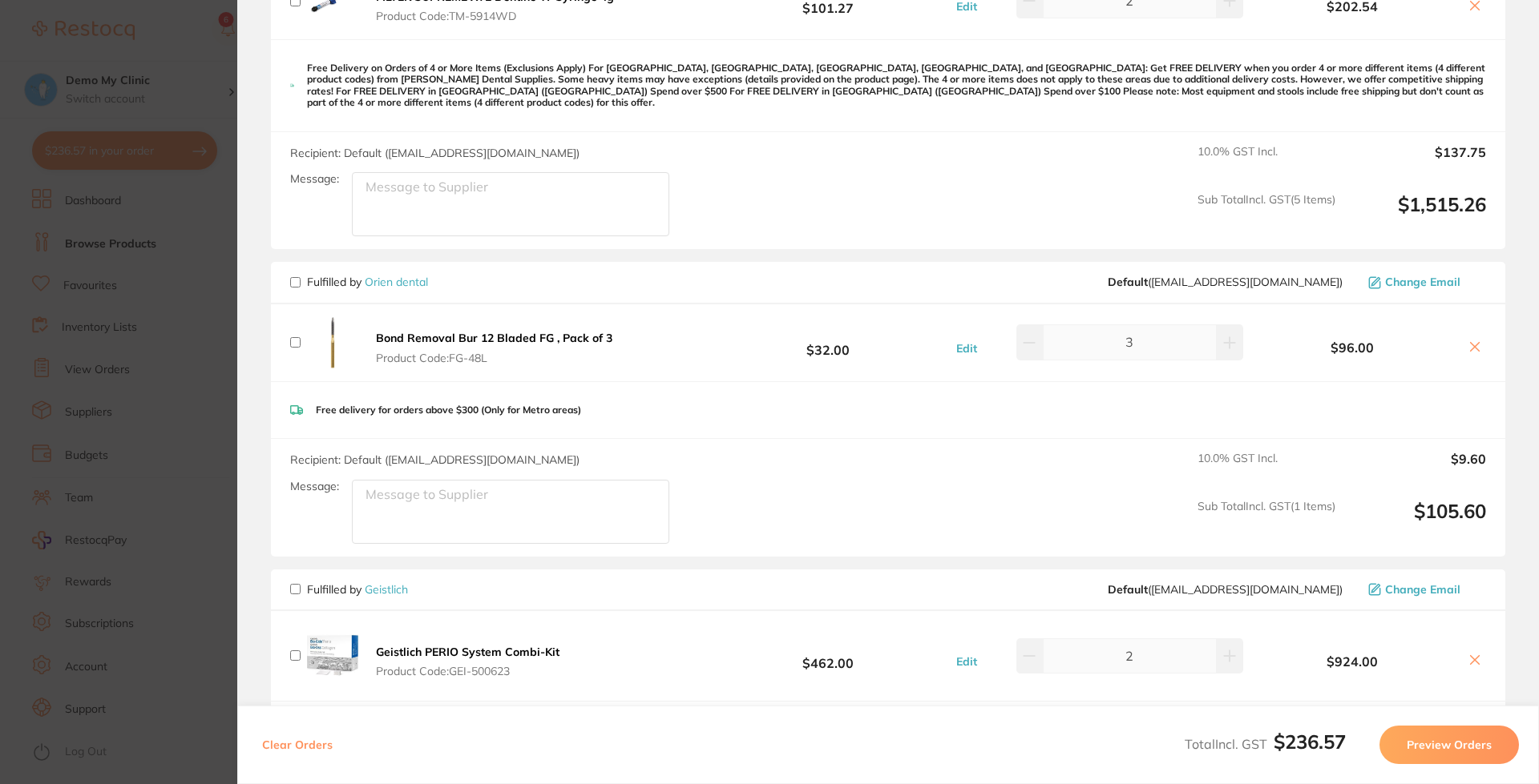
click at [298, 584] on input "checkbox" at bounding box center [295, 589] width 11 height 11
checkbox input "true"
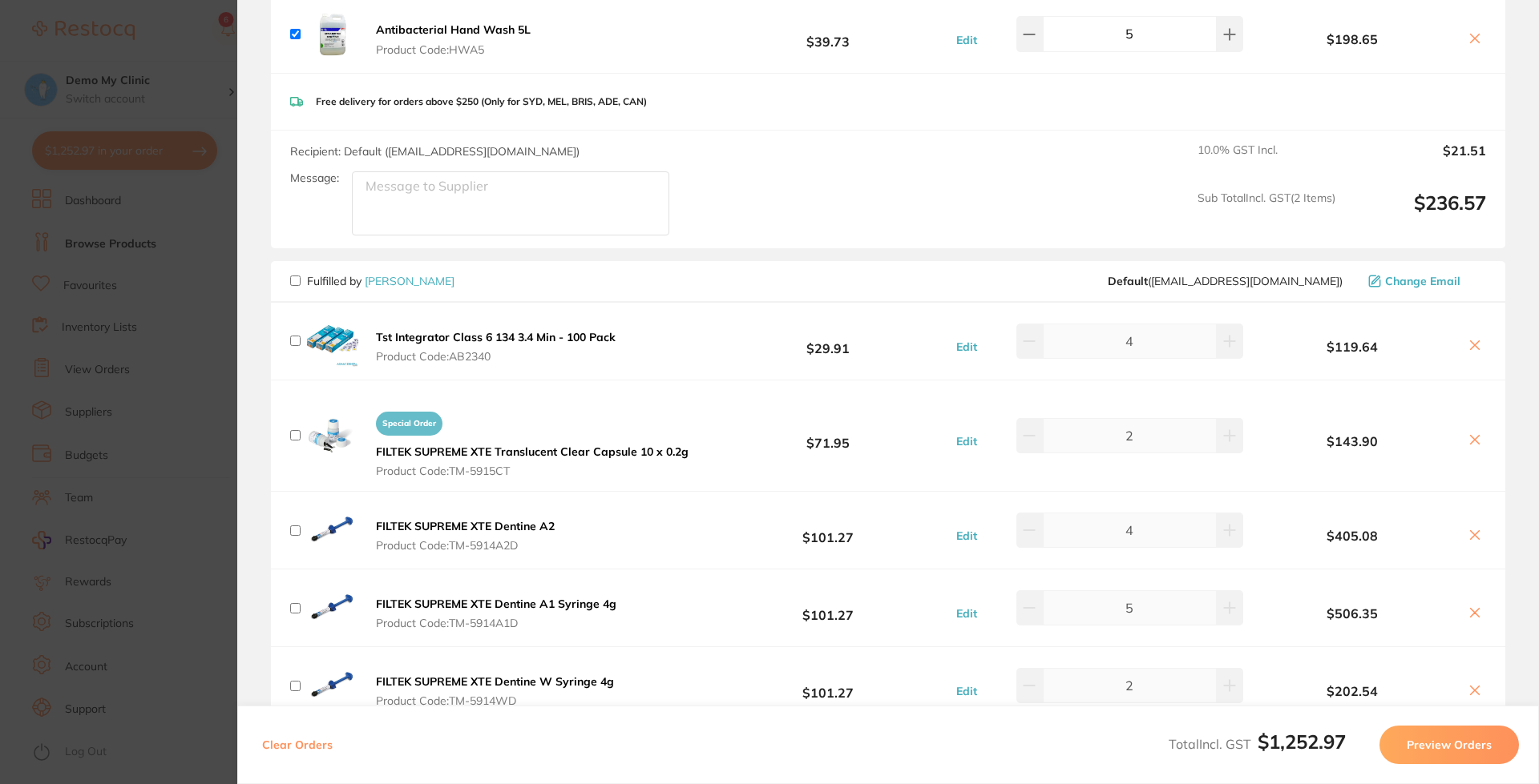
scroll to position [721, 0]
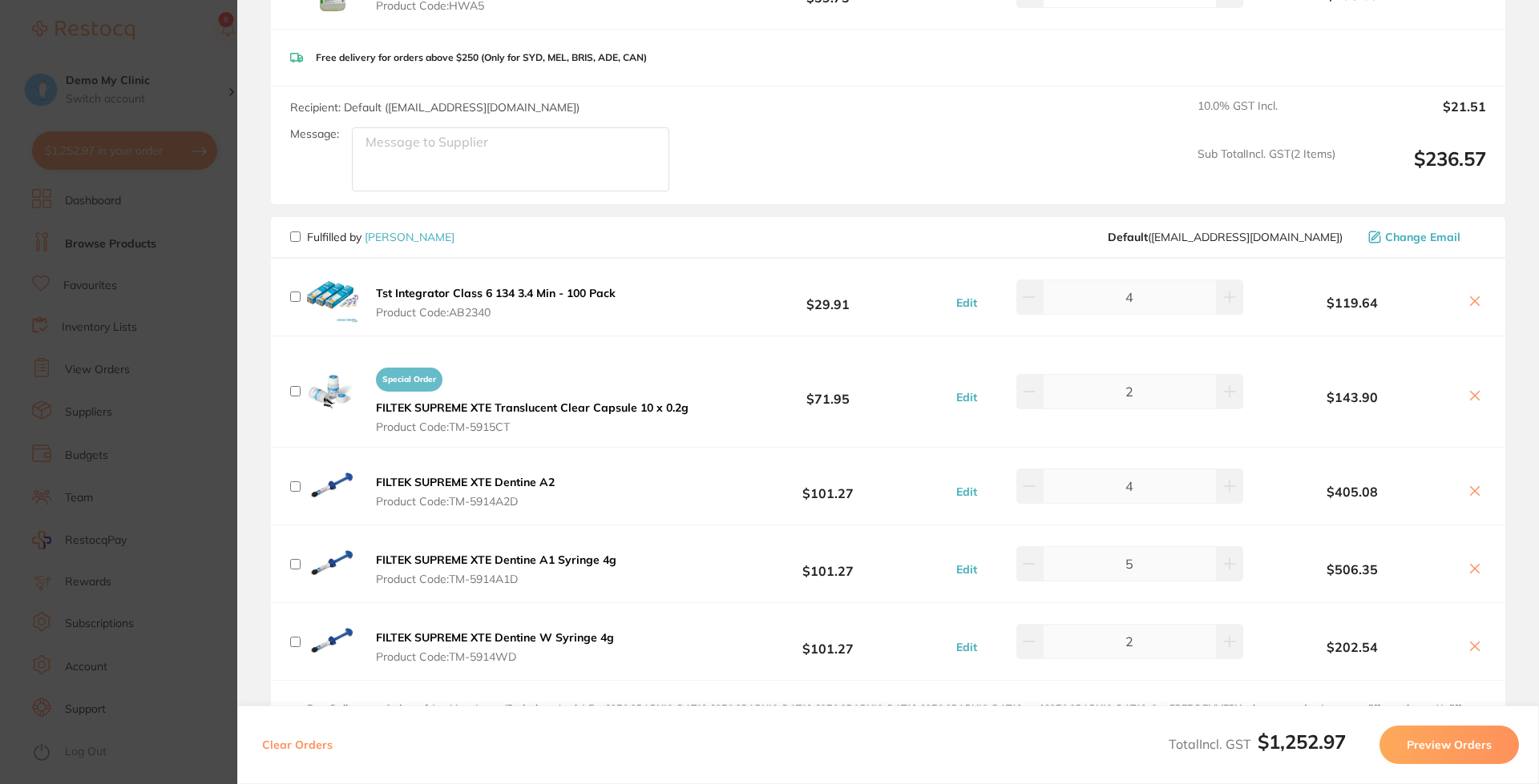
click at [1415, 729] on button "Preview Orders" at bounding box center [1448, 744] width 139 height 38
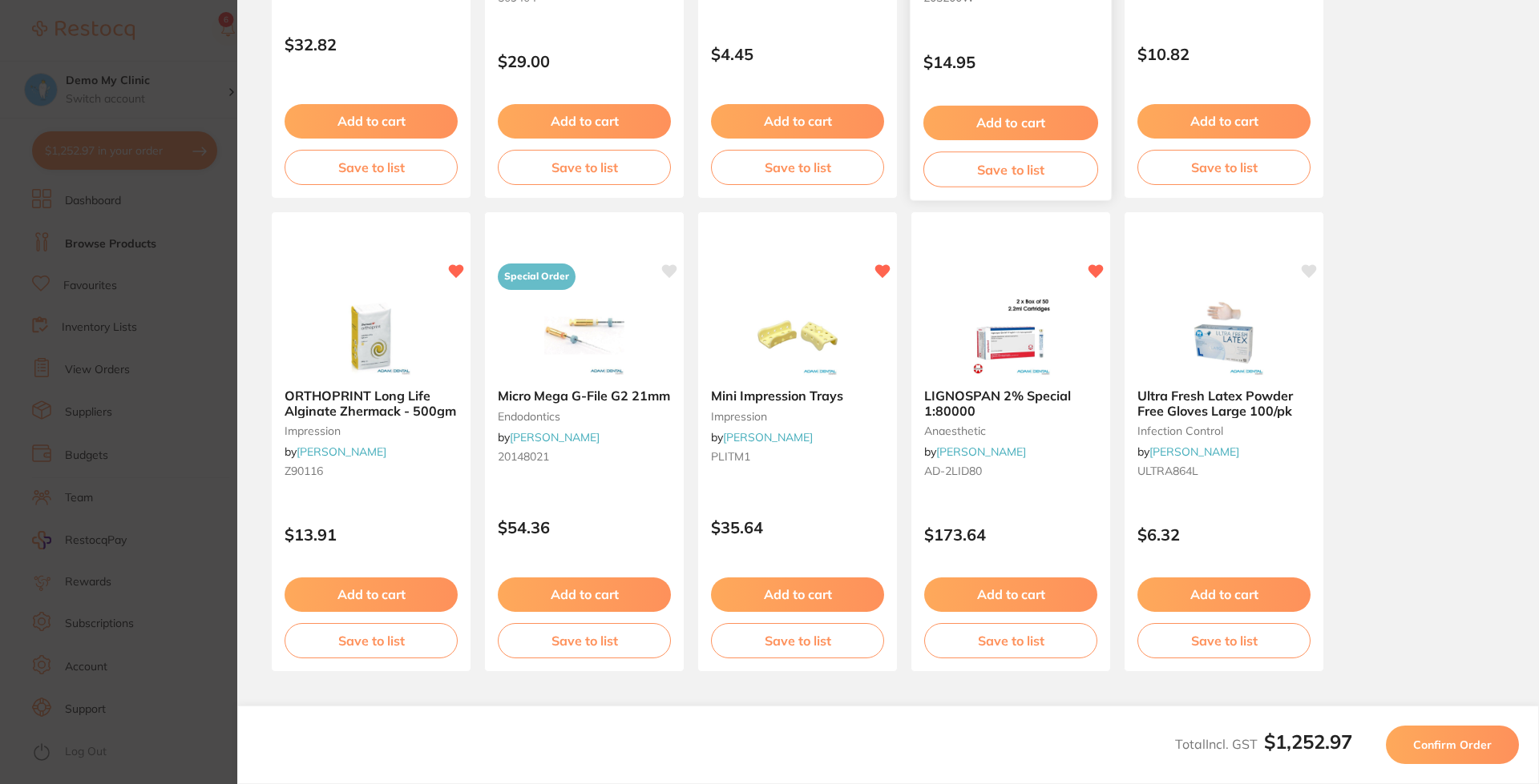
scroll to position [400, 0]
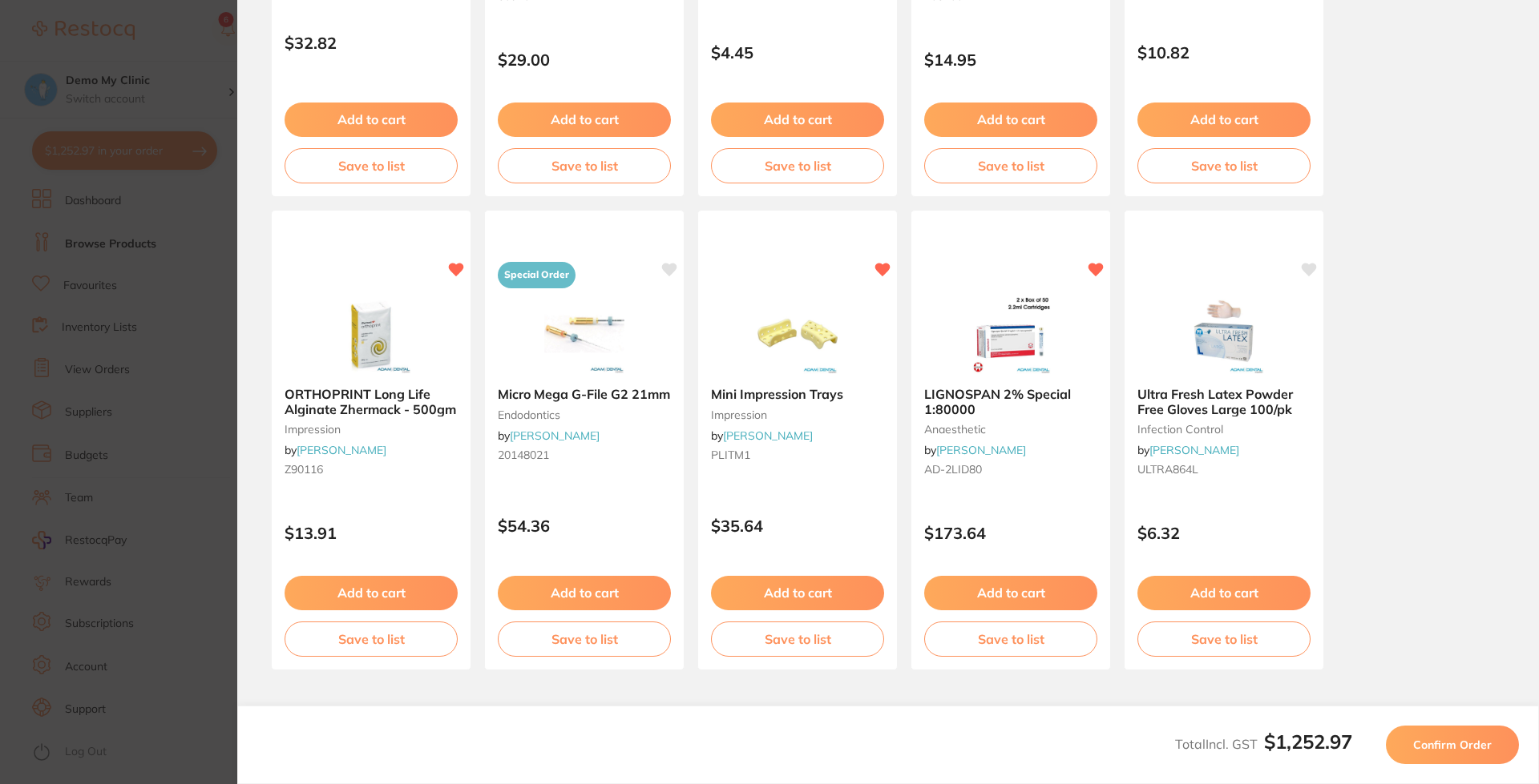
click at [1445, 729] on span "Confirm Order" at bounding box center [1451, 745] width 79 height 15
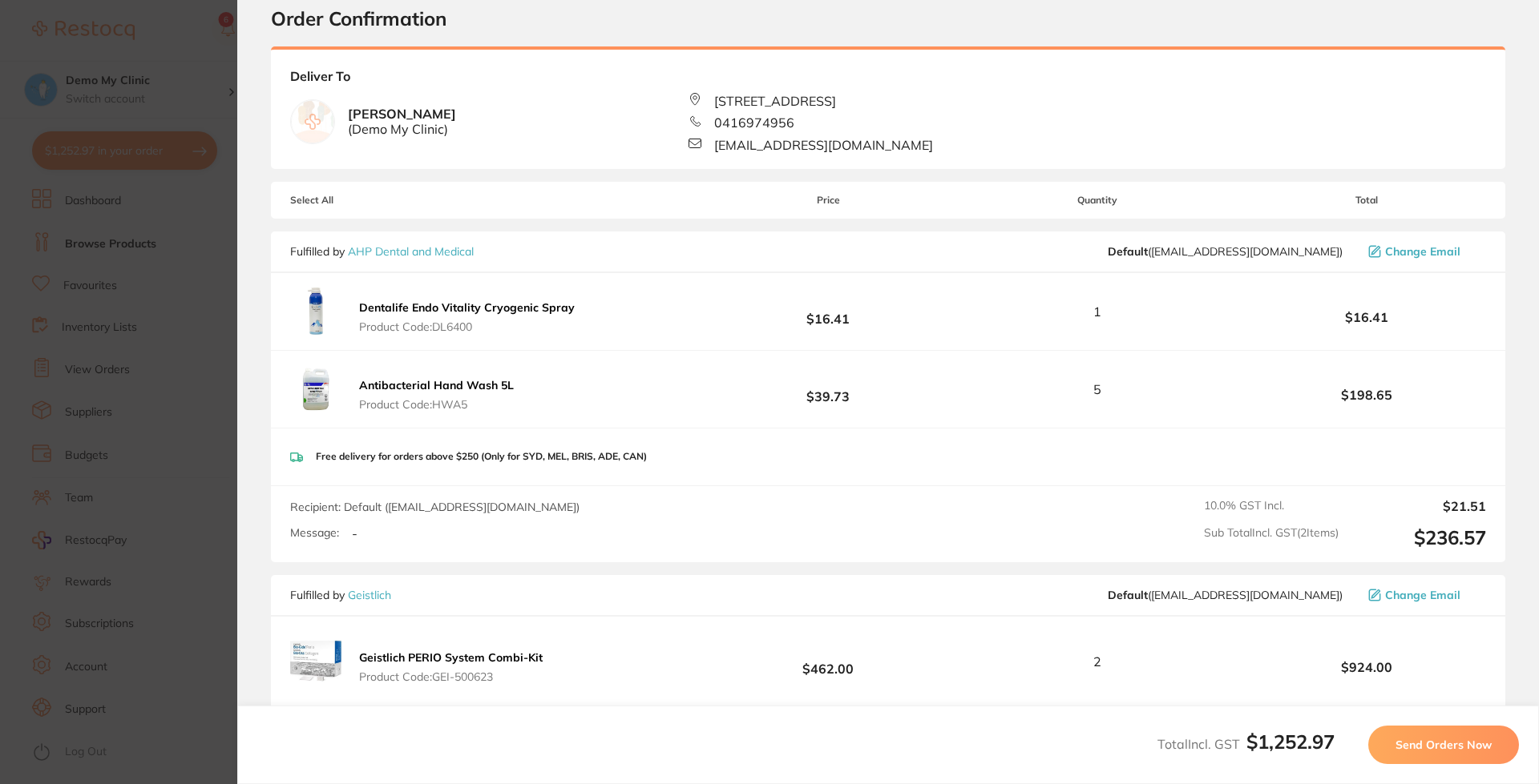
scroll to position [0, 0]
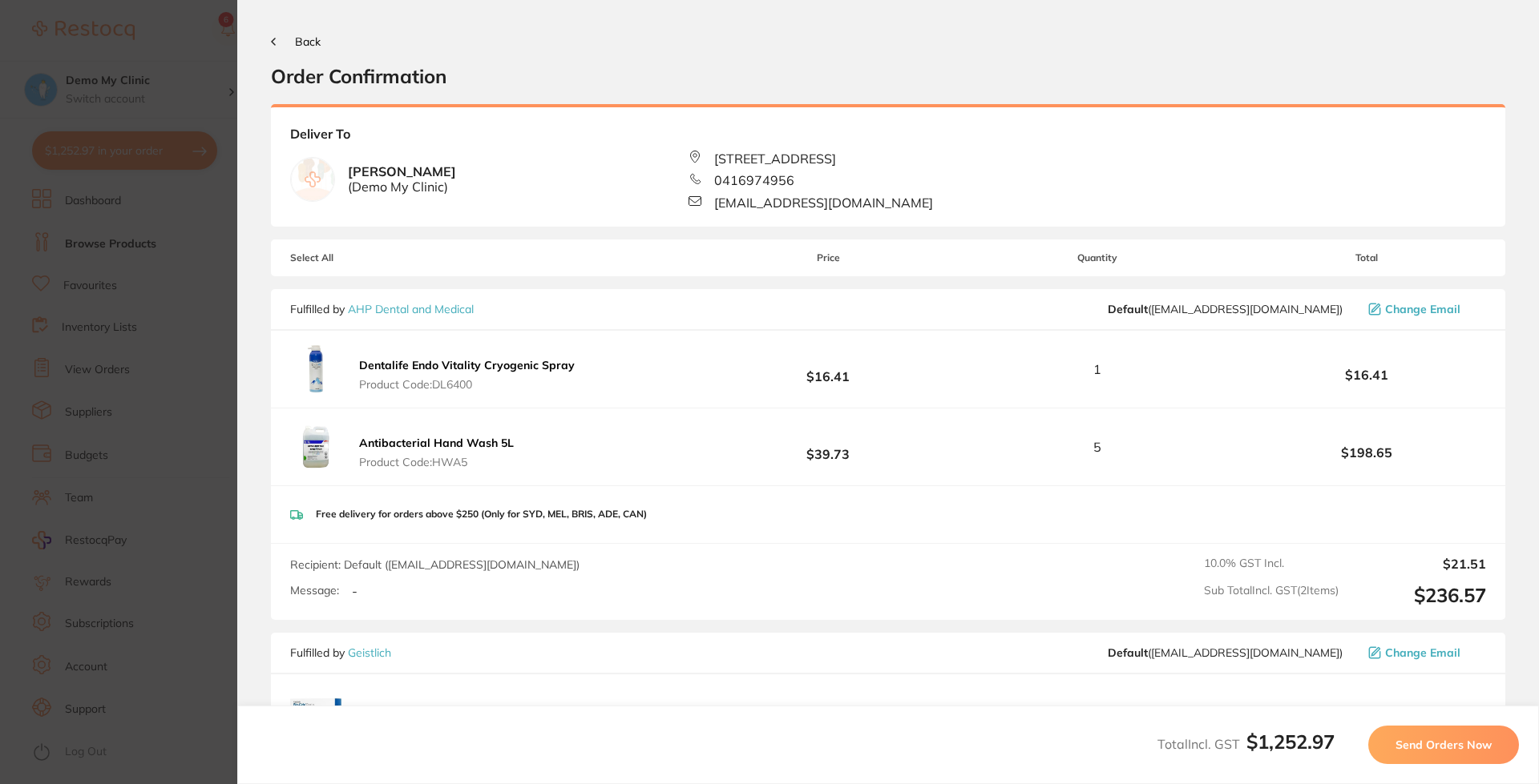
click at [1428, 729] on button "Send Orders Now" at bounding box center [1443, 744] width 151 height 38
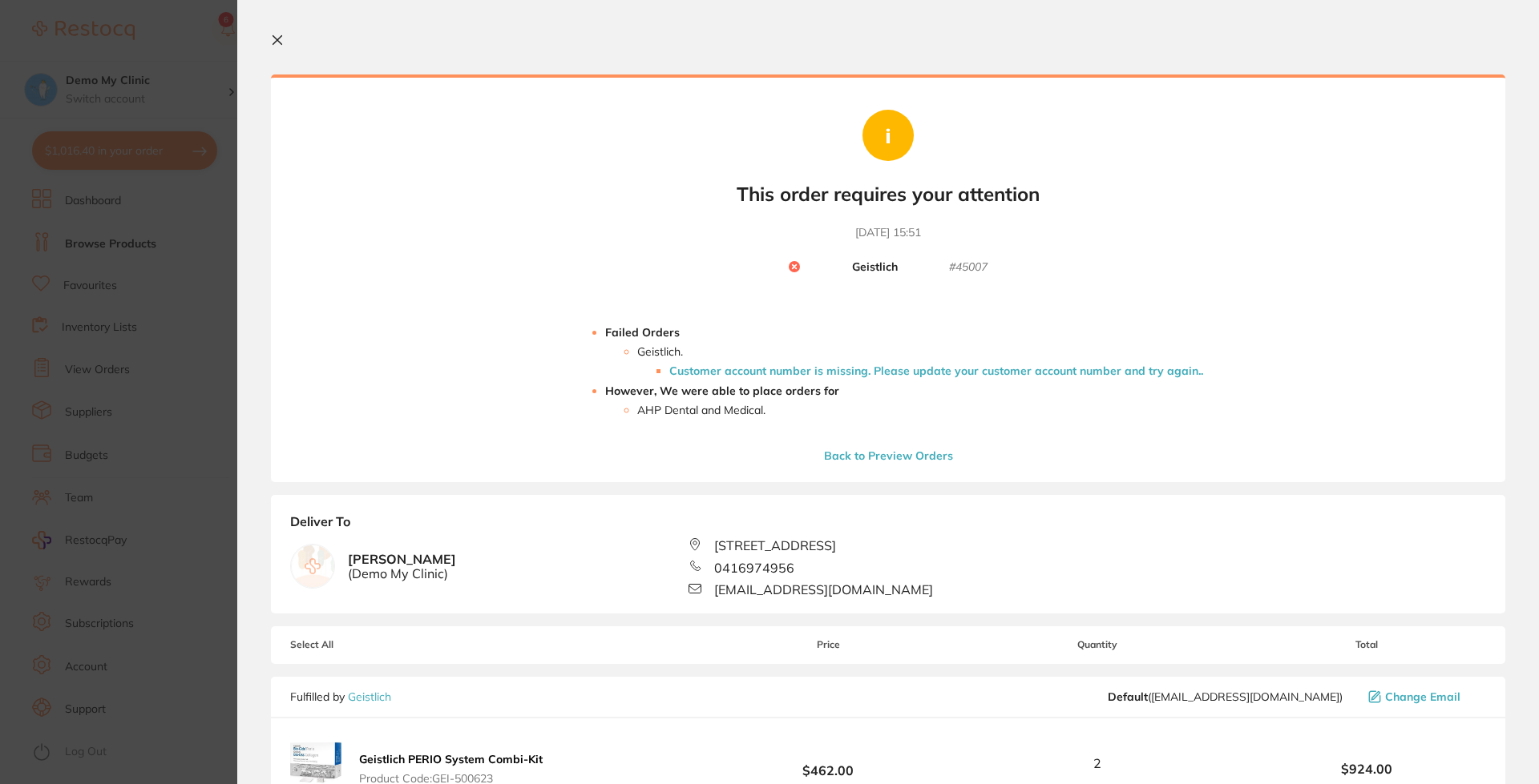
click at [278, 36] on icon at bounding box center [277, 40] width 13 height 13
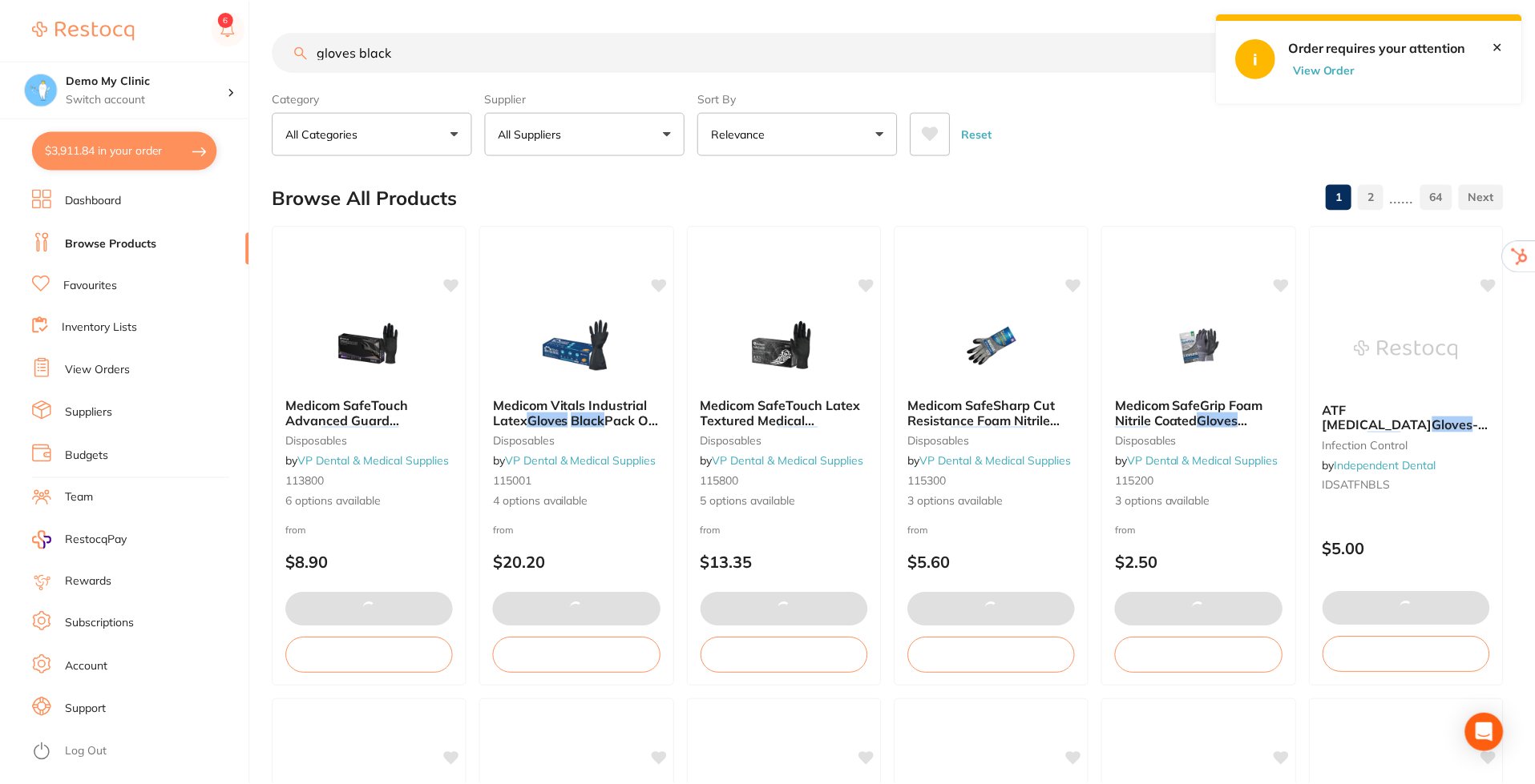
scroll to position [2, 0]
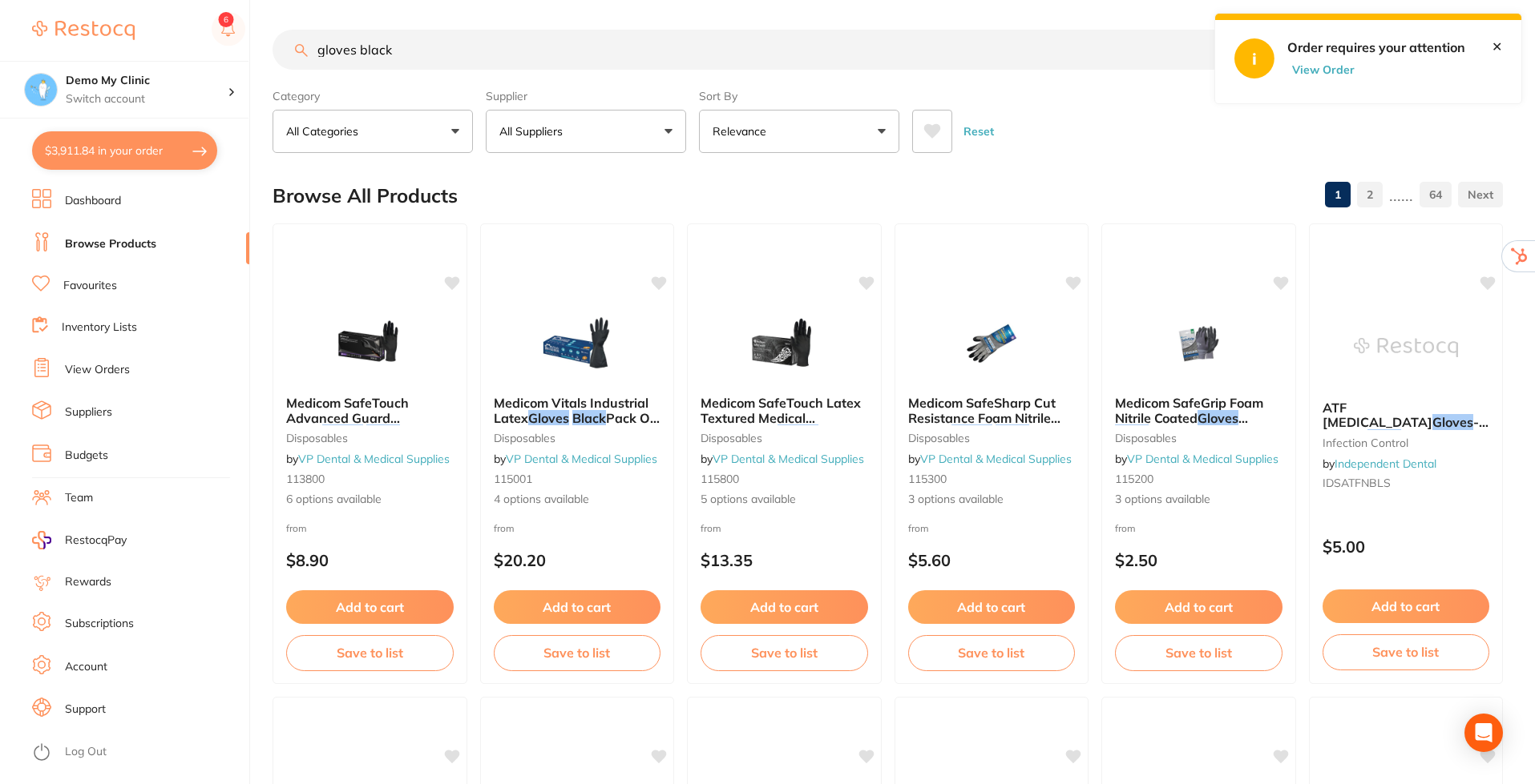
click at [1493, 43] on link "✕" at bounding box center [1496, 46] width 11 height 15
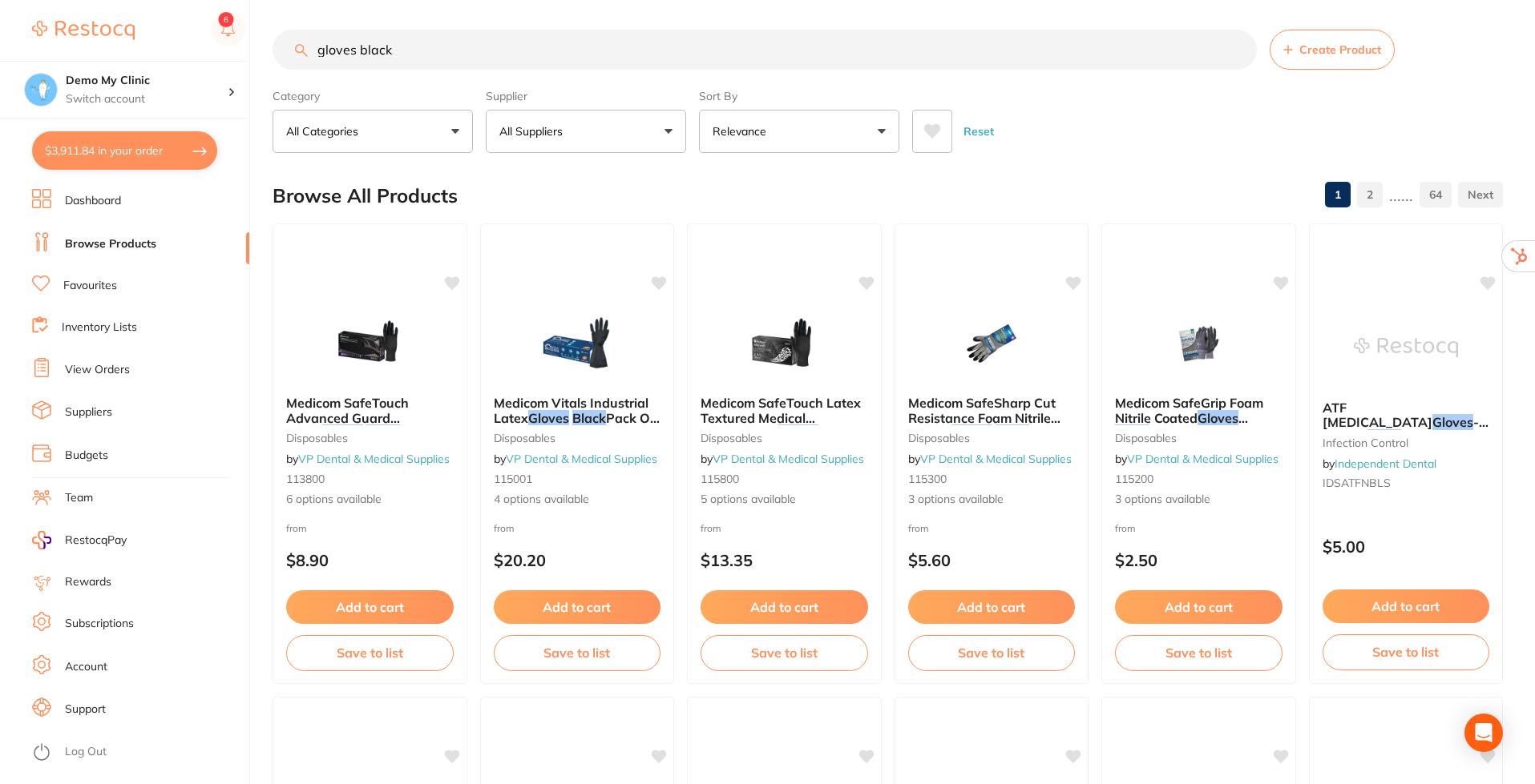
click at [105, 368] on link "View Orders" at bounding box center [97, 370] width 65 height 16
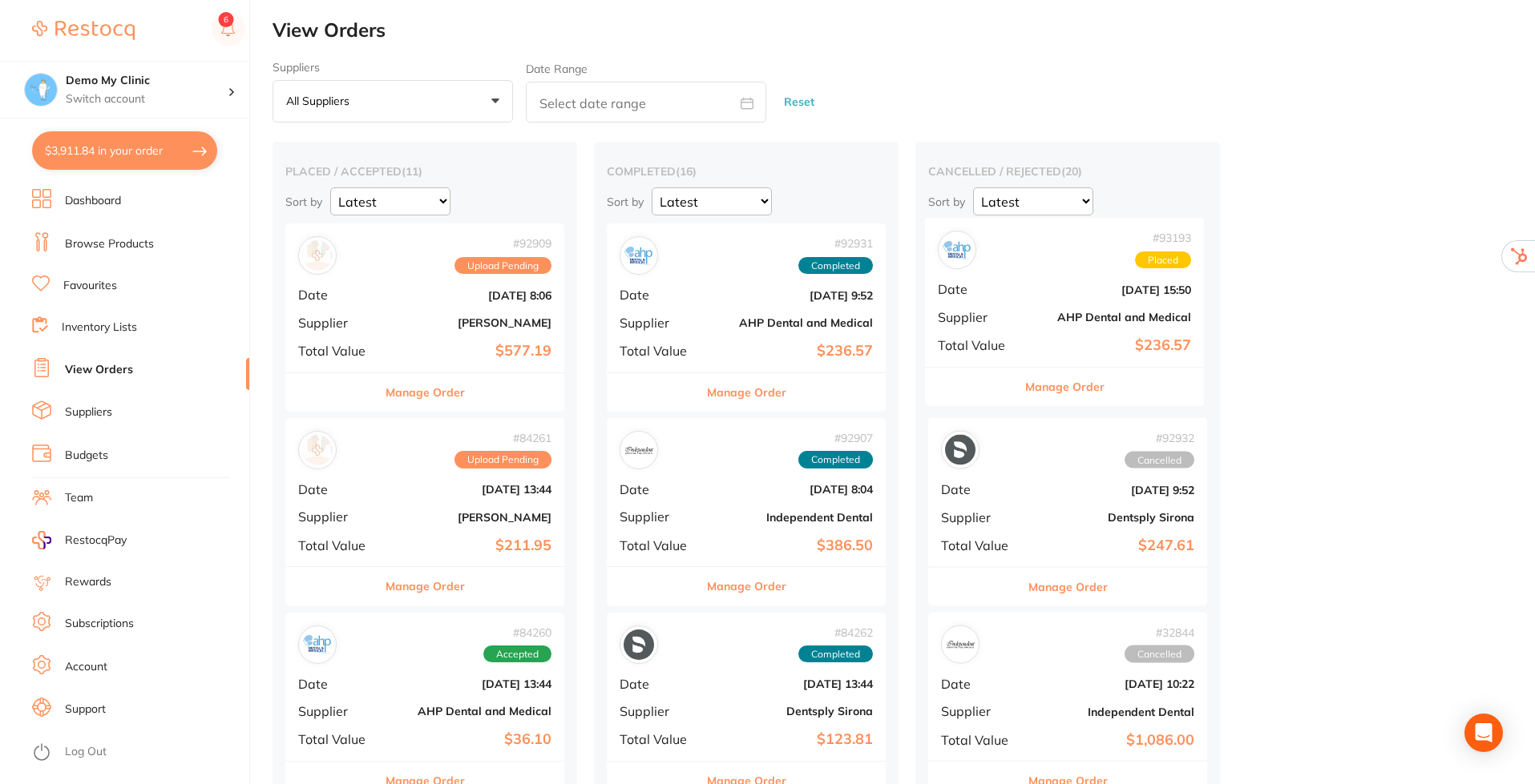
drag, startPoint x: 489, startPoint y: 323, endPoint x: 1138, endPoint y: 328, distance: 649.0
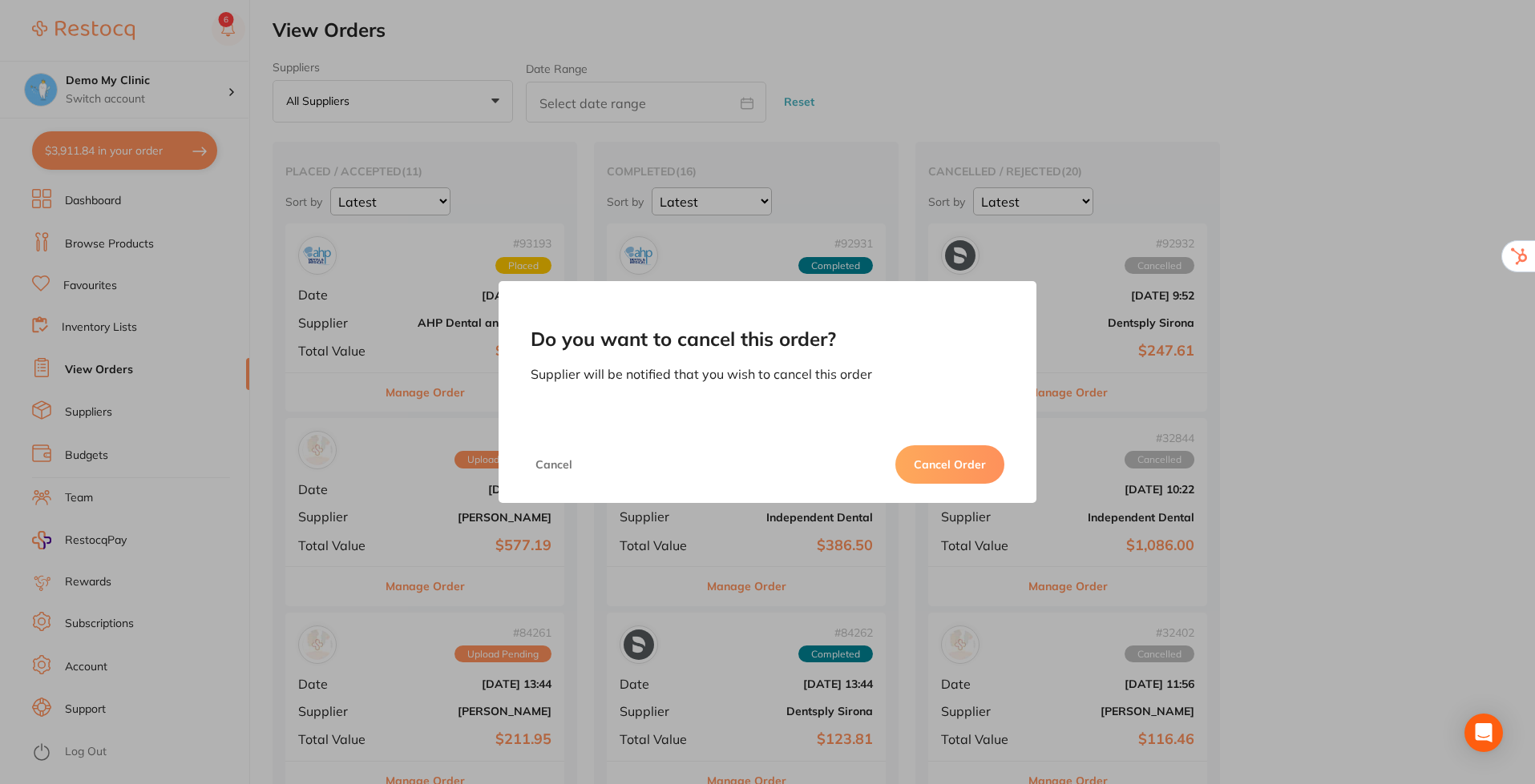
click at [953, 475] on button "Cancel Order" at bounding box center [950, 464] width 109 height 38
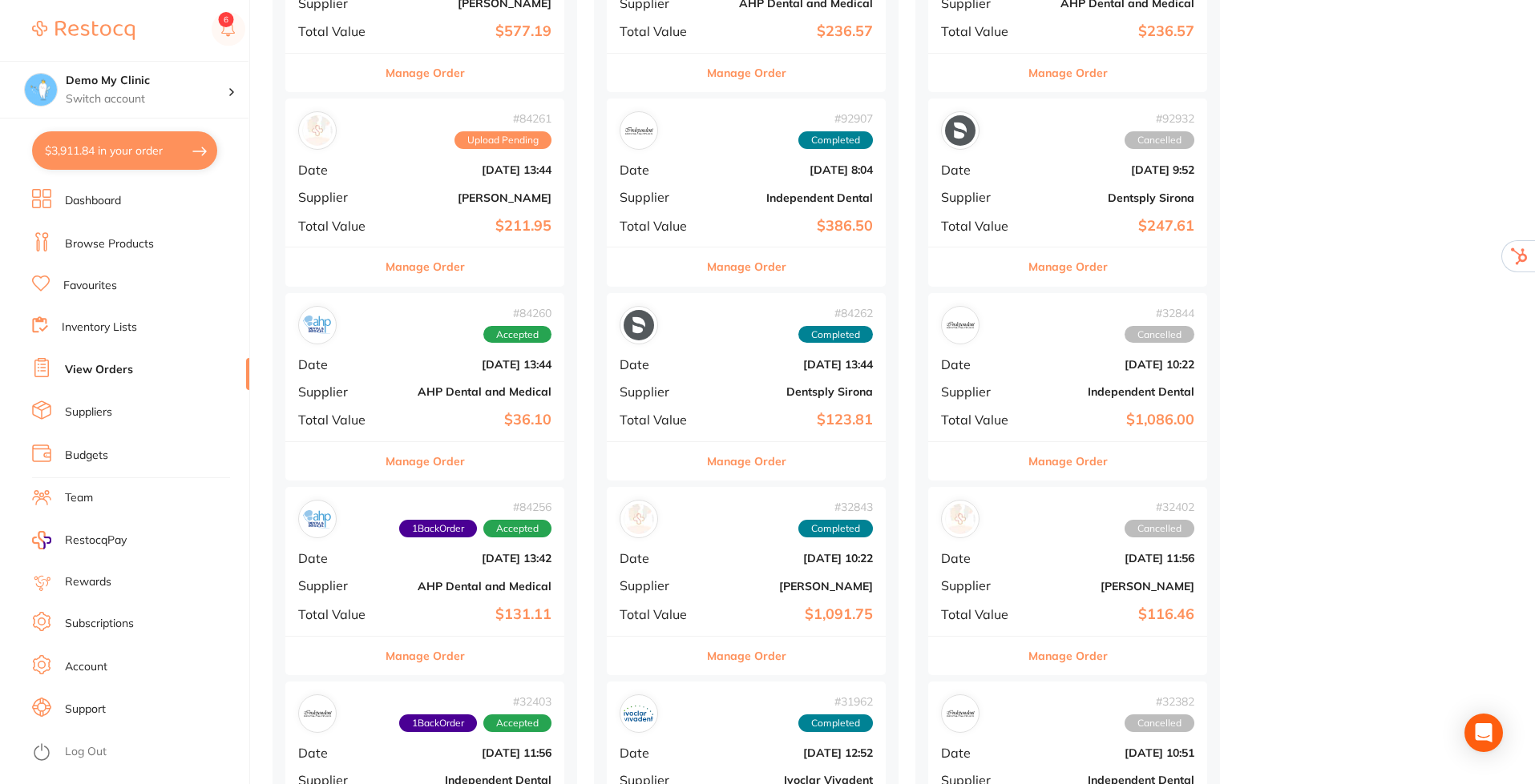
scroll to position [320, 0]
click at [428, 462] on button "Manage Order" at bounding box center [425, 460] width 79 height 38
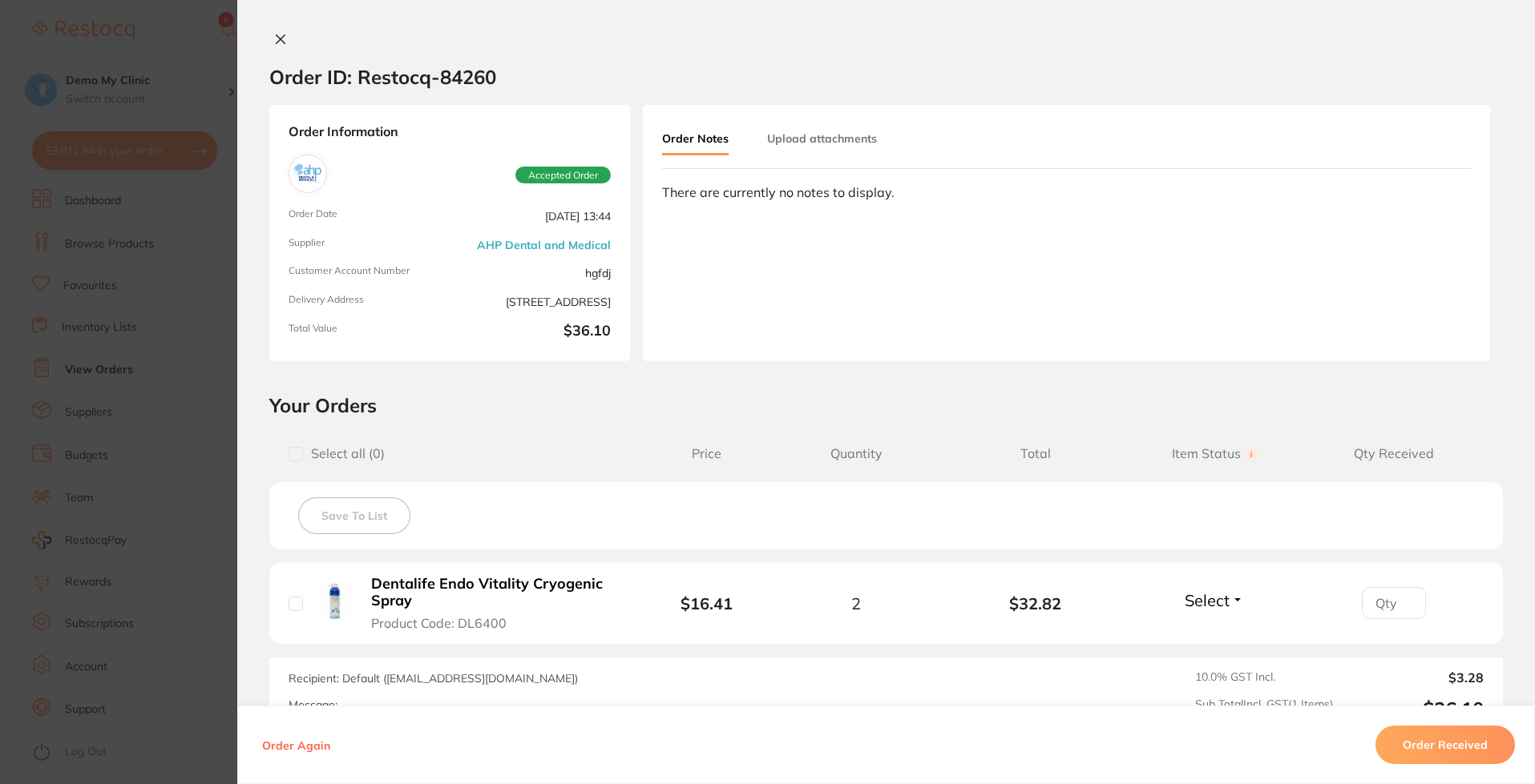
click at [1228, 599] on button "Select" at bounding box center [1214, 600] width 69 height 20
click at [1214, 657] on span "Back Order" at bounding box center [1215, 659] width 49 height 12
click at [1403, 595] on input "1" at bounding box center [1394, 603] width 64 height 32
click at [815, 139] on button "Upload attachments" at bounding box center [821, 139] width 110 height 29
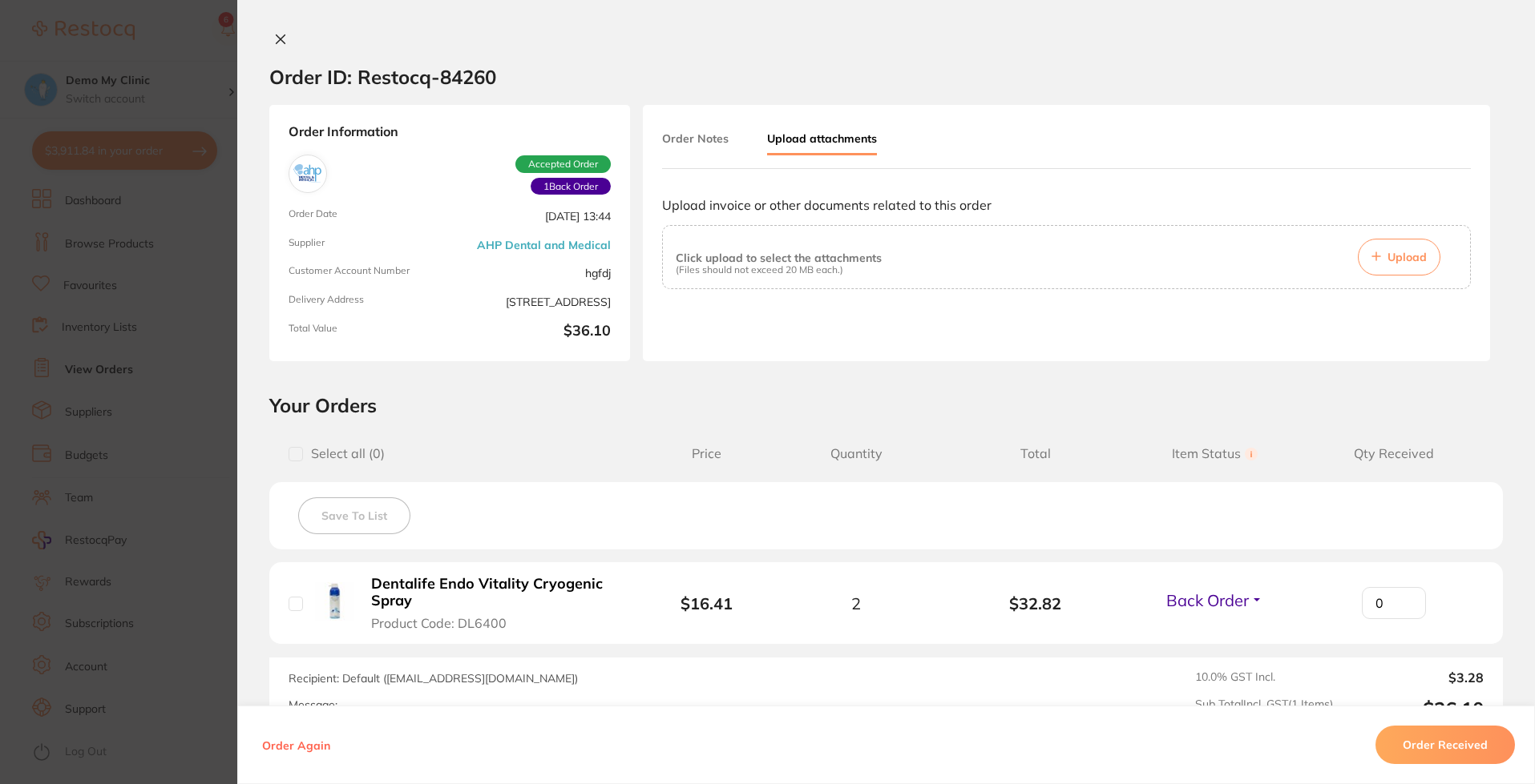
type input "0"
click at [1397, 610] on input "0" at bounding box center [1394, 603] width 64 height 32
click at [1254, 603] on button "Back Order" at bounding box center [1214, 600] width 106 height 20
click at [1214, 635] on span "Received" at bounding box center [1215, 635] width 41 height 12
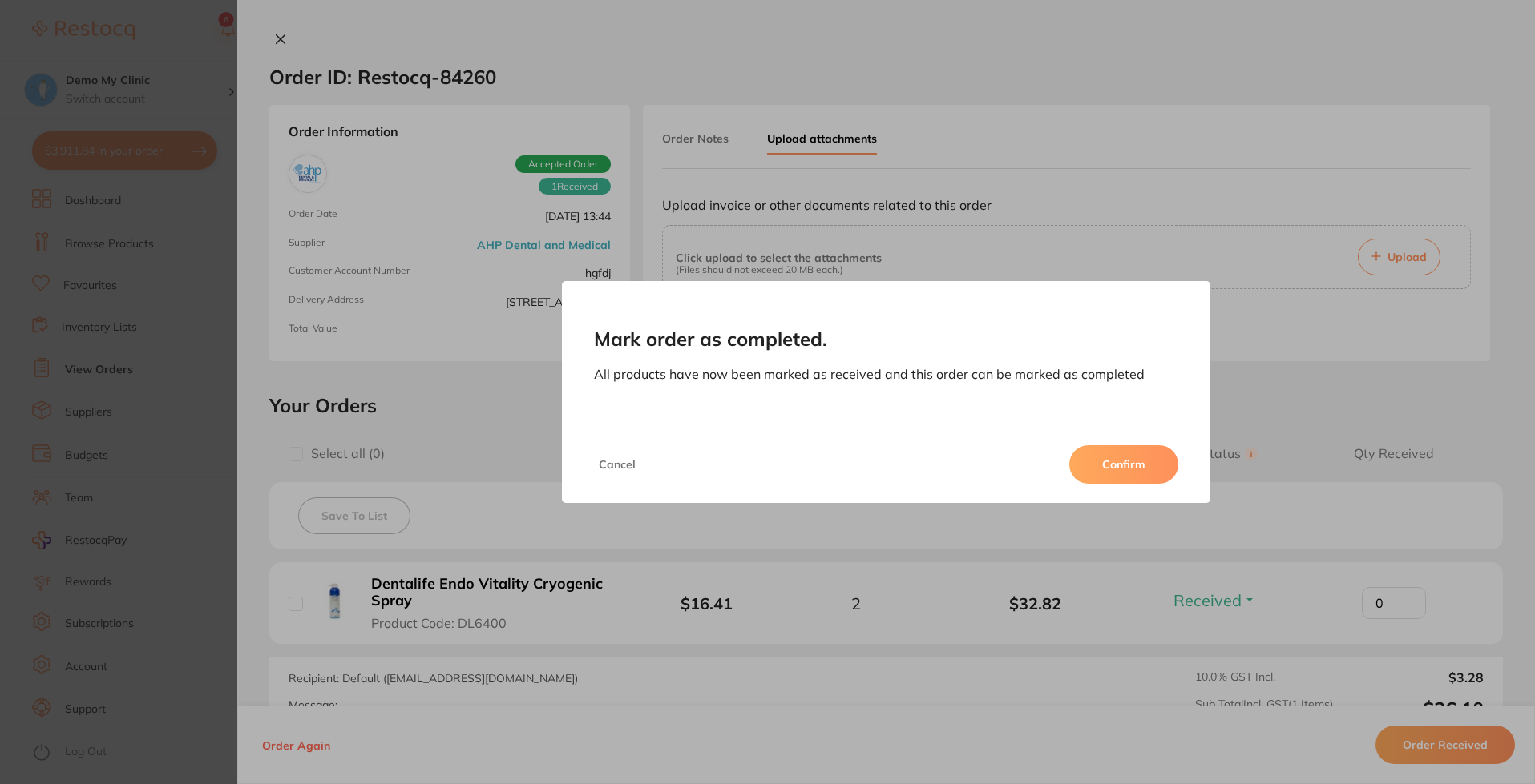
drag, startPoint x: 580, startPoint y: 454, endPoint x: 590, endPoint y: 455, distance: 10.0
click at [587, 454] on div "Cancel Confirm" at bounding box center [886, 465] width 649 height 77
click at [614, 464] on button "Cancel" at bounding box center [618, 464] width 47 height 38
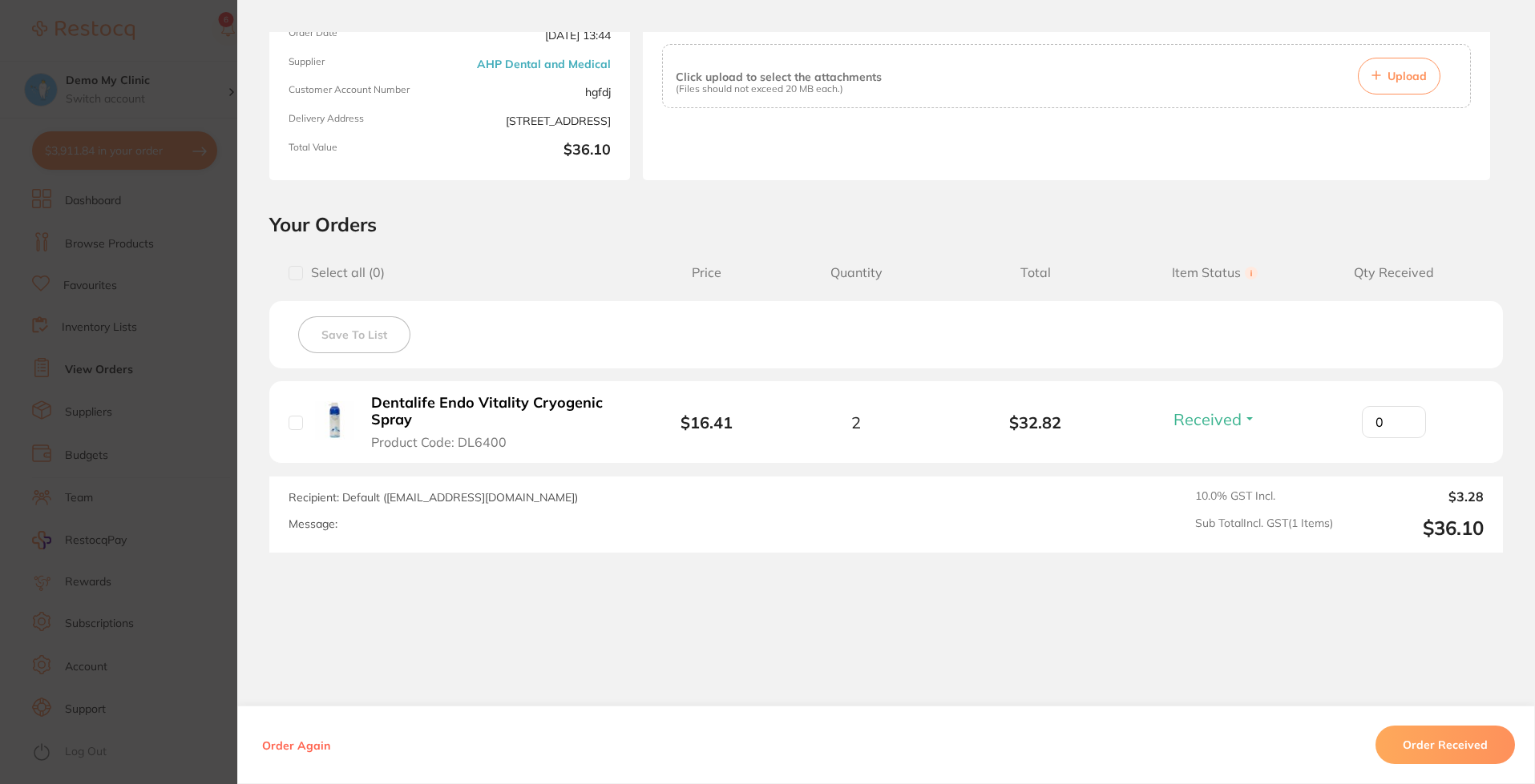
scroll to position [188, 0]
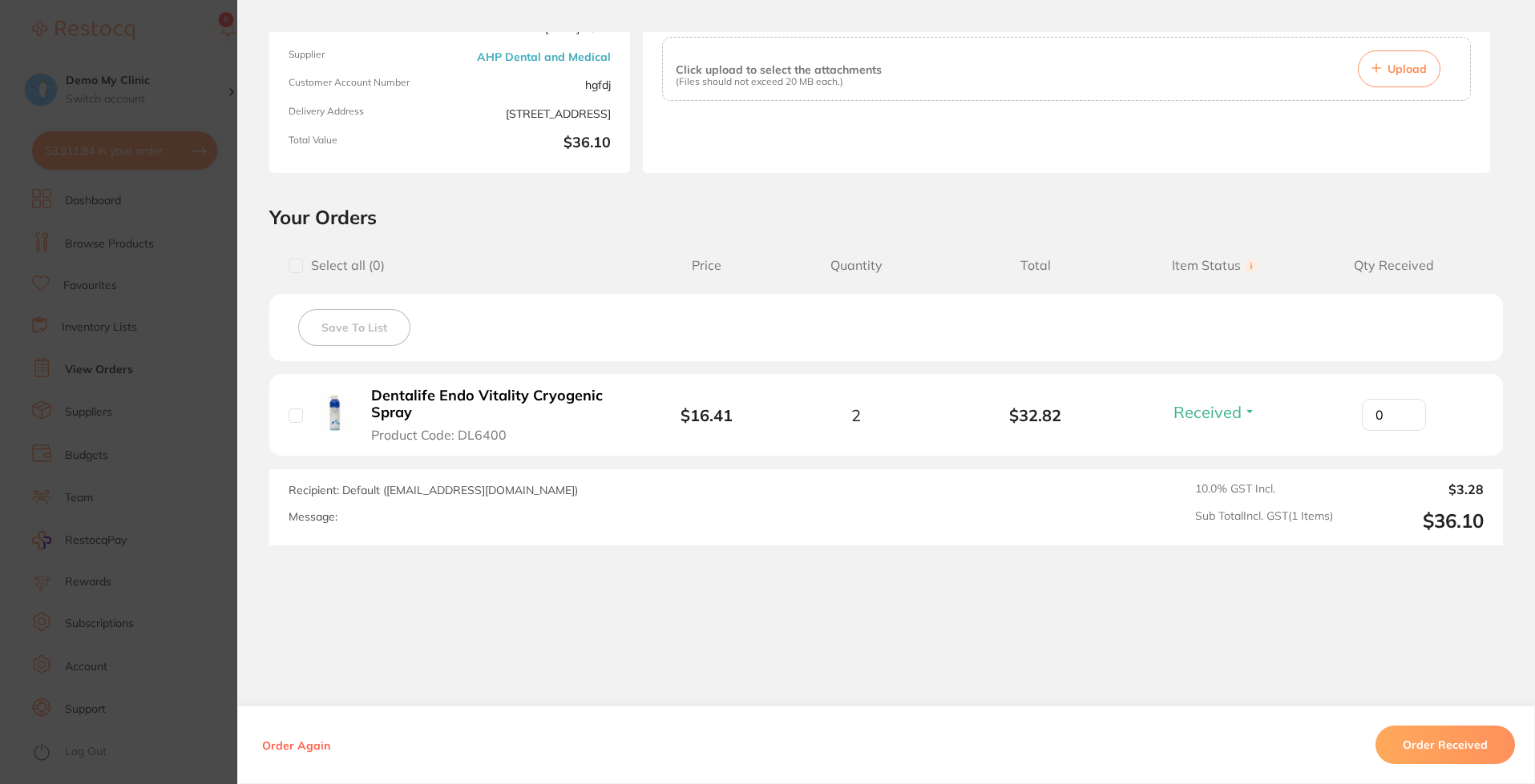
click at [289, 729] on button "Order Again" at bounding box center [296, 745] width 78 height 15
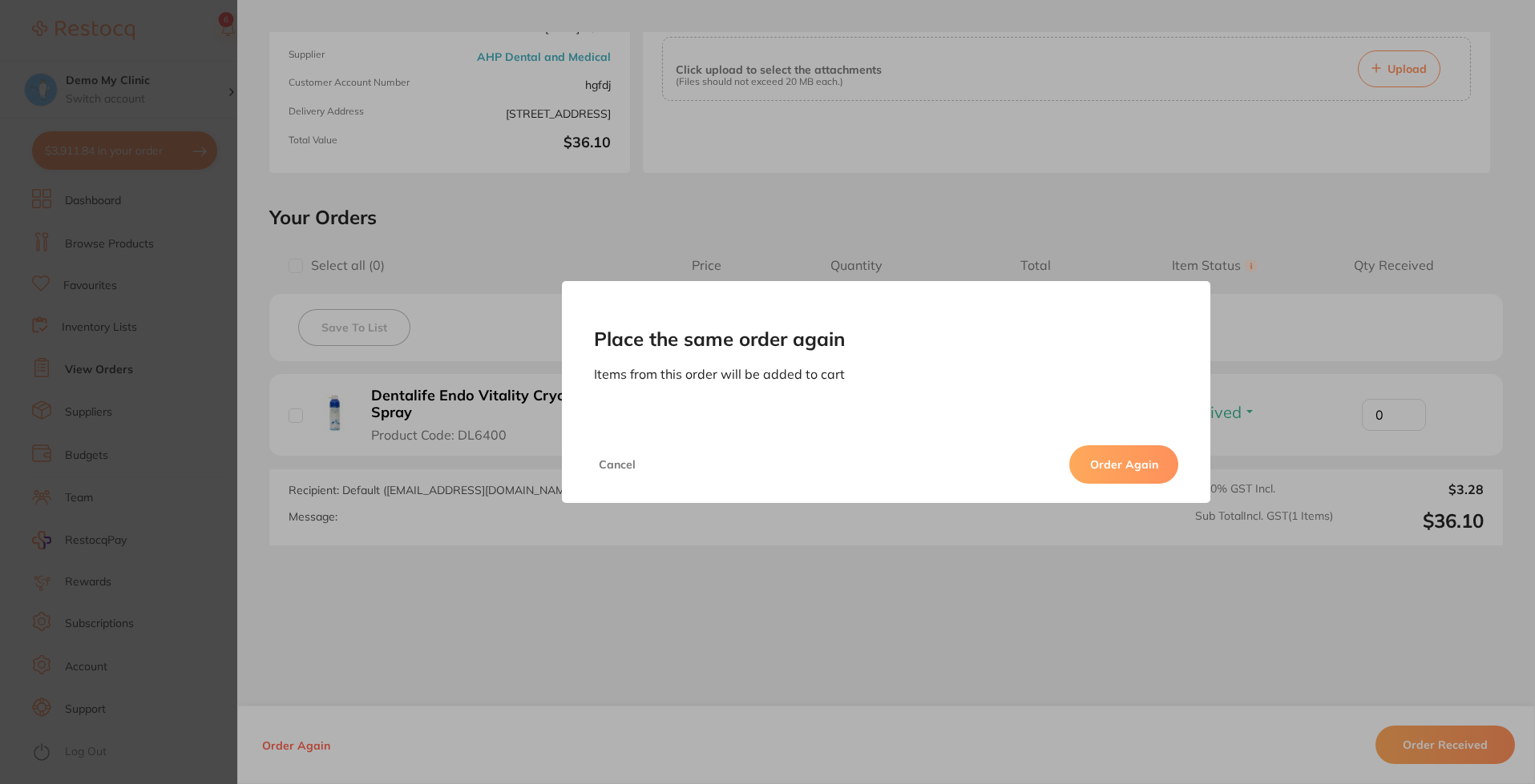
click at [1111, 454] on button "Order Again" at bounding box center [1124, 464] width 109 height 38
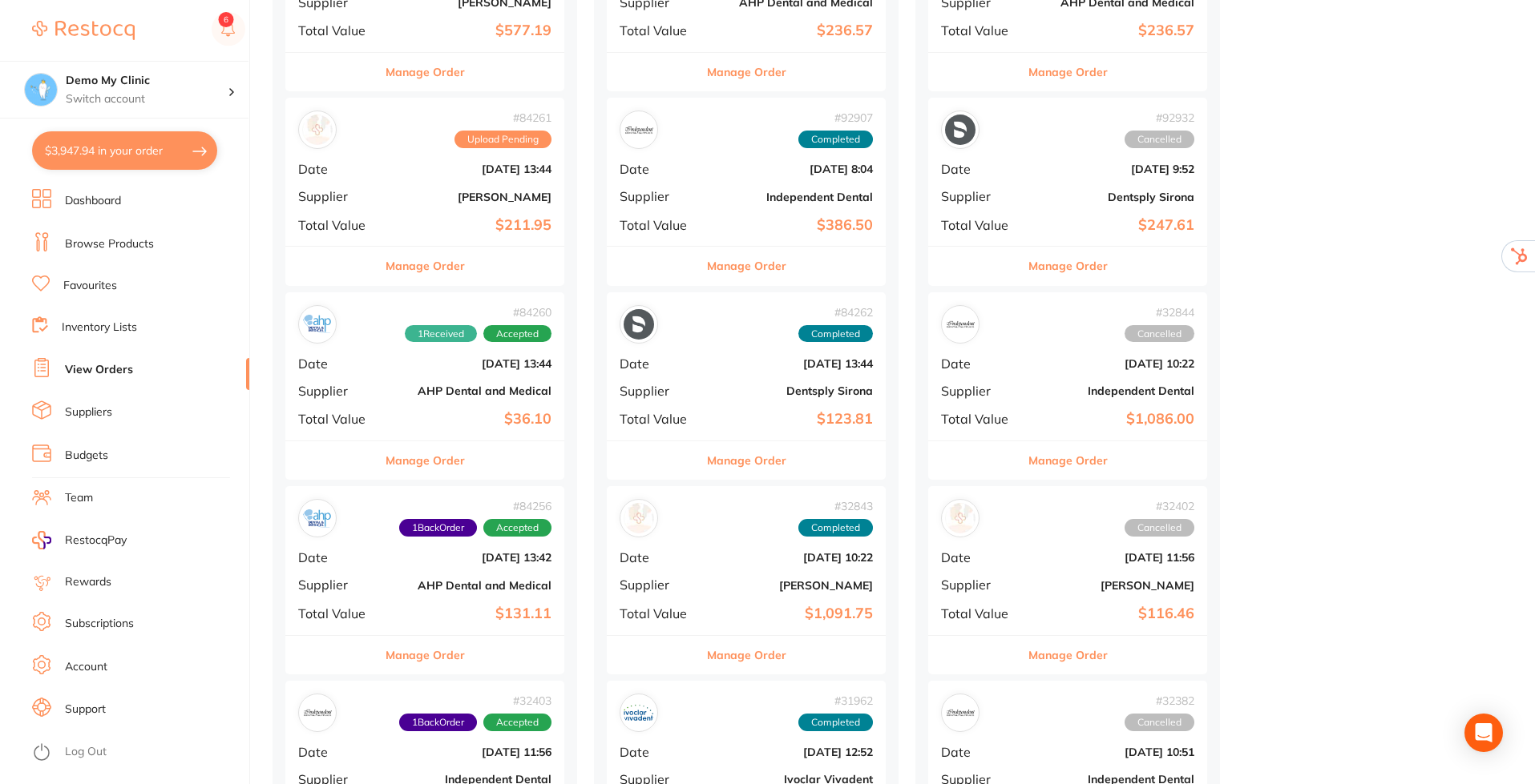
click at [152, 141] on button "$3,947.94 in your order" at bounding box center [125, 150] width 185 height 38
checkbox input "true"
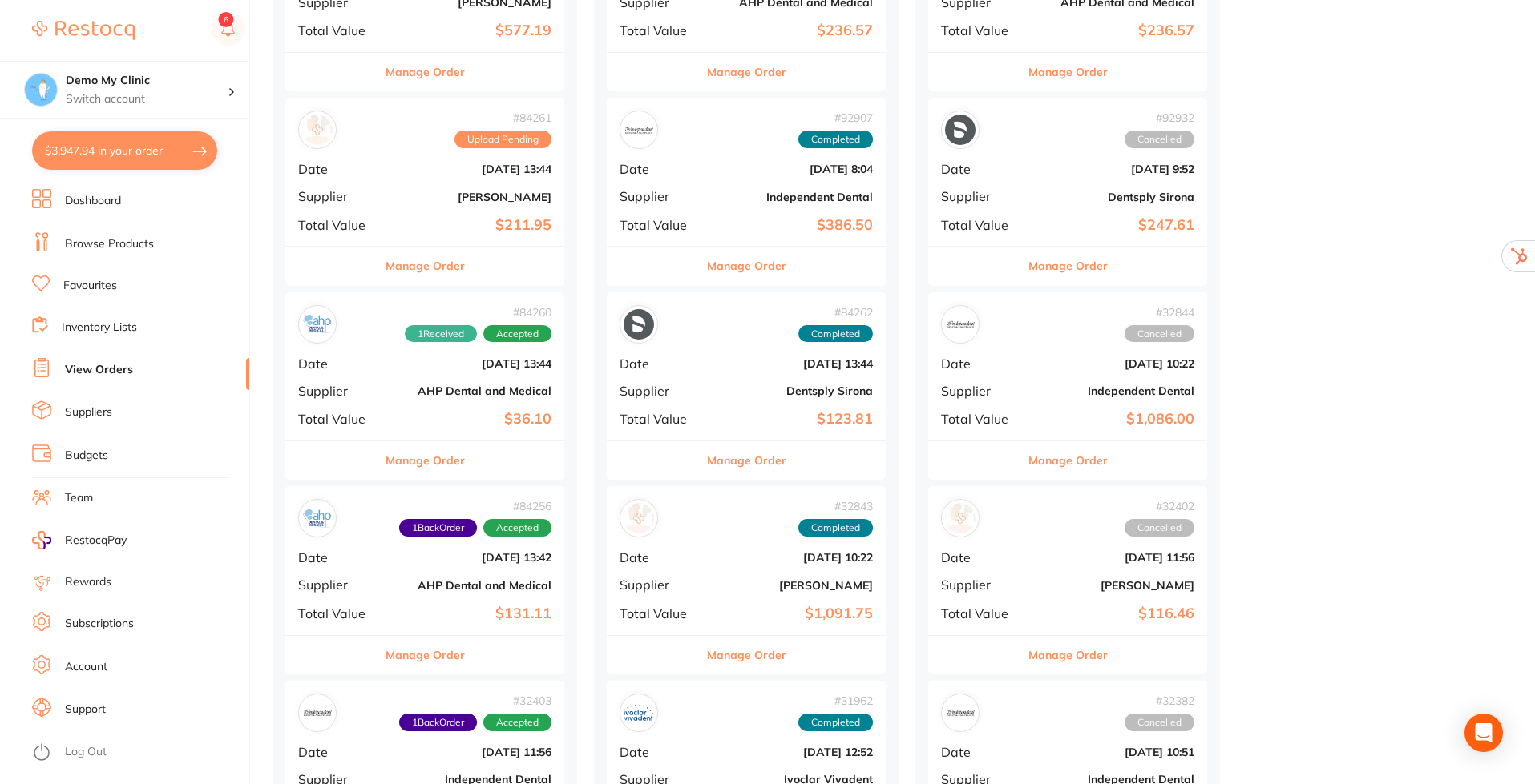
checkbox input "true"
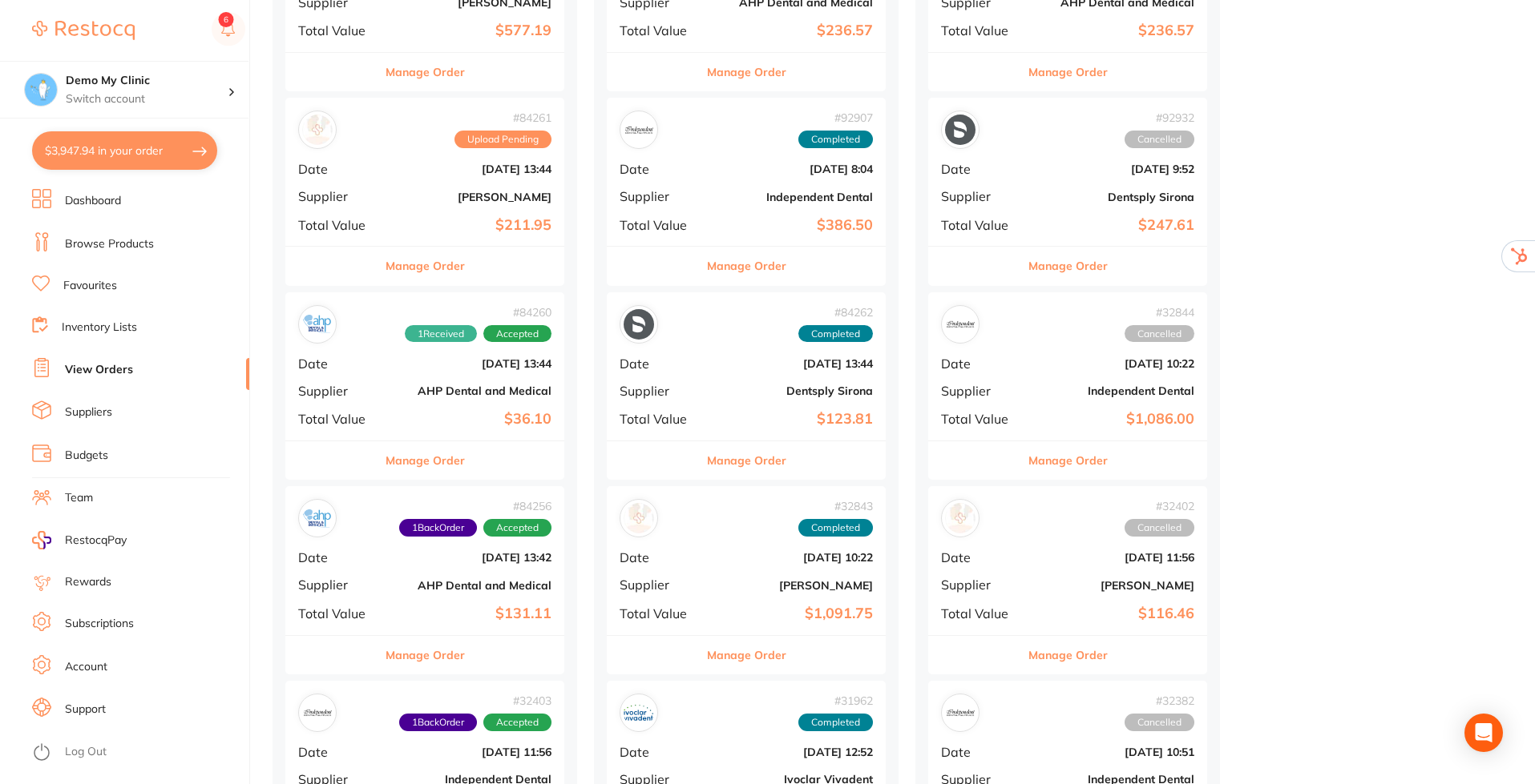
checkbox input "true"
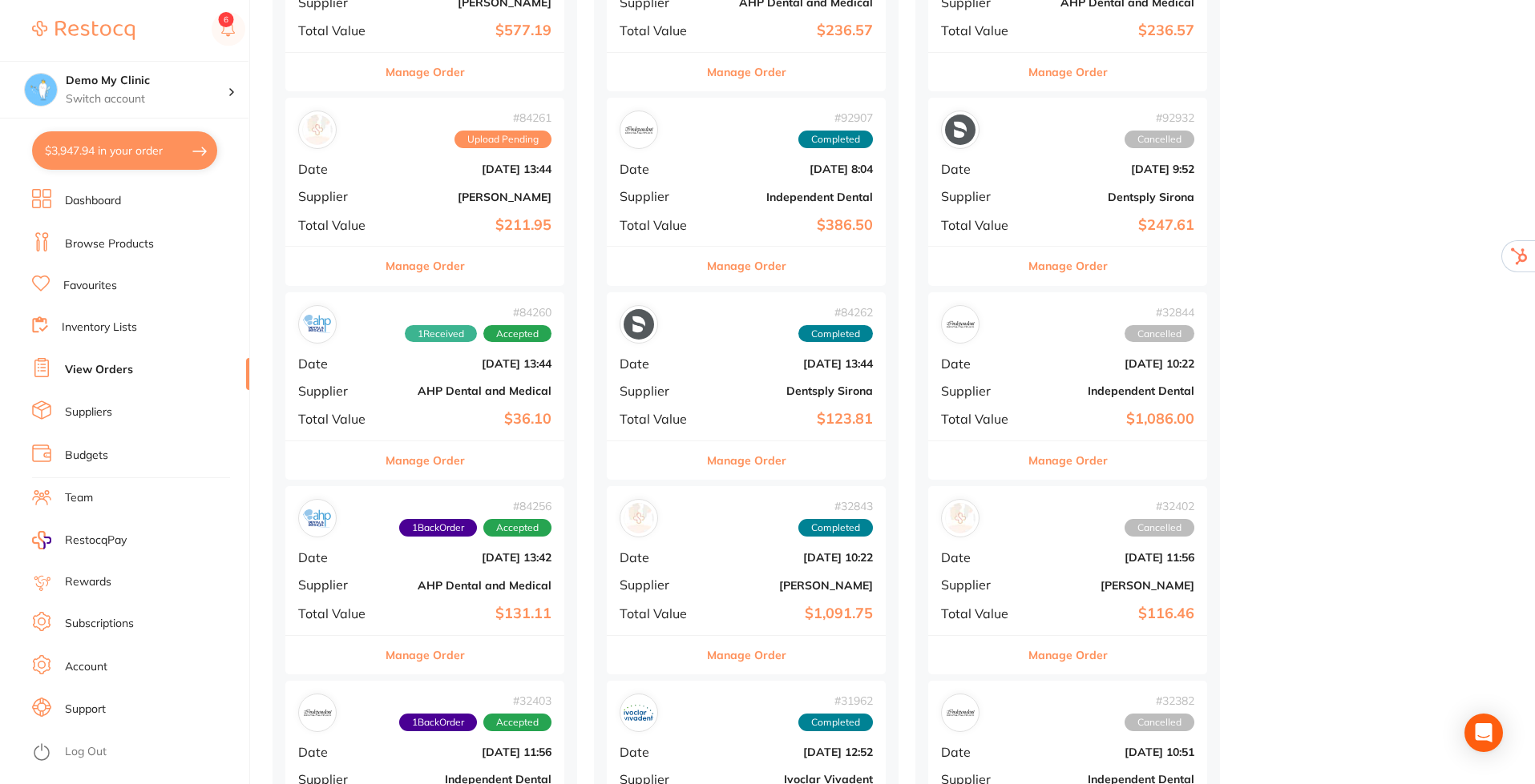
checkbox input "true"
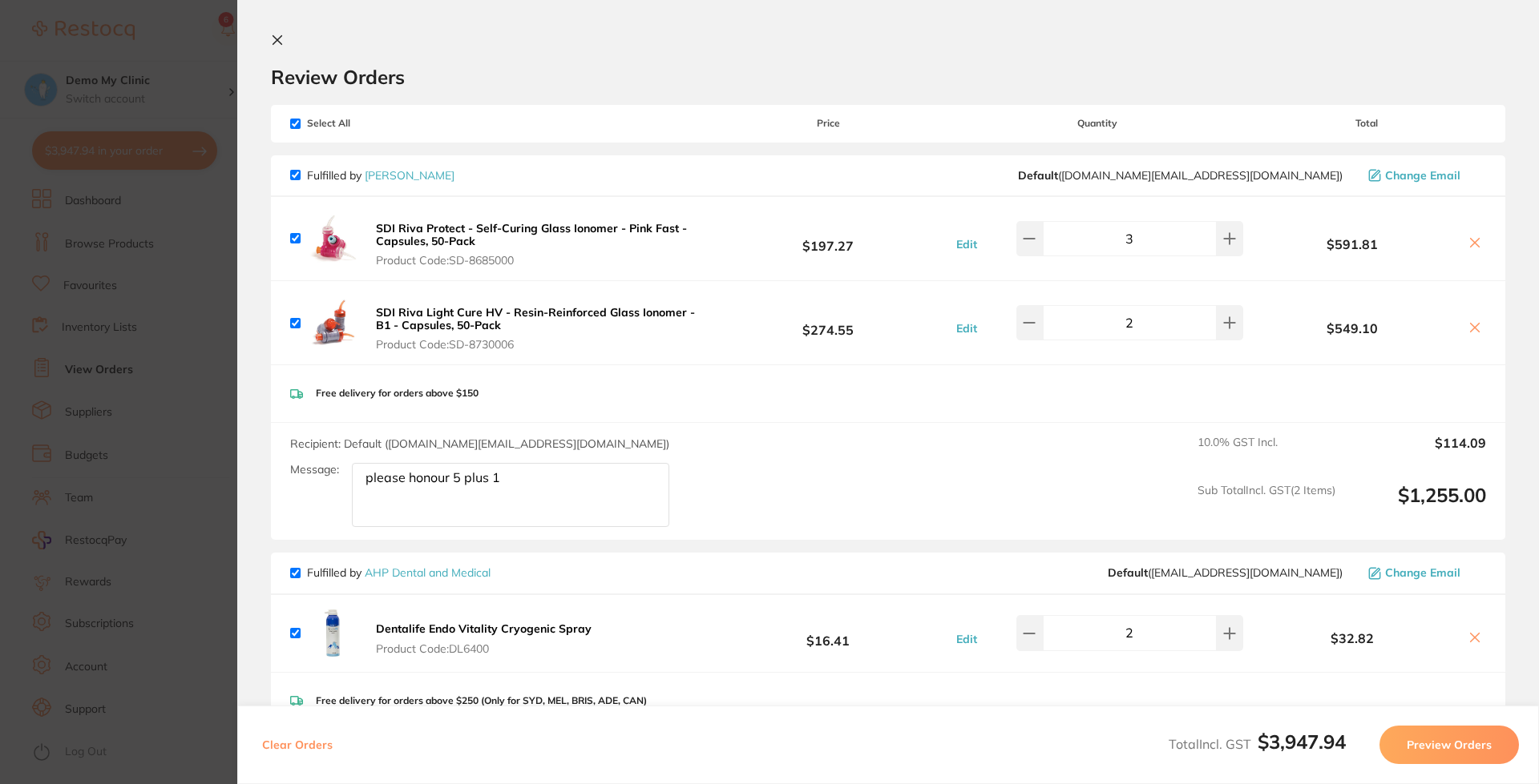
click at [278, 38] on icon at bounding box center [277, 40] width 13 height 13
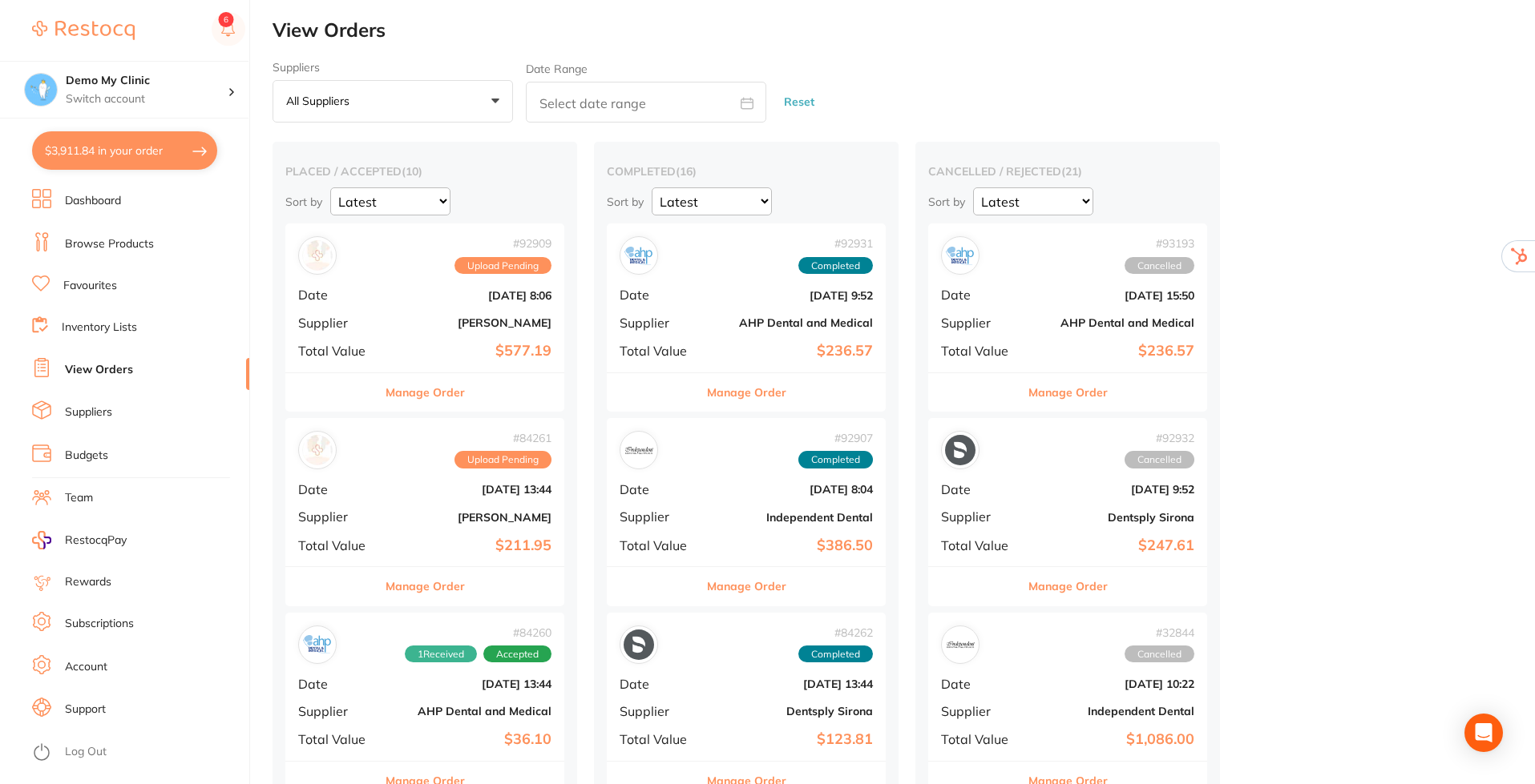
click at [104, 325] on link "Inventory Lists" at bounding box center [98, 327] width 75 height 16
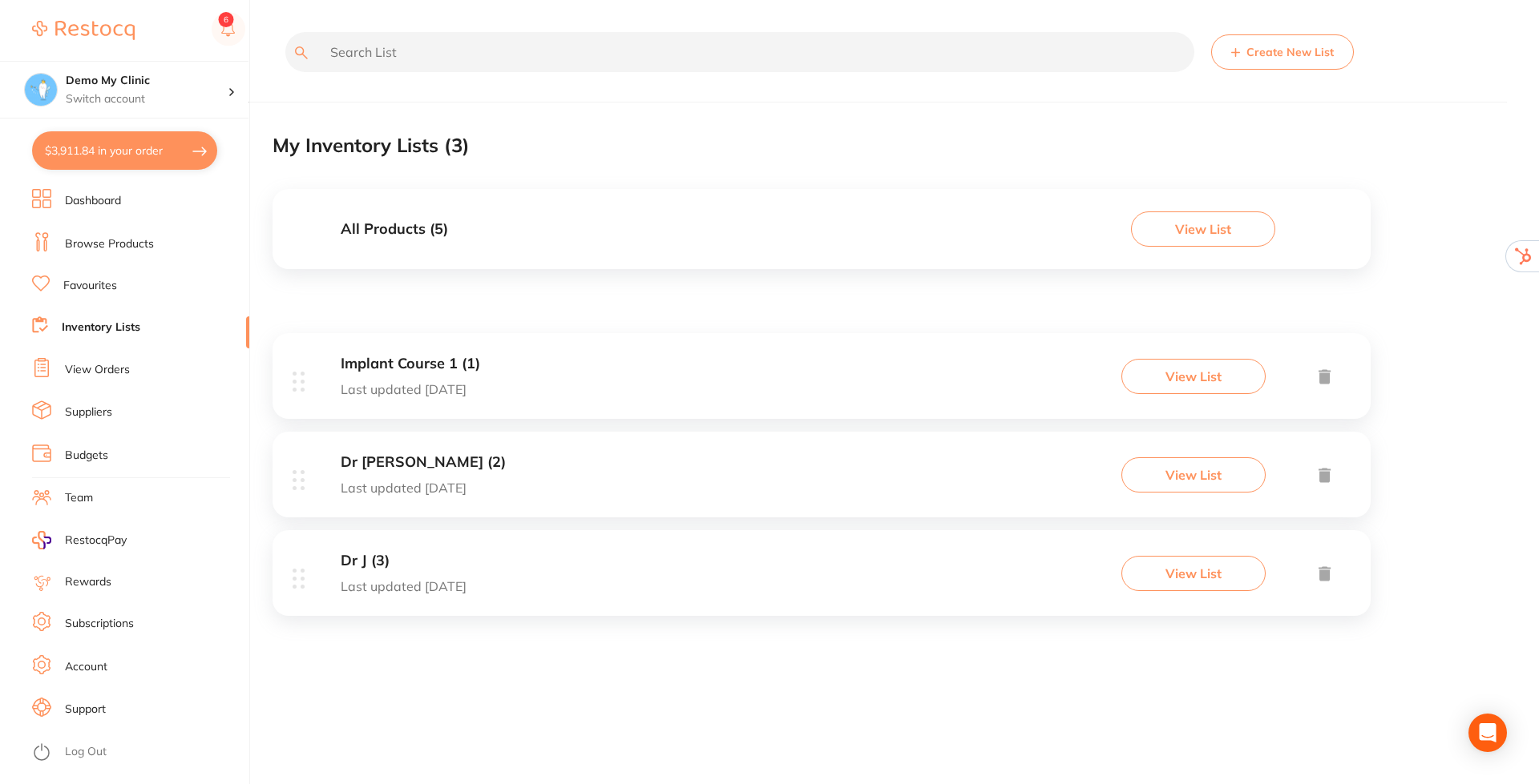
click at [385, 224] on h3 "All Products ( 5 )" at bounding box center [394, 229] width 107 height 17
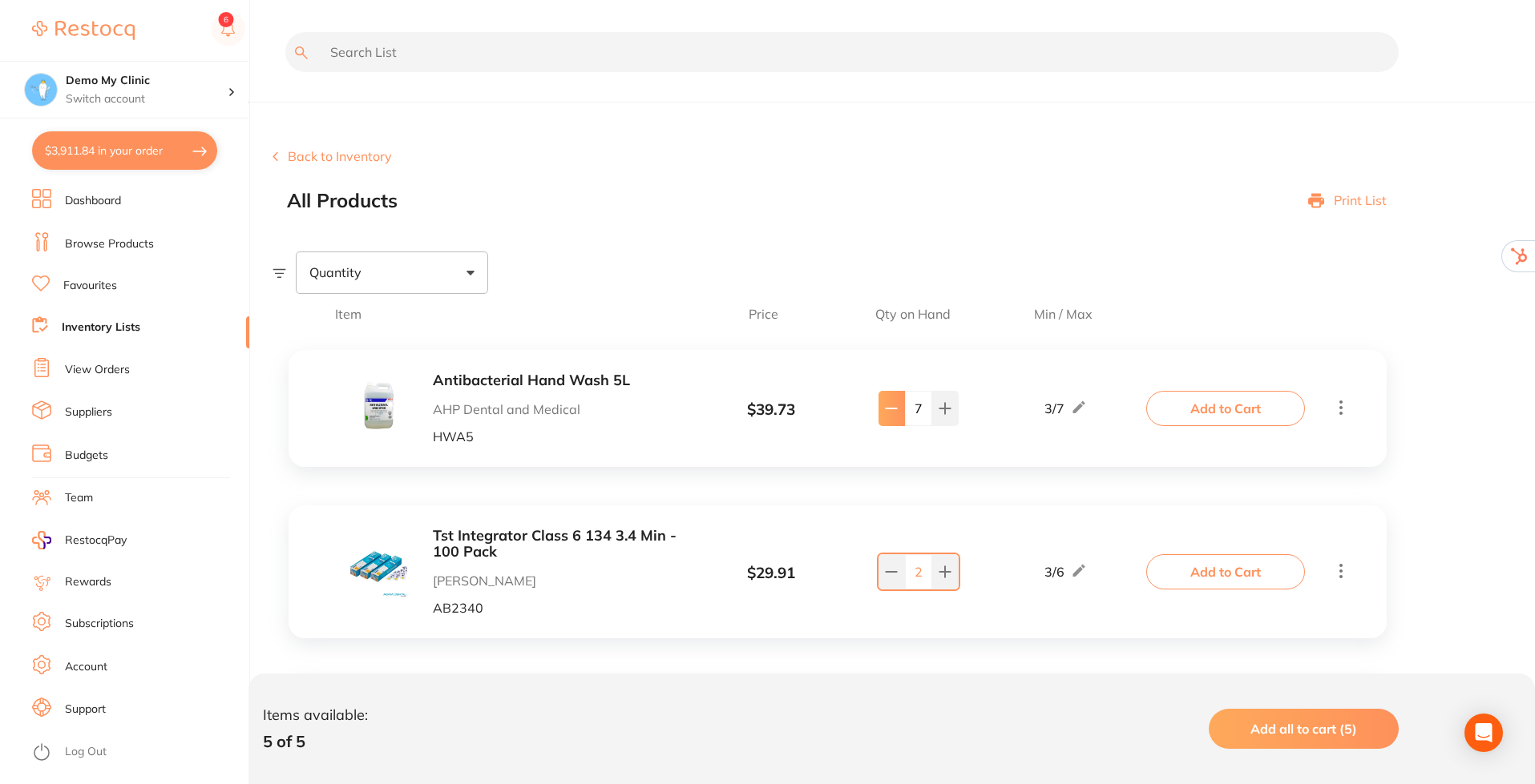
click at [885, 407] on icon at bounding box center [890, 408] width 13 height 13
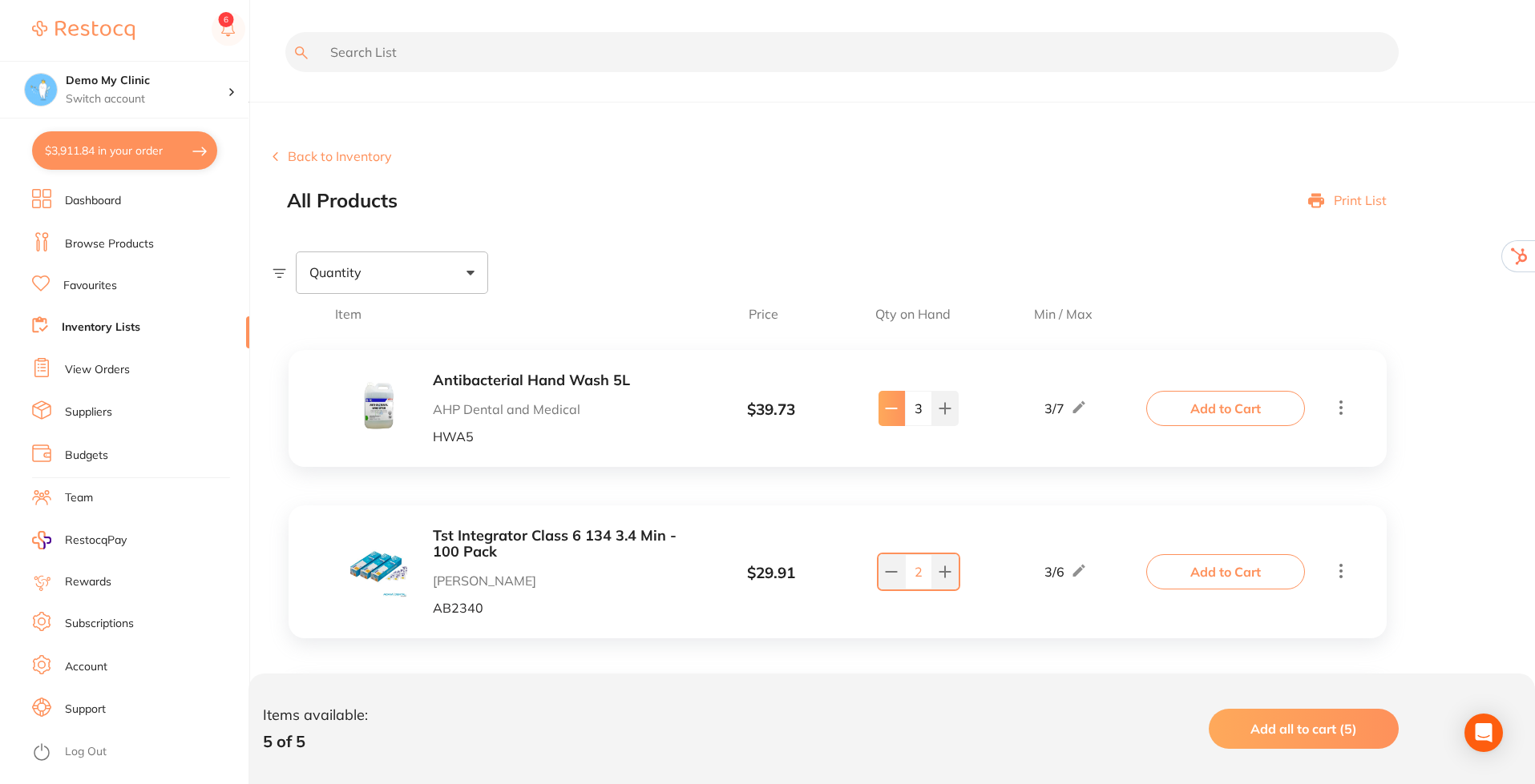
type input "2"
click at [461, 270] on div "Quantity" at bounding box center [392, 272] width 192 height 42
click at [429, 320] on span "Below min limit" at bounding box center [390, 323] width 117 height 34
click at [327, 320] on input "Below min limit" at bounding box center [319, 323] width 15 height 15
checkbox input "true"
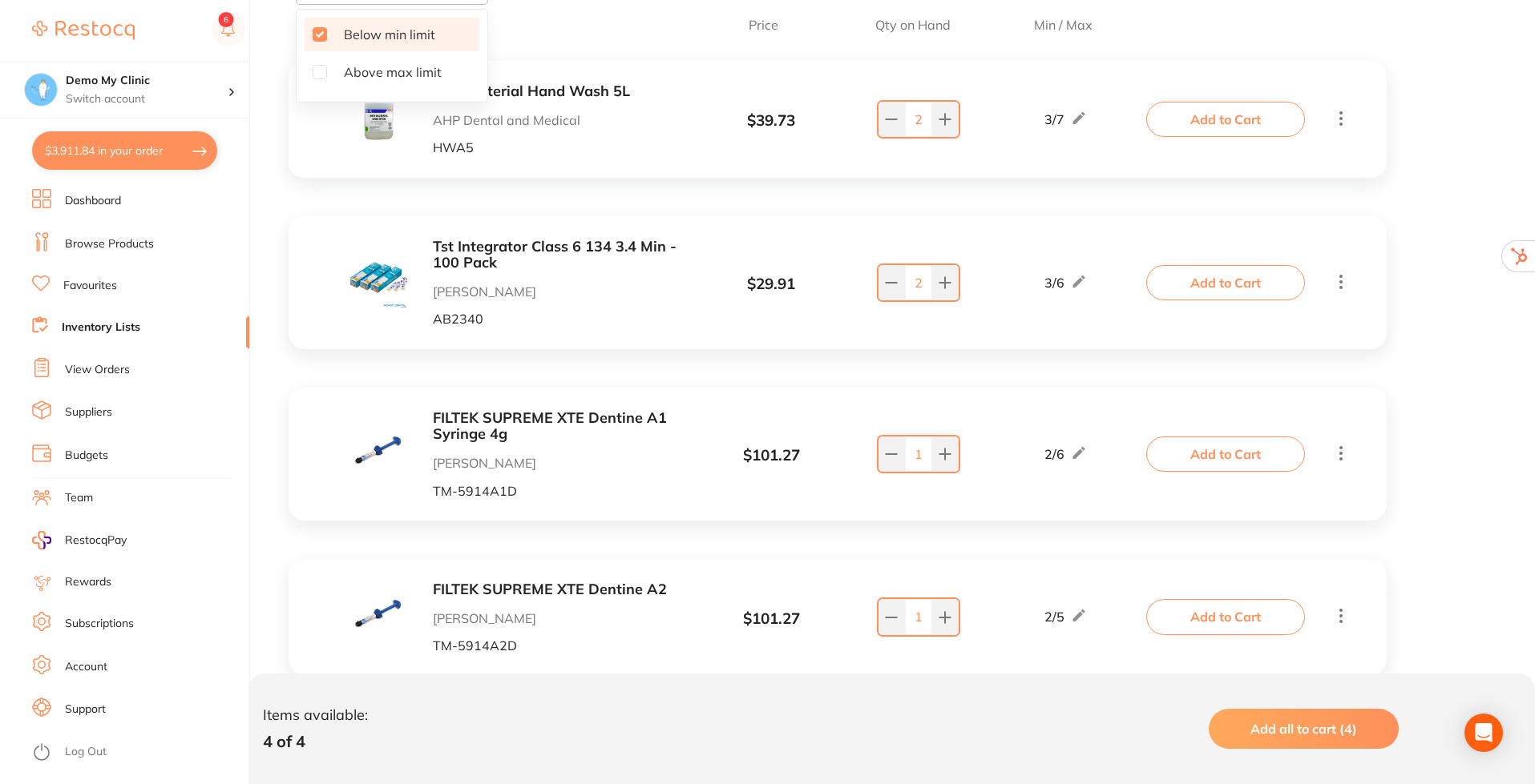
scroll to position [337, 0]
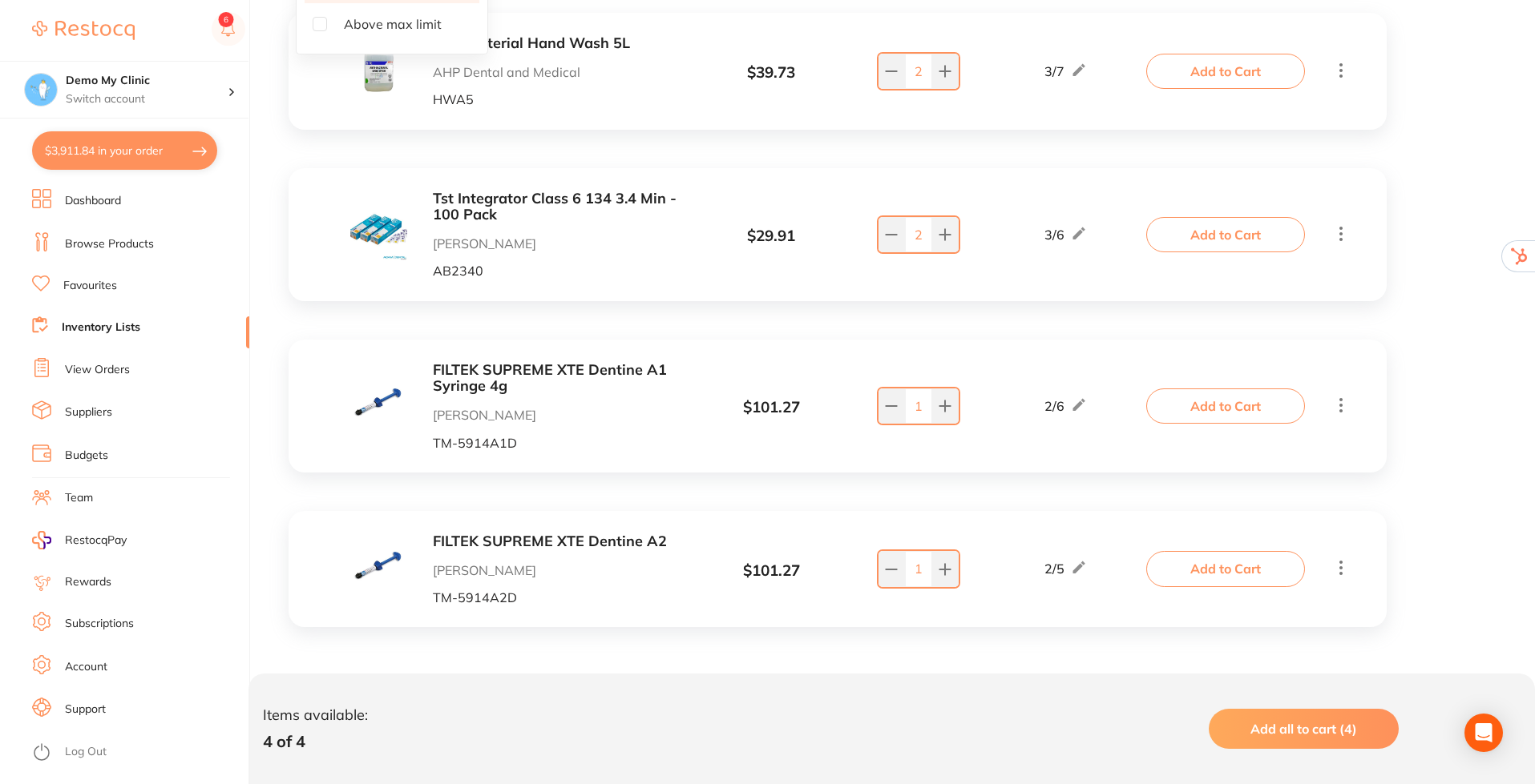
click at [1301, 729] on span "Add all to cart (4)" at bounding box center [1302, 728] width 106 height 16
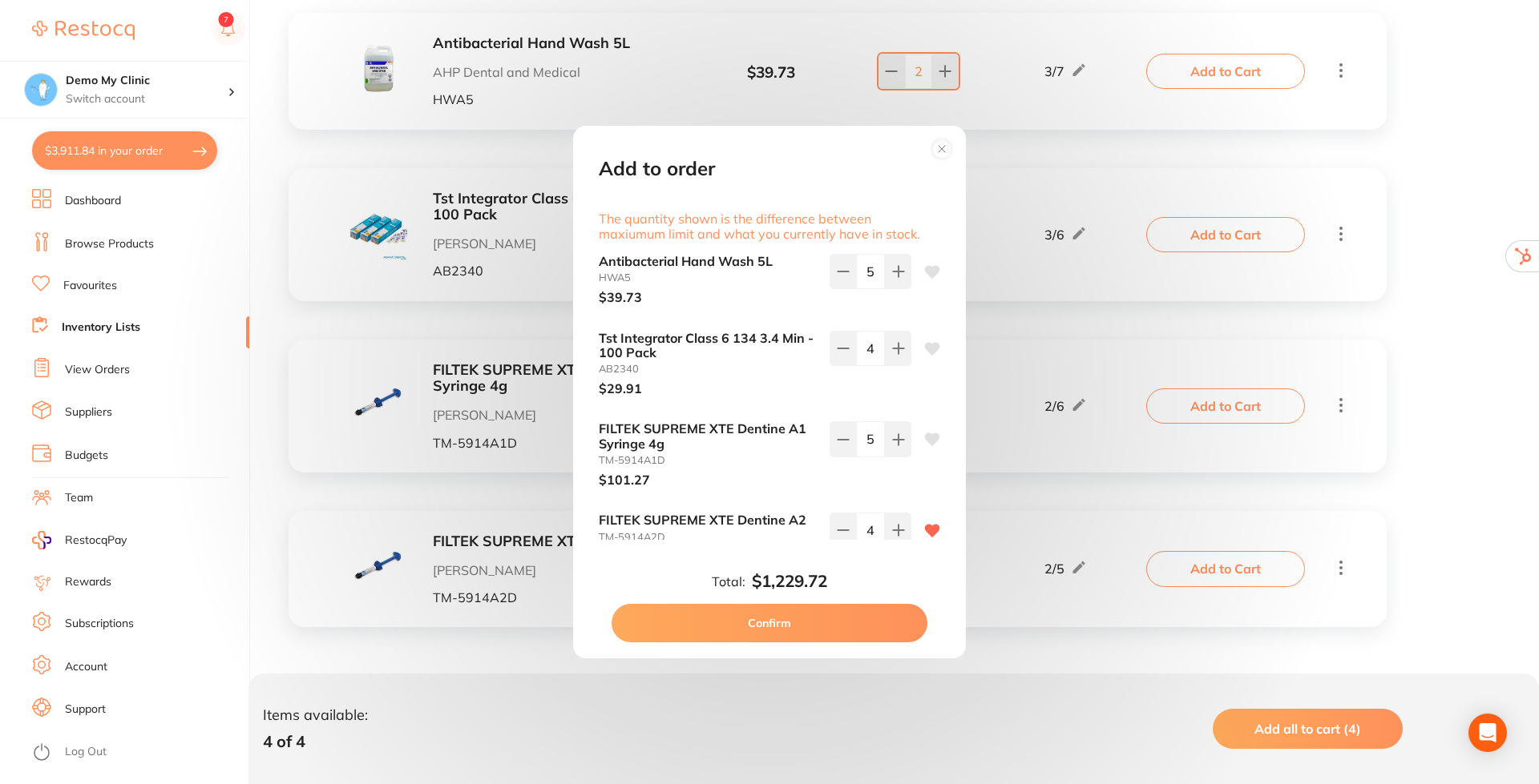
click at [835, 610] on button "Confirm" at bounding box center [770, 622] width 316 height 38
checkbox input "false"
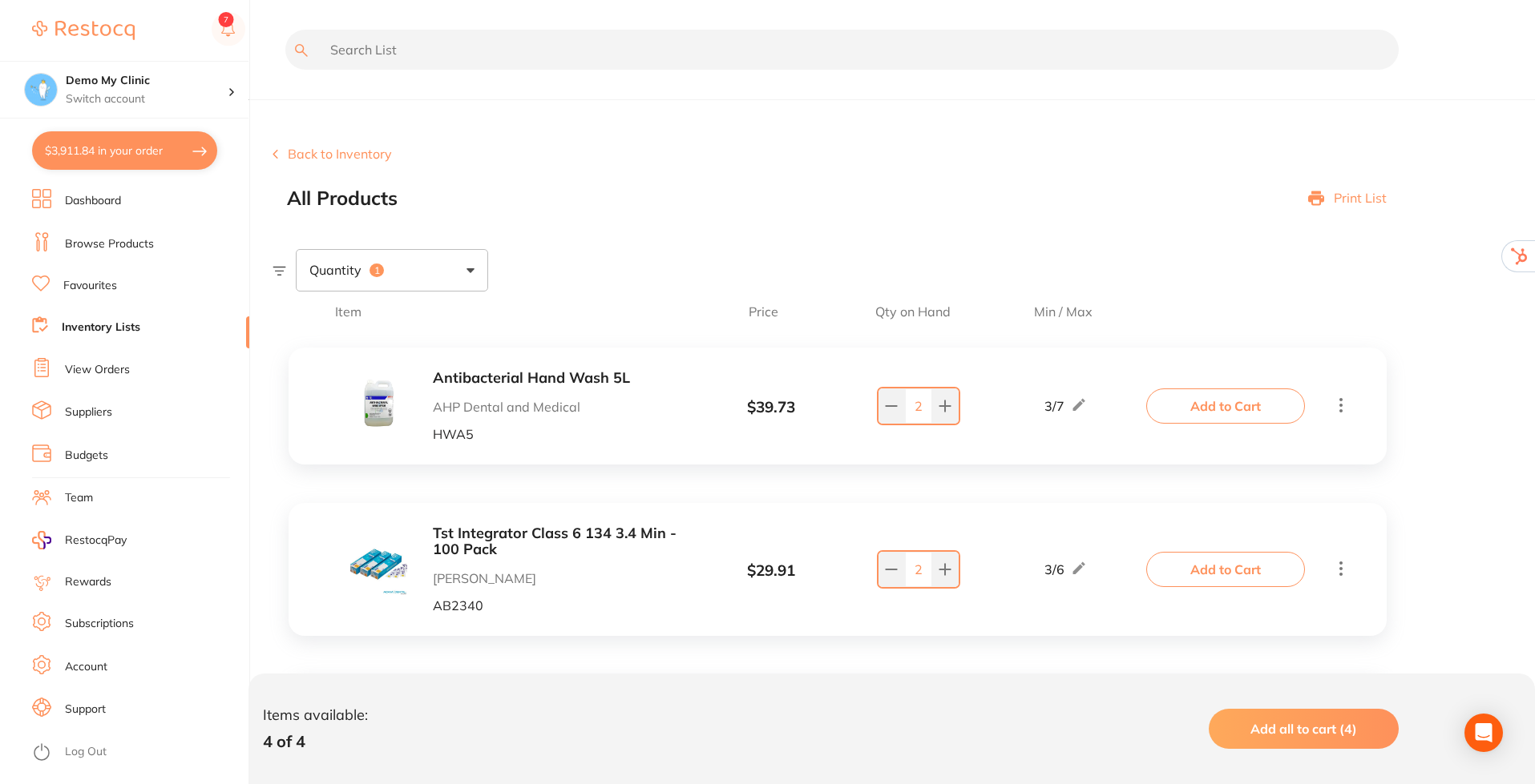
scroll to position [0, 0]
click at [474, 278] on div "Quantity 1" at bounding box center [392, 272] width 192 height 42
click at [318, 319] on input "Below min limit" at bounding box center [319, 323] width 15 height 15
checkbox input "false"
click at [330, 162] on button "Back to Inventory" at bounding box center [332, 156] width 120 height 15
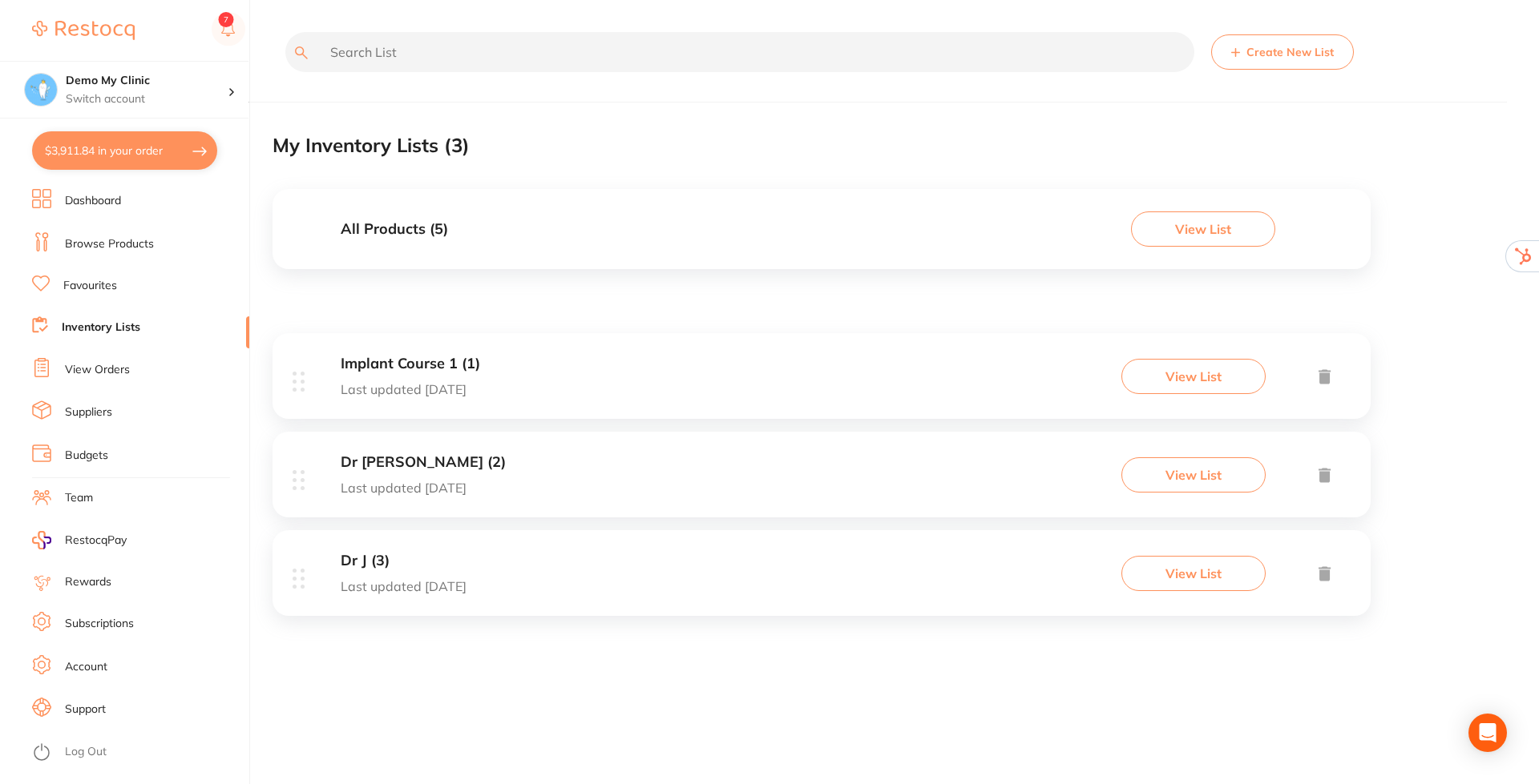
click at [394, 366] on h3 "Implant Course 1 (1)" at bounding box center [410, 363] width 139 height 17
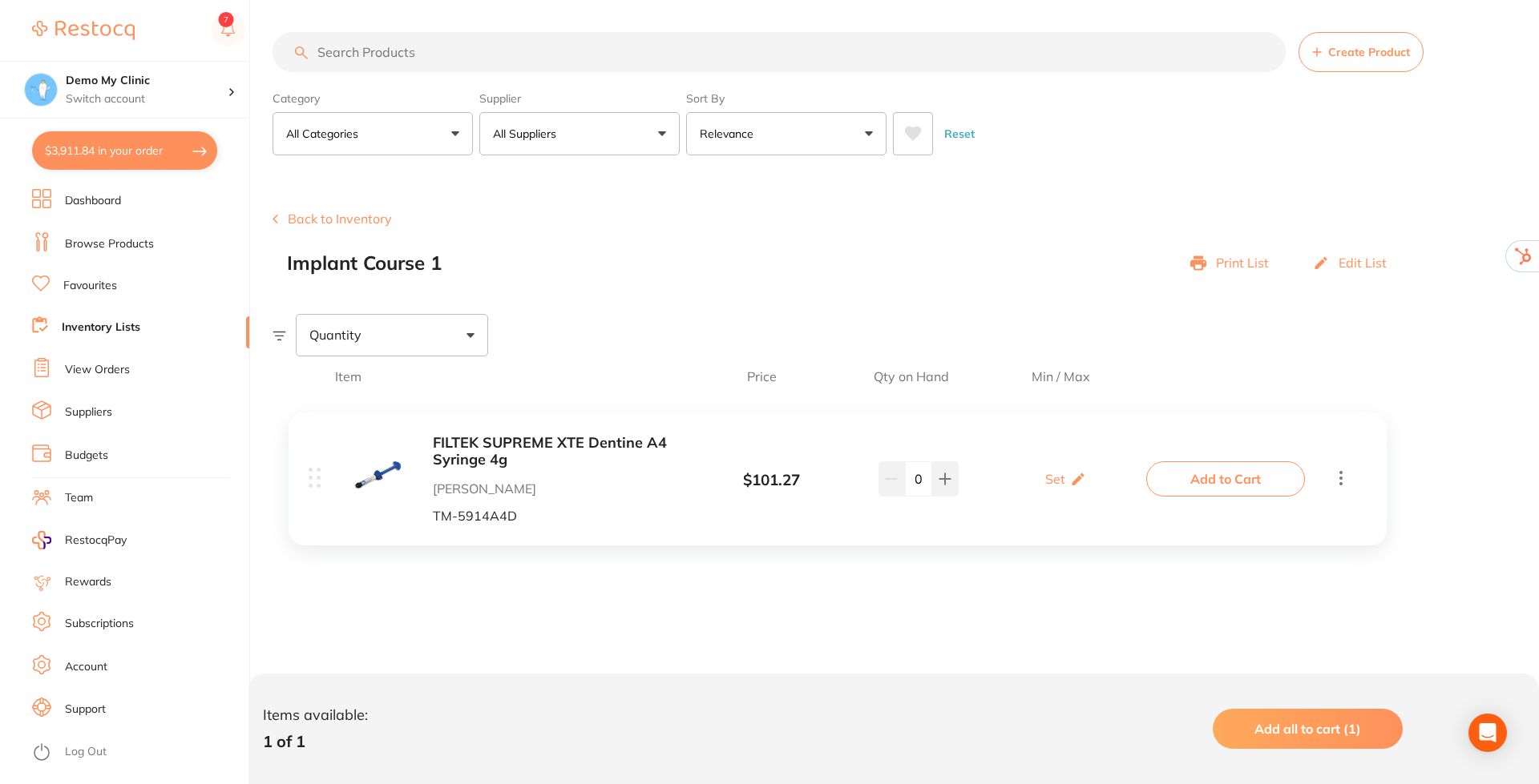
click at [96, 195] on link "Dashboard" at bounding box center [94, 201] width 56 height 16
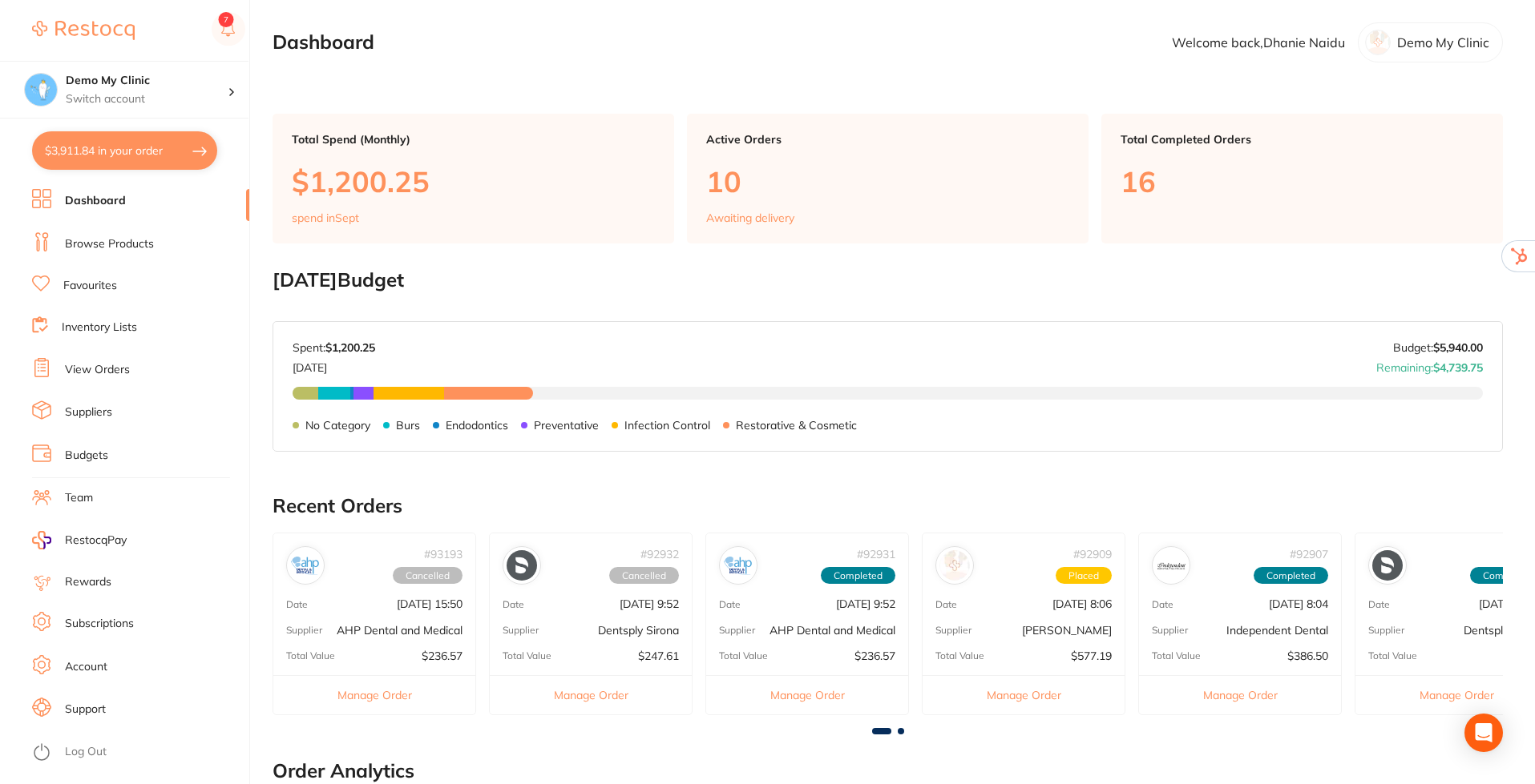
scroll to position [161, 0]
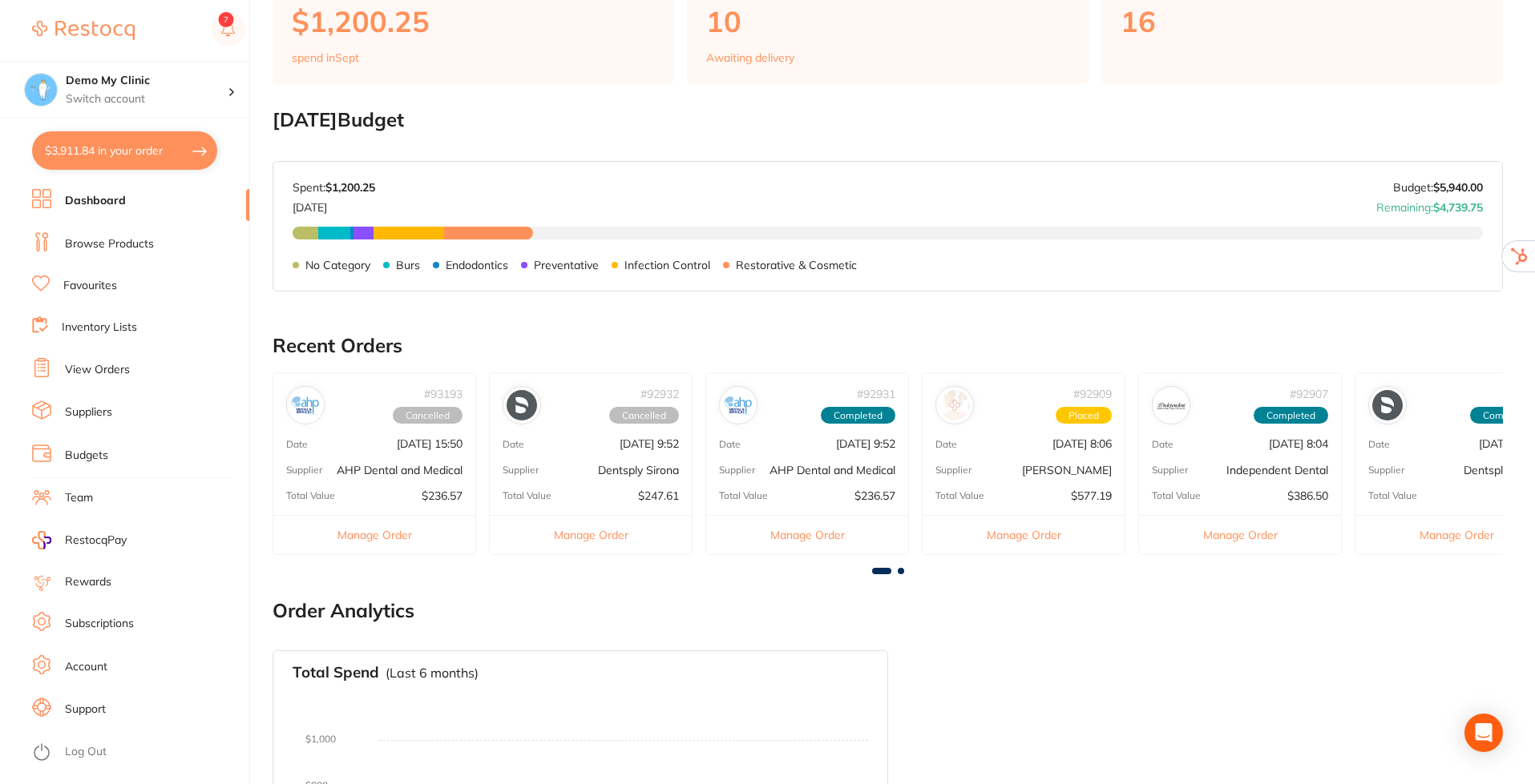
click at [73, 409] on link "Suppliers" at bounding box center [89, 412] width 48 height 16
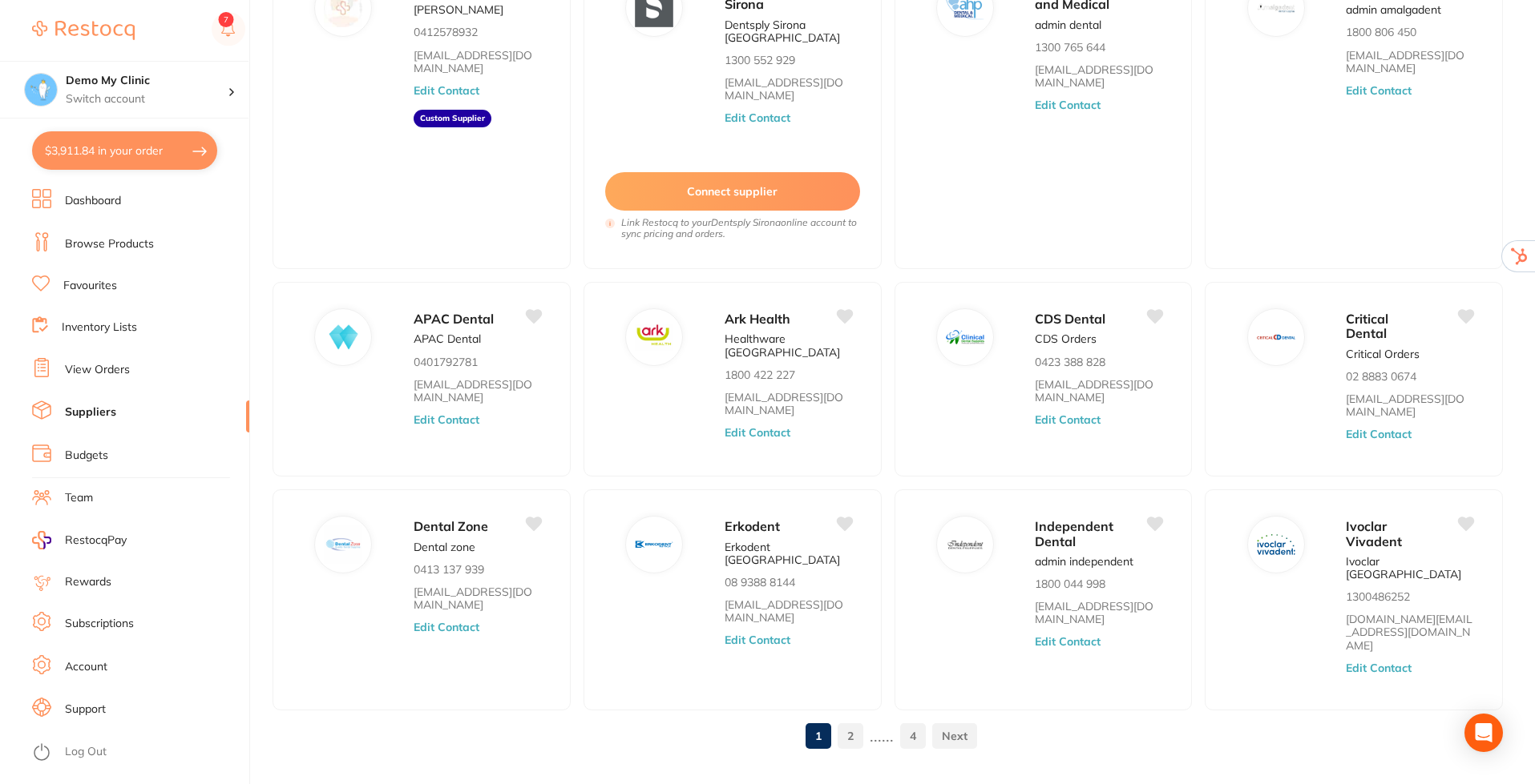
scroll to position [192, 0]
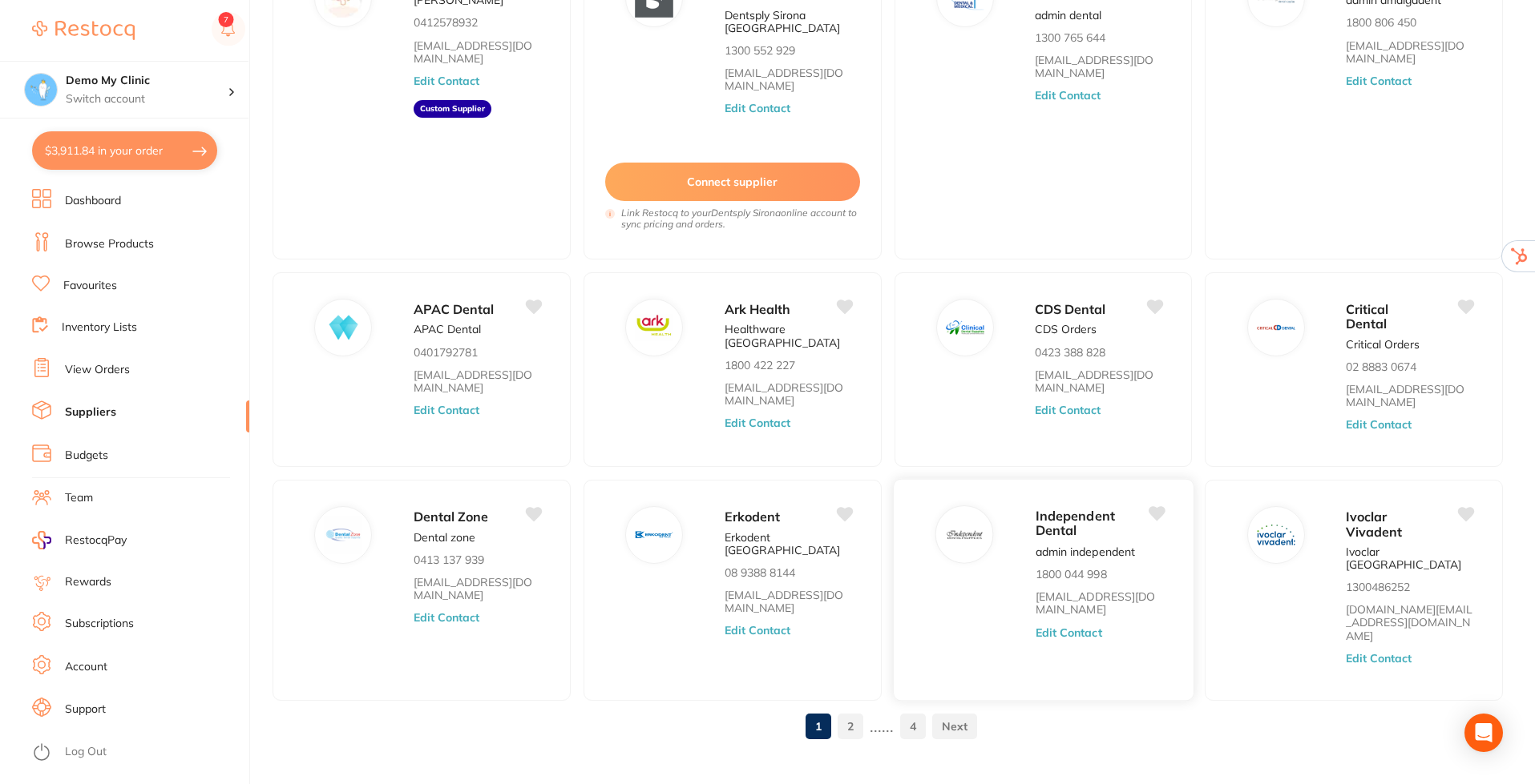
click at [1087, 631] on button "Edit Contact" at bounding box center [1067, 632] width 66 height 13
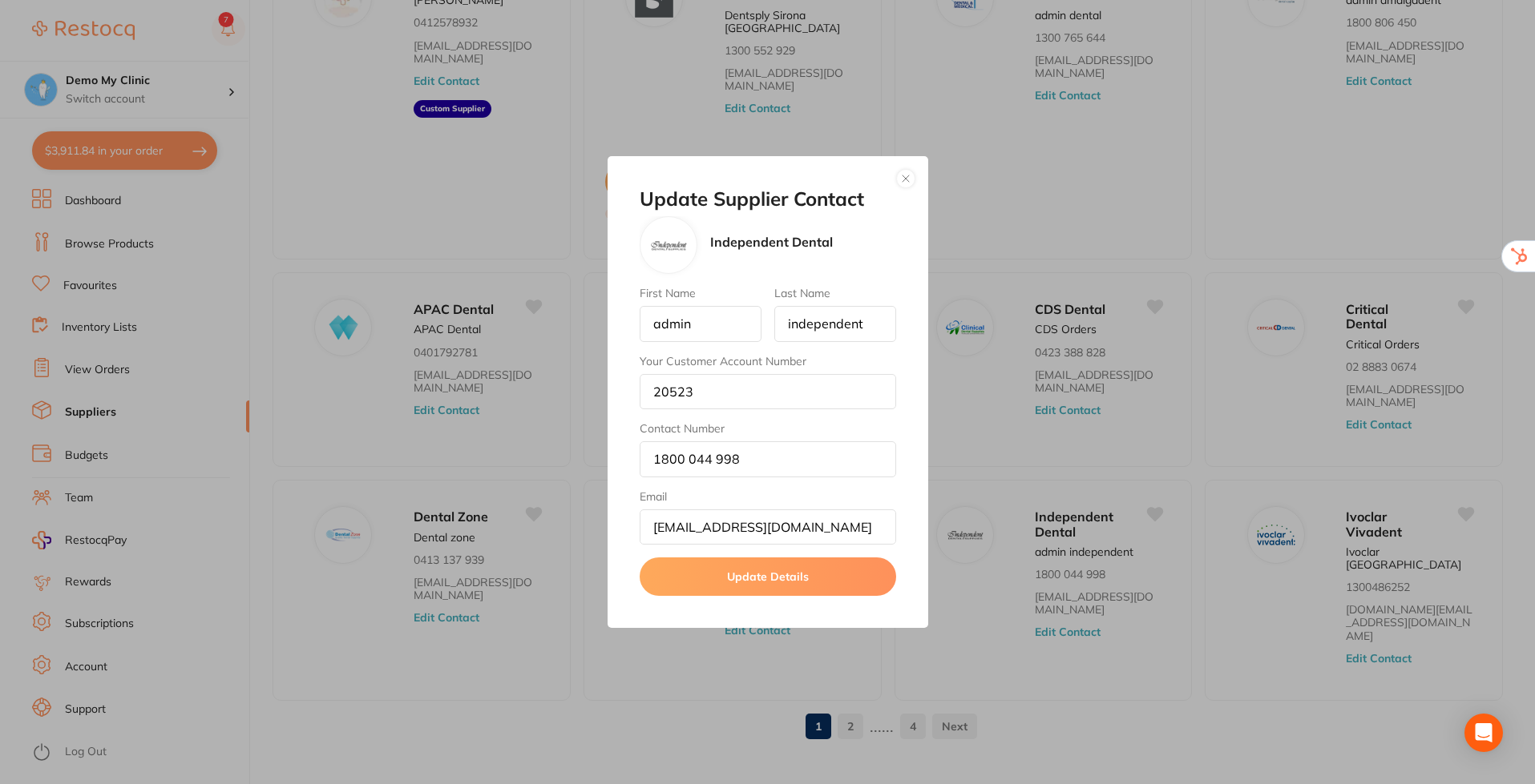
click at [906, 173] on button "button" at bounding box center [906, 179] width 19 height 19
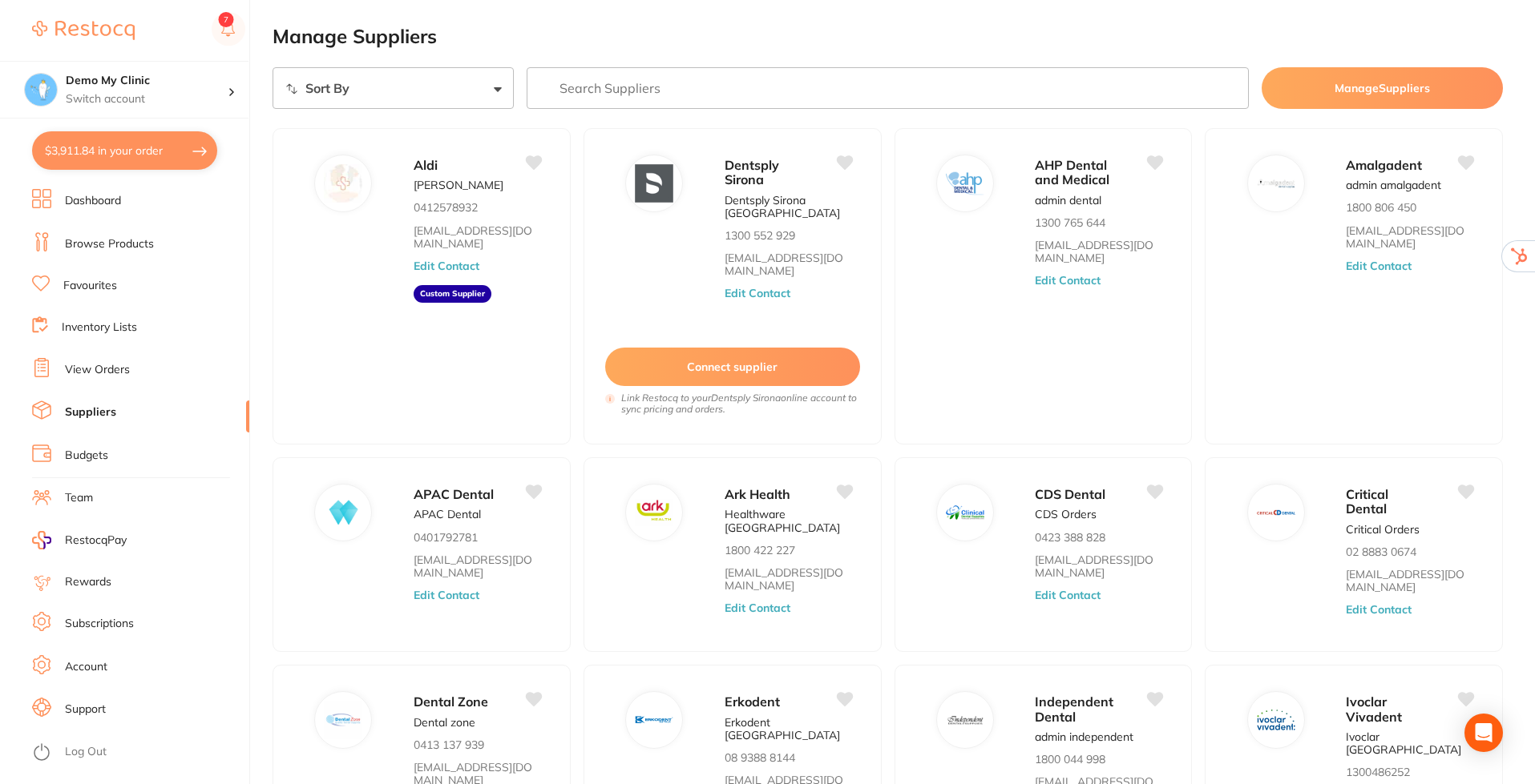
scroll to position [0, 0]
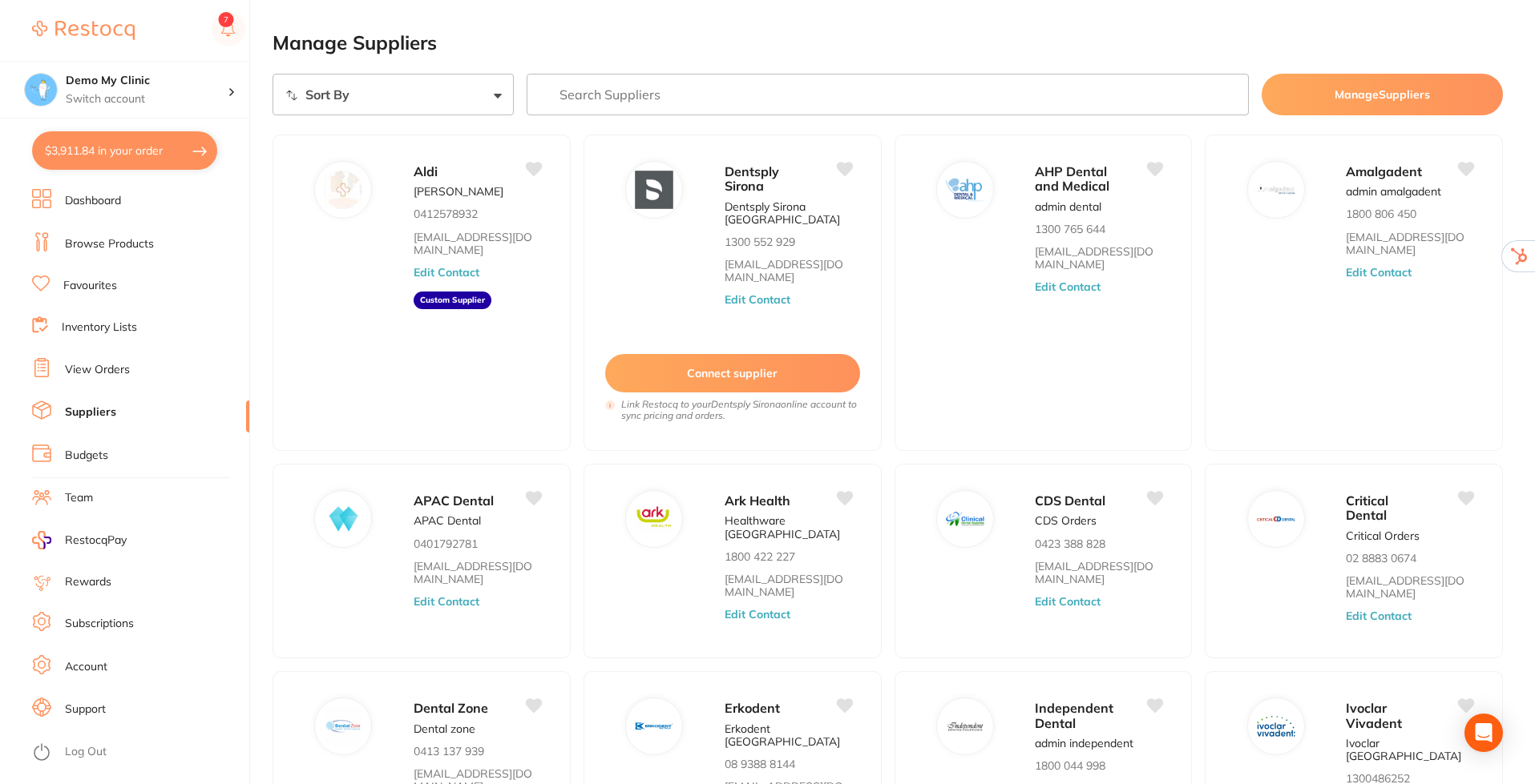
click at [90, 540] on span "RestocqPay" at bounding box center [95, 541] width 61 height 16
click at [79, 579] on link "Rewards" at bounding box center [89, 582] width 47 height 16
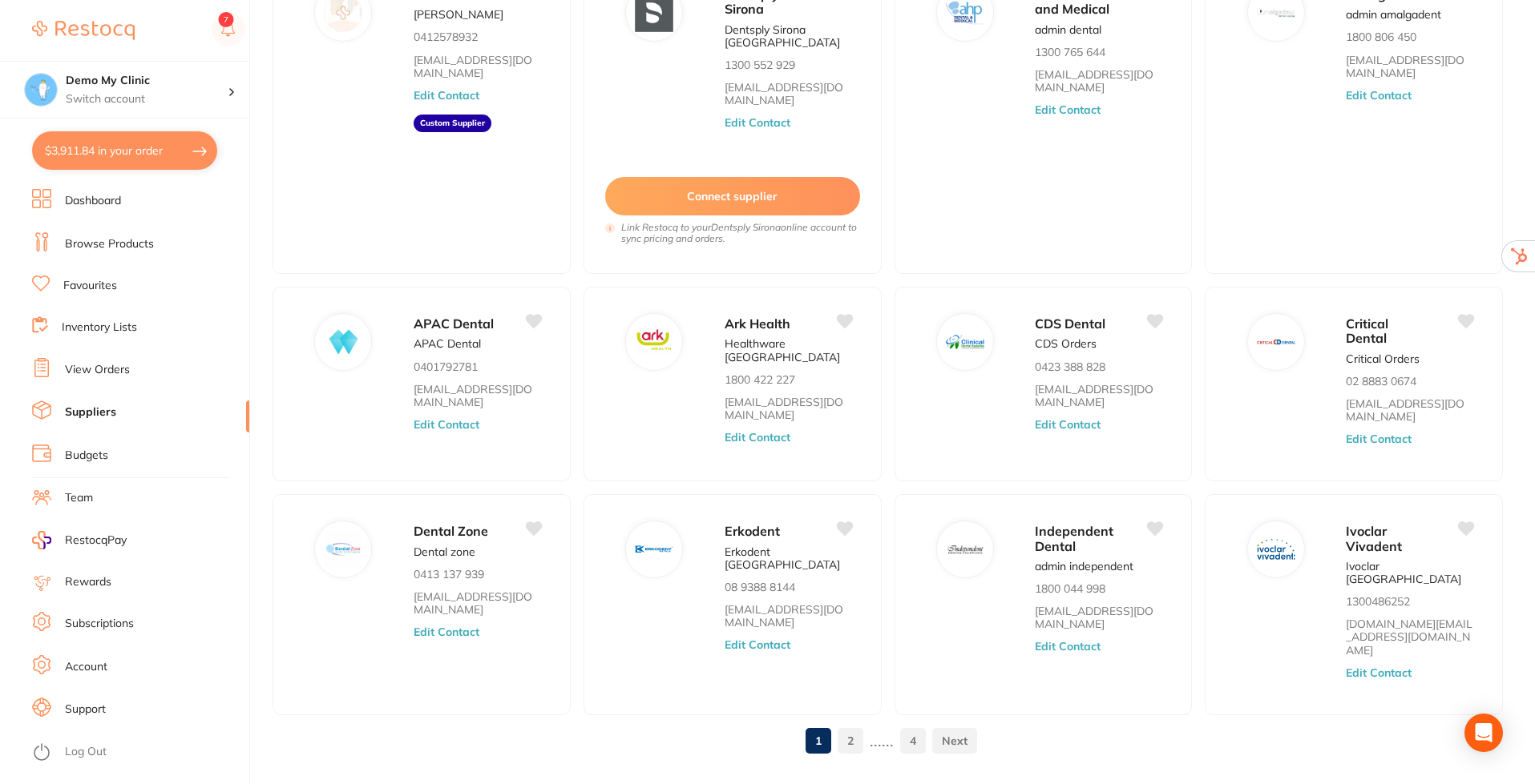
scroll to position [192, 0]
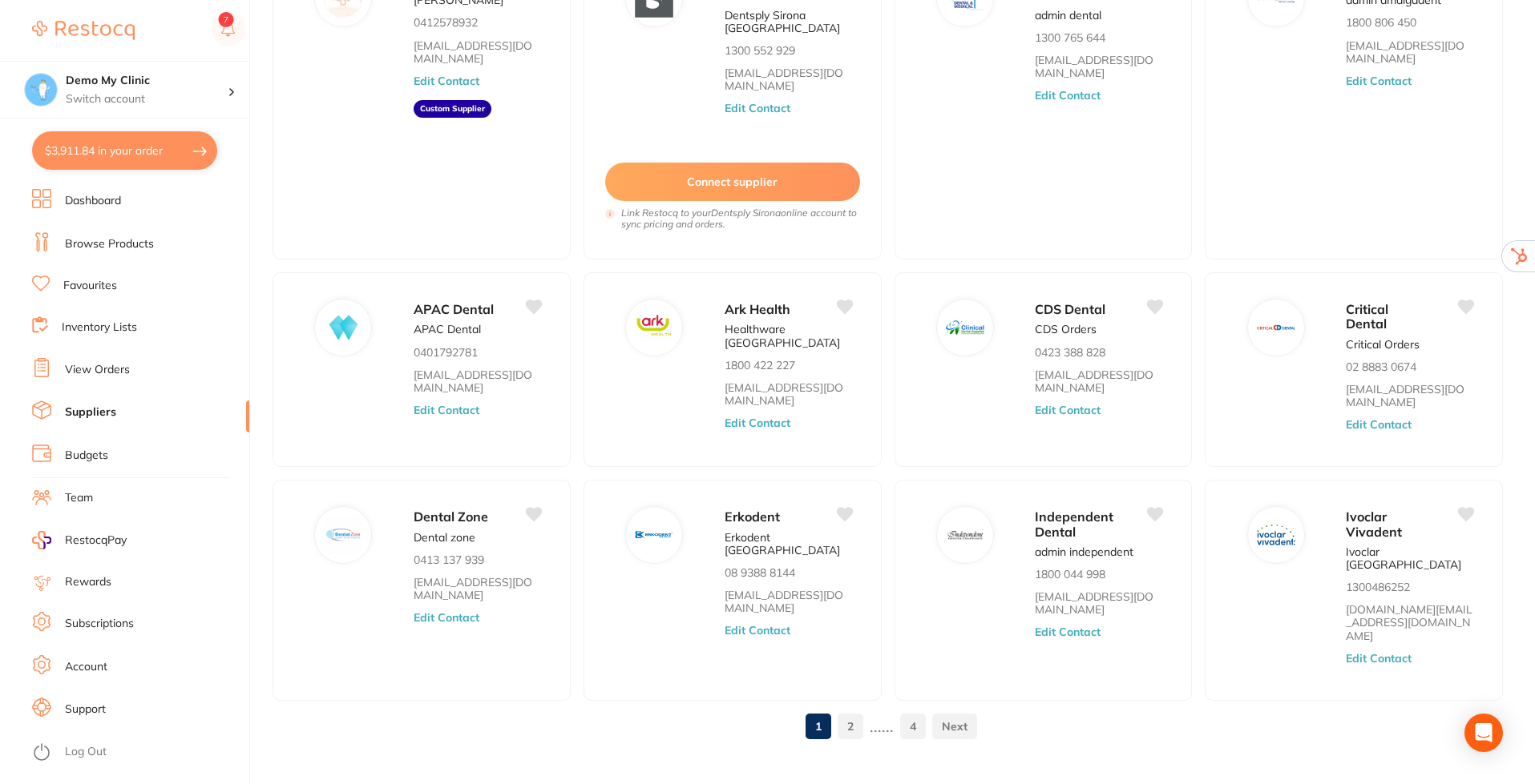
click at [101, 619] on link "Subscriptions" at bounding box center [99, 624] width 69 height 16
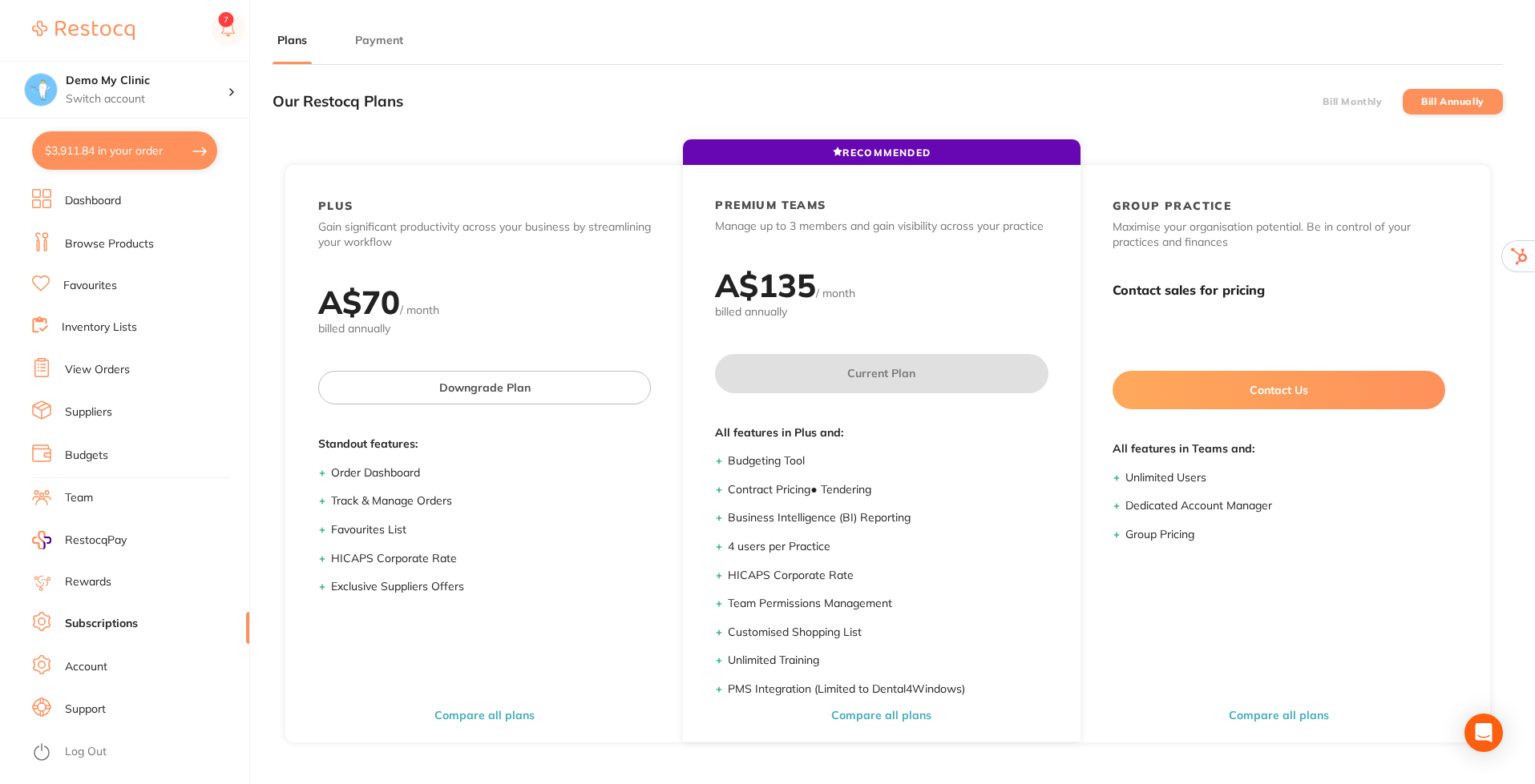
click at [373, 42] on button "Payment" at bounding box center [379, 41] width 57 height 16
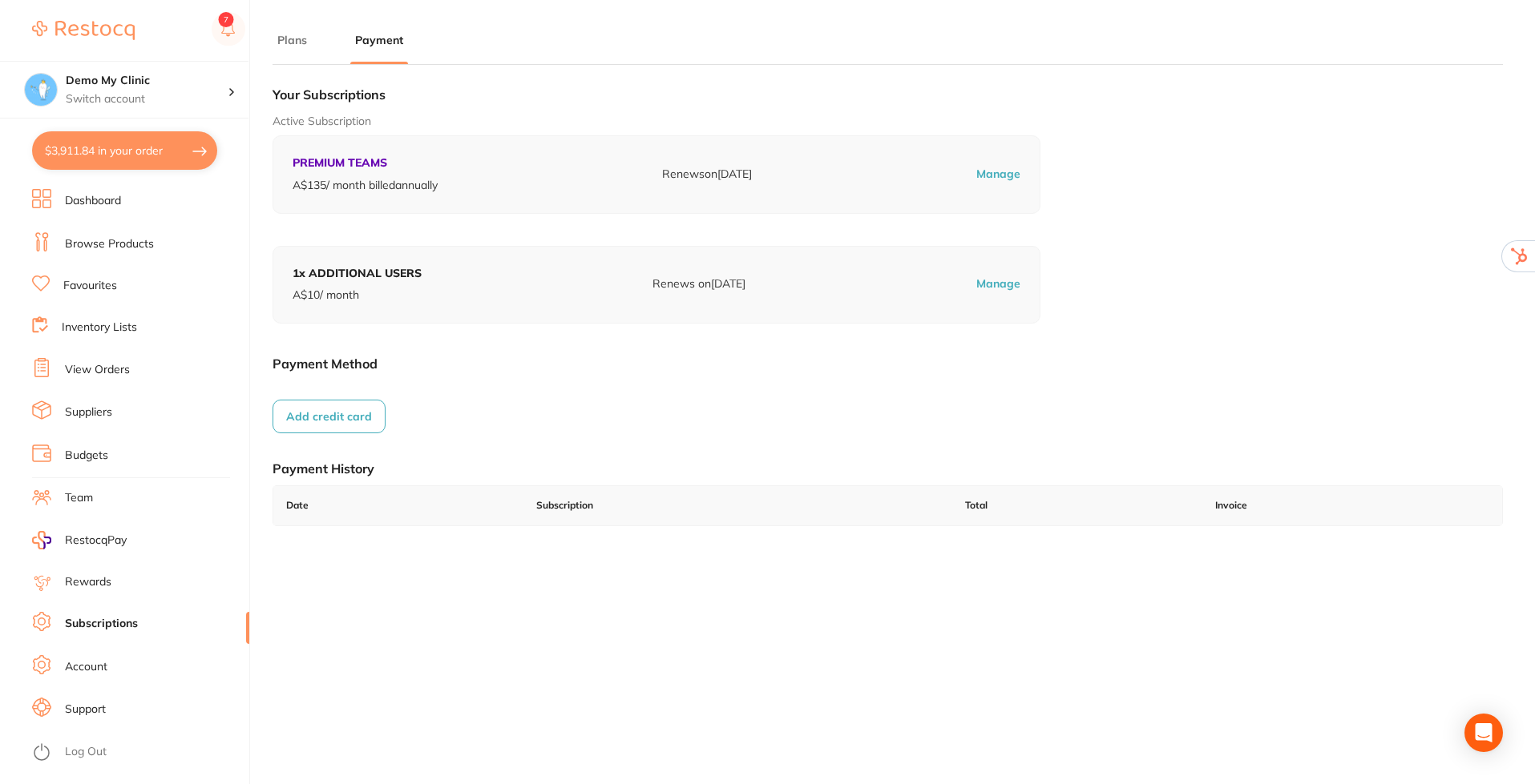
click at [297, 39] on button "Plans" at bounding box center [292, 41] width 39 height 16
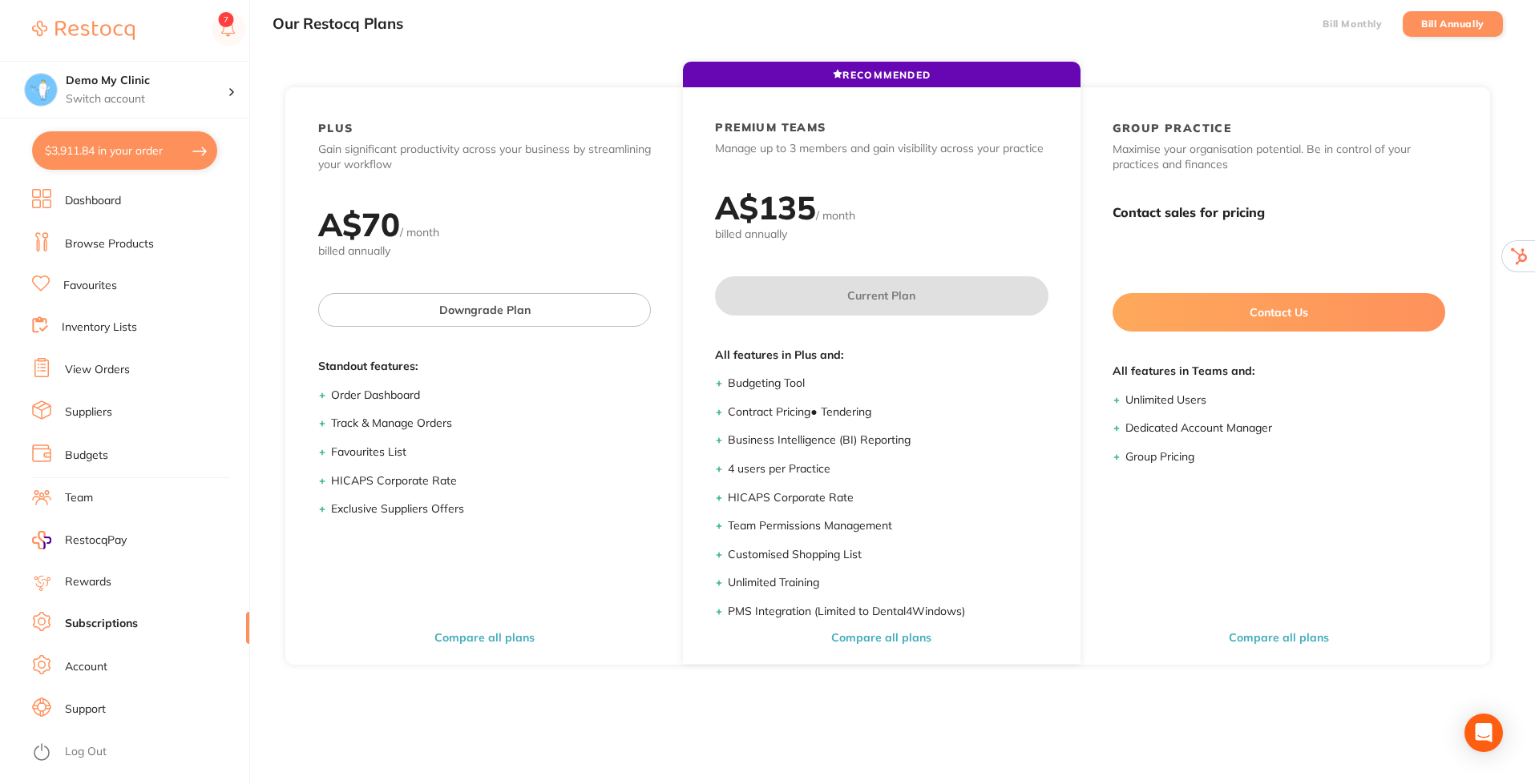
scroll to position [80, 0]
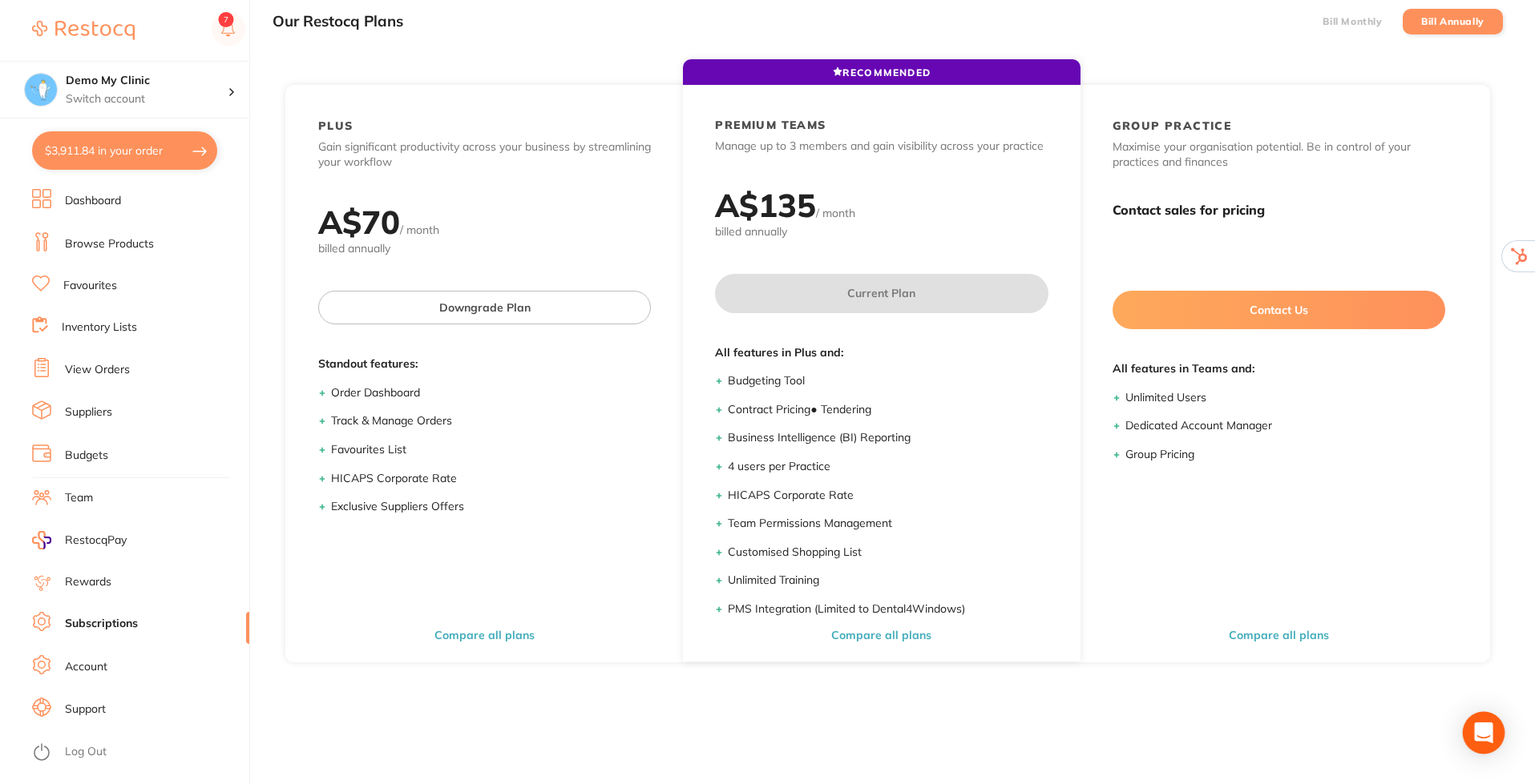
click at [1475, 729] on icon "Open Intercom Messenger" at bounding box center [1482, 732] width 20 height 20
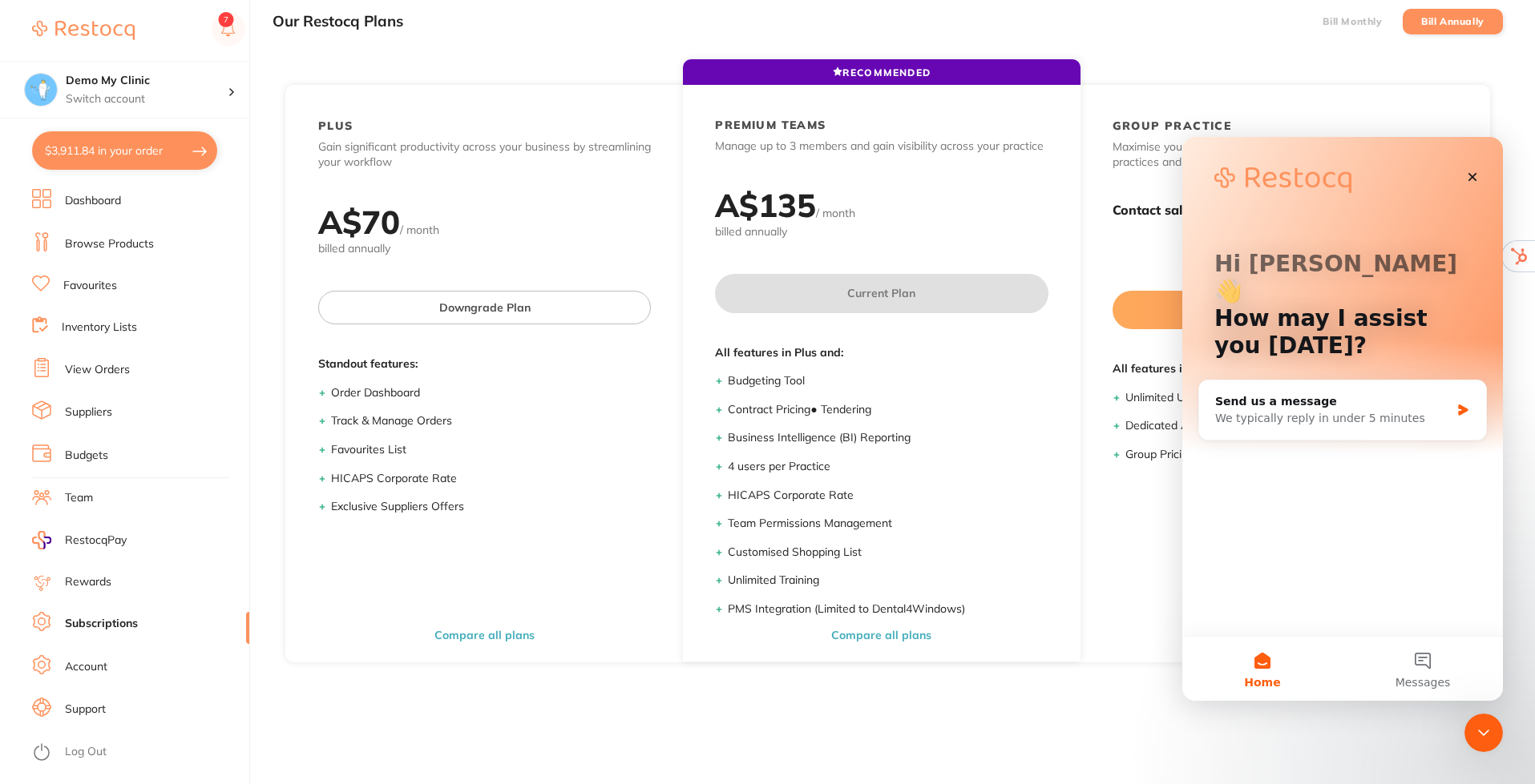
scroll to position [0, 0]
click at [1472, 178] on icon "Close" at bounding box center [1472, 176] width 13 height 13
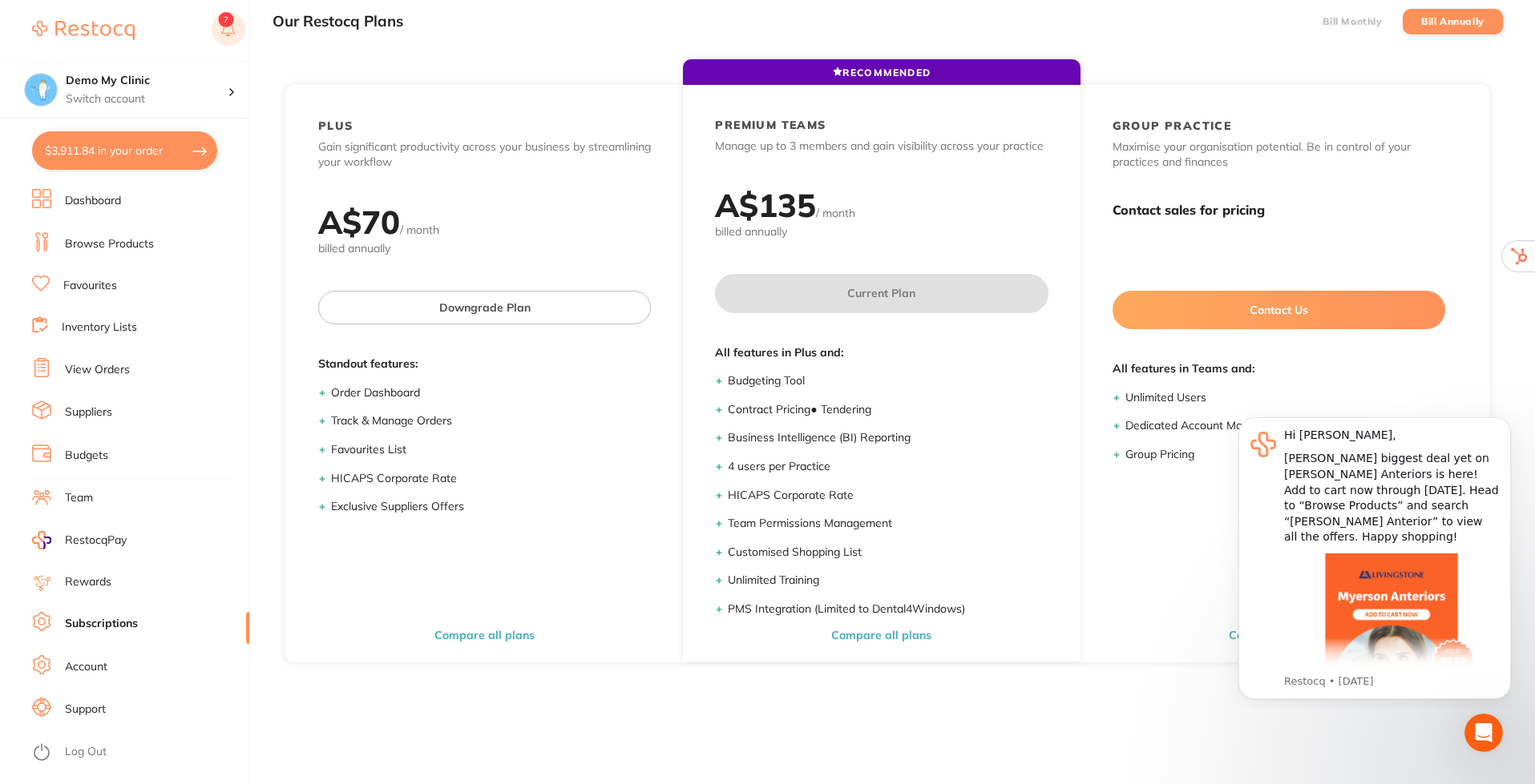
click at [217, 22] on rect at bounding box center [228, 28] width 34 height 34
